Goal: Task Accomplishment & Management: Manage account settings

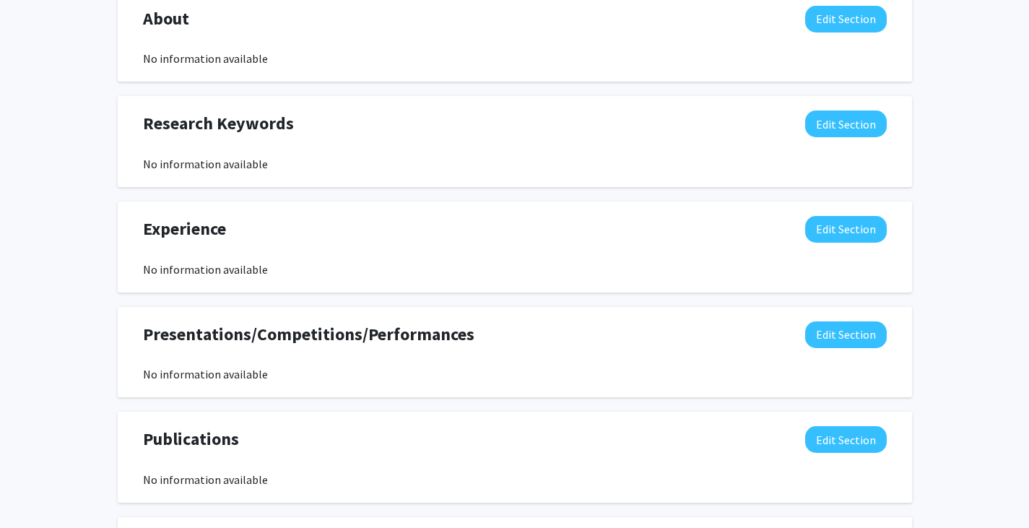
scroll to position [662, 0]
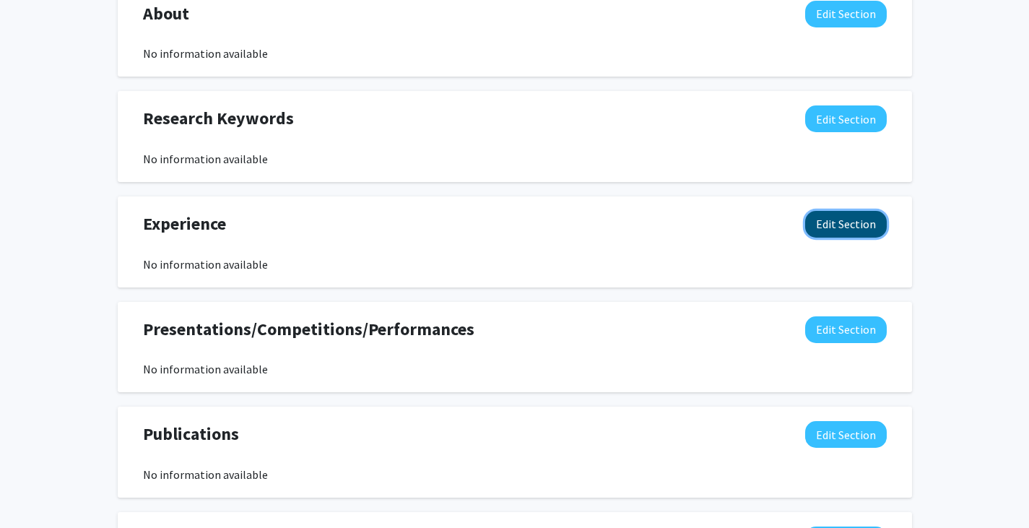
click at [852, 230] on button "Edit Section" at bounding box center [846, 224] width 82 height 27
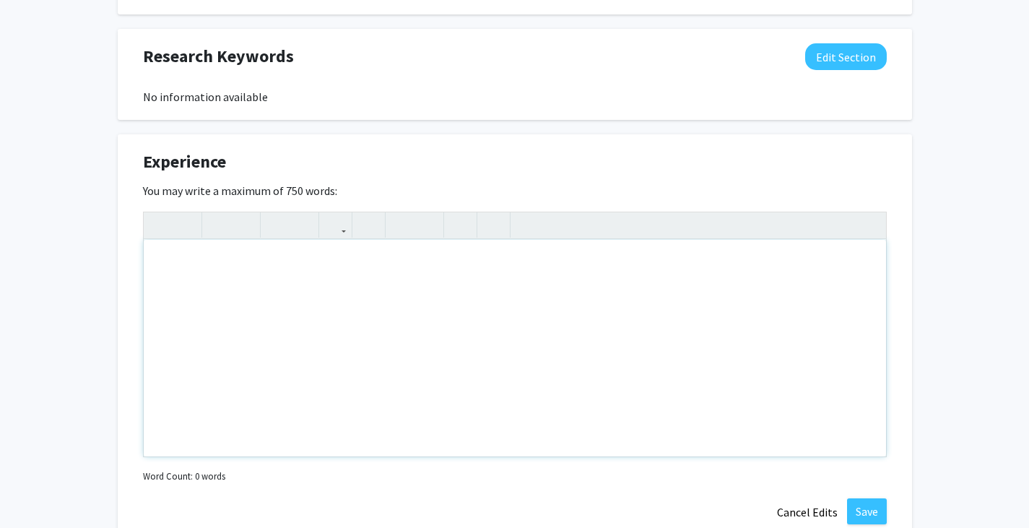
scroll to position [721, 0]
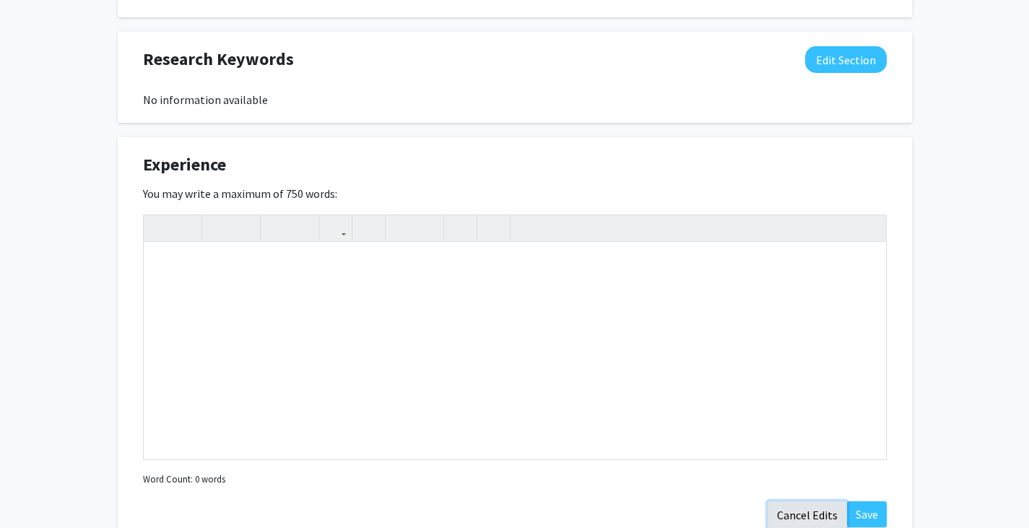
click at [792, 515] on button "Cancel Edits" at bounding box center [806, 514] width 79 height 27
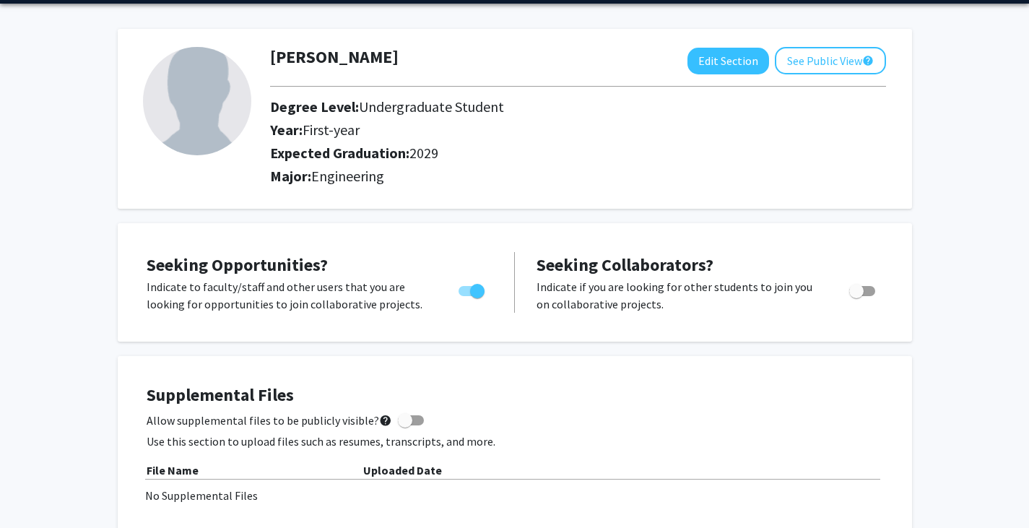
scroll to position [0, 0]
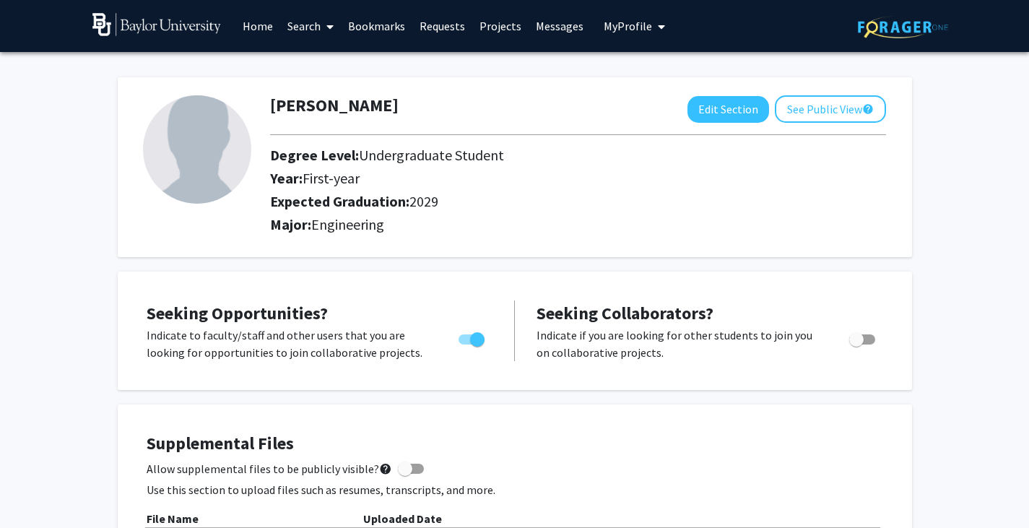
click at [230, 164] on img at bounding box center [197, 149] width 108 height 108
click at [694, 117] on button "Edit Section" at bounding box center [728, 109] width 82 height 27
select select "first-year"
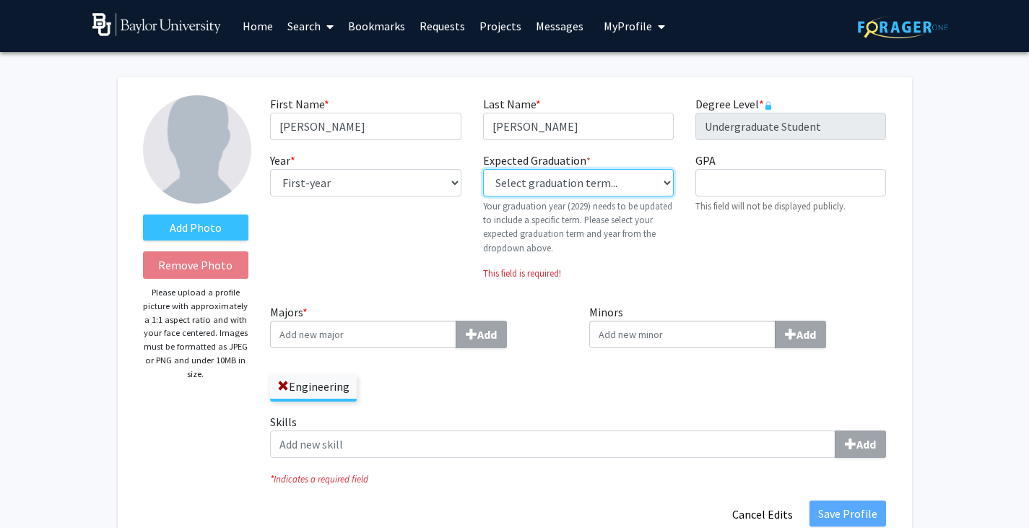
click at [583, 181] on select "Select graduation term... Previous: 2029 (Please select a specific term) Spring…" at bounding box center [578, 182] width 191 height 27
select select "46: spring_2029"
click at [483, 169] on select "Select graduation term... Previous: 2029 (Please select a specific term) Spring…" at bounding box center [578, 182] width 191 height 27
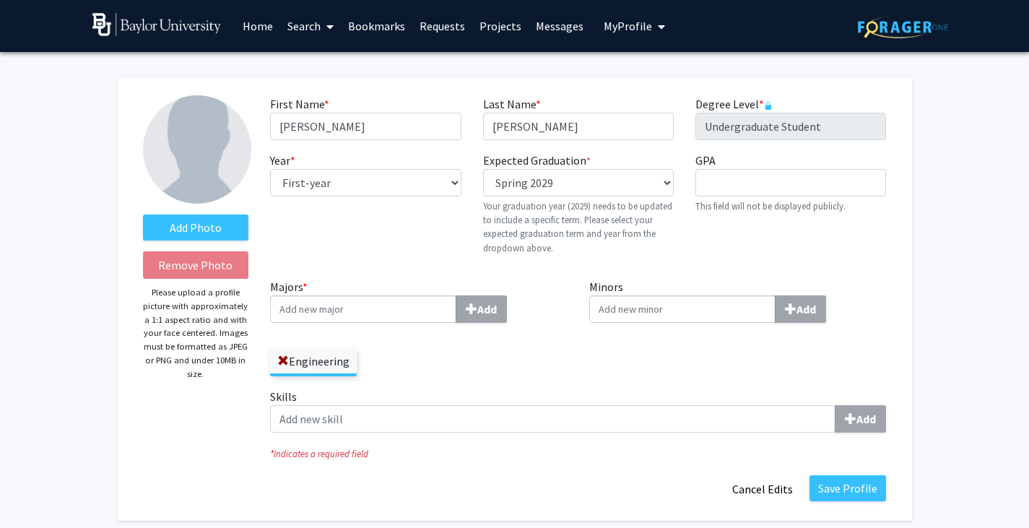
click at [362, 310] on input "Majors * Add" at bounding box center [363, 308] width 186 height 27
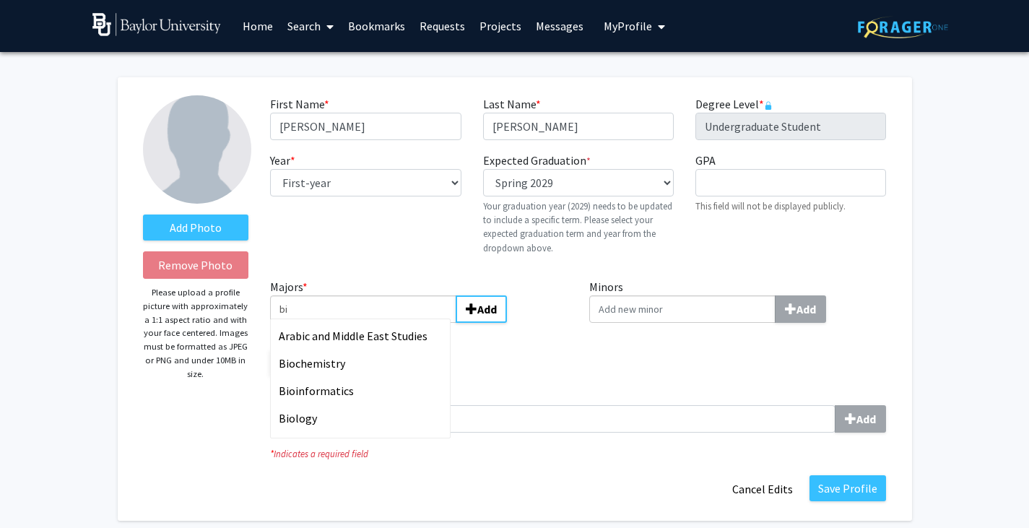
type input "b"
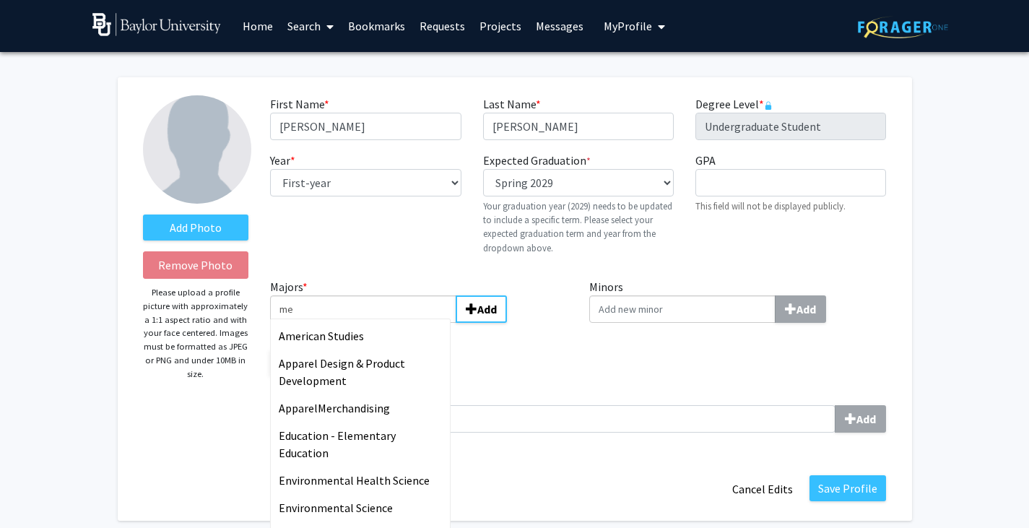
type input "m"
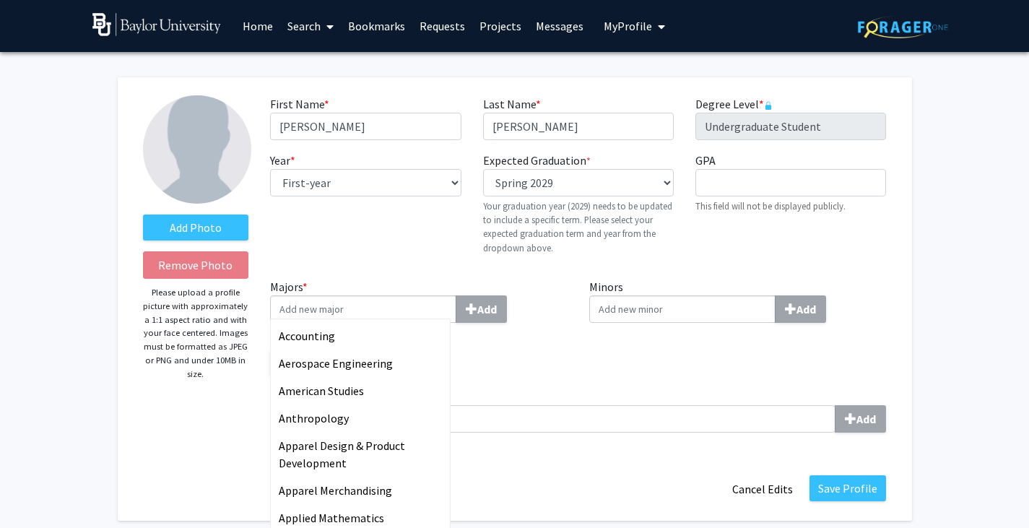
click at [432, 266] on div "Year * required --- First-year Sophomore Junior Senior Postbaccalaureate Certif…" at bounding box center [365, 209] width 212 height 115
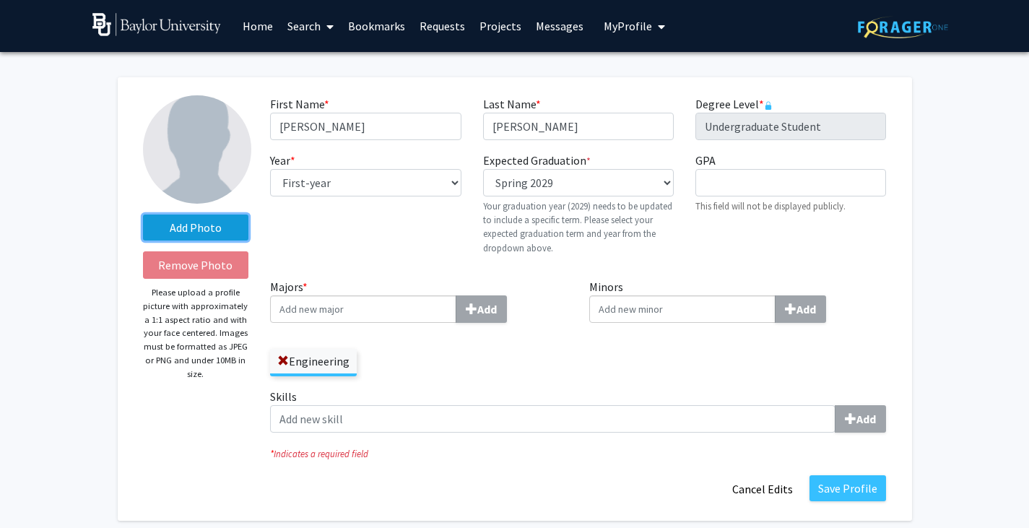
click at [213, 236] on label "Add Photo" at bounding box center [196, 227] width 106 height 26
click at [0, 0] on input "Add Photo" at bounding box center [0, 0] width 0 height 0
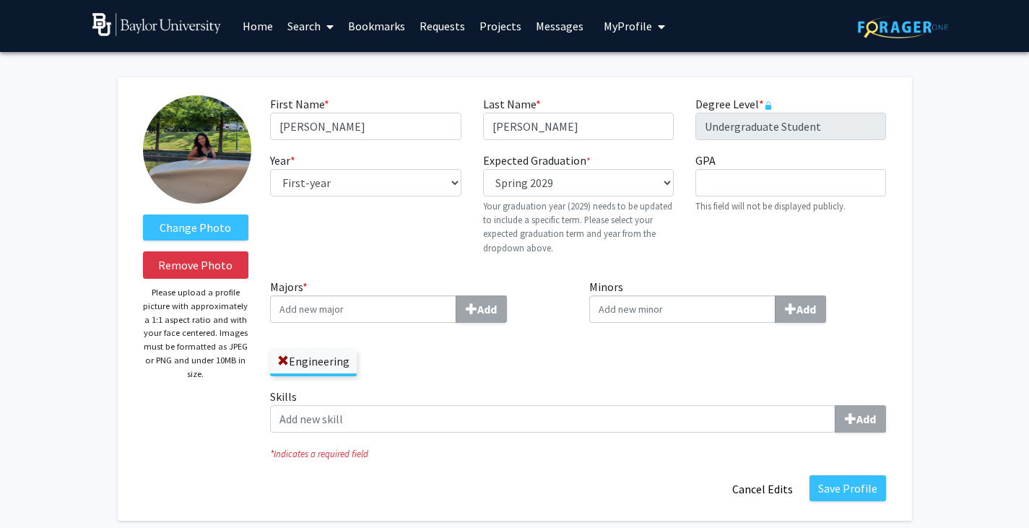
click at [190, 164] on img at bounding box center [197, 149] width 108 height 108
click at [191, 166] on img at bounding box center [197, 149] width 108 height 108
click at [209, 230] on label "Change Photo" at bounding box center [196, 227] width 106 height 26
click at [0, 0] on input "Change Photo" at bounding box center [0, 0] width 0 height 0
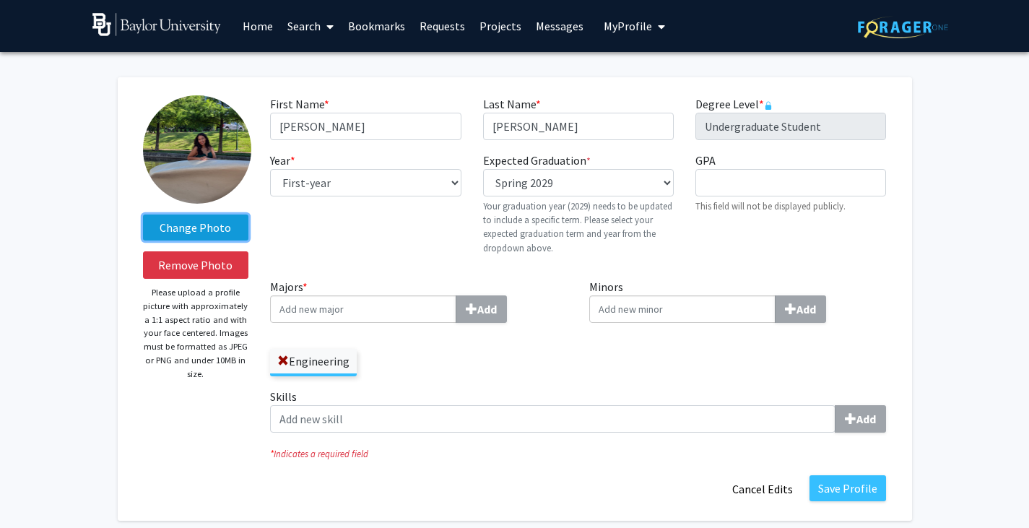
click at [212, 240] on label "Change Photo" at bounding box center [196, 227] width 106 height 26
click at [0, 0] on input "Change Photo" at bounding box center [0, 0] width 0 height 0
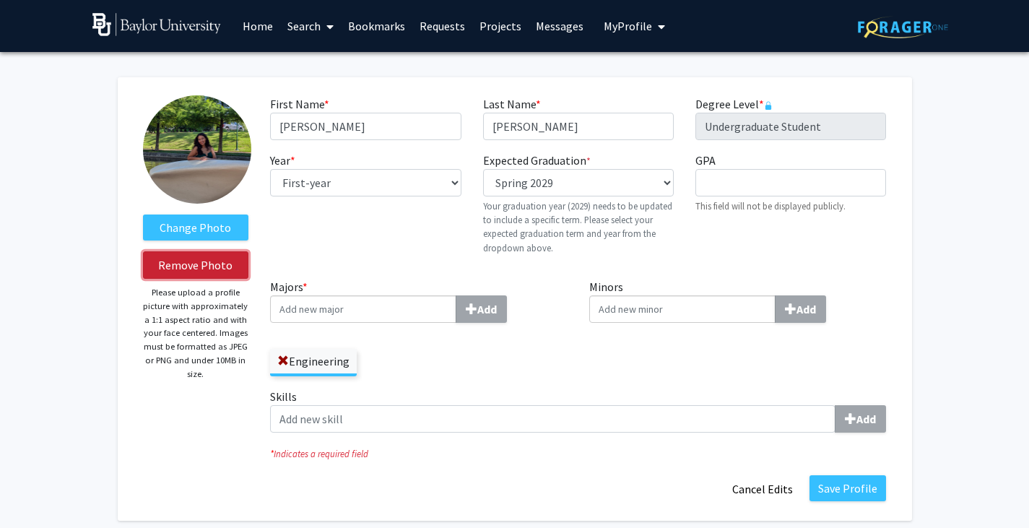
click at [190, 269] on button "Remove Photo" at bounding box center [196, 264] width 106 height 27
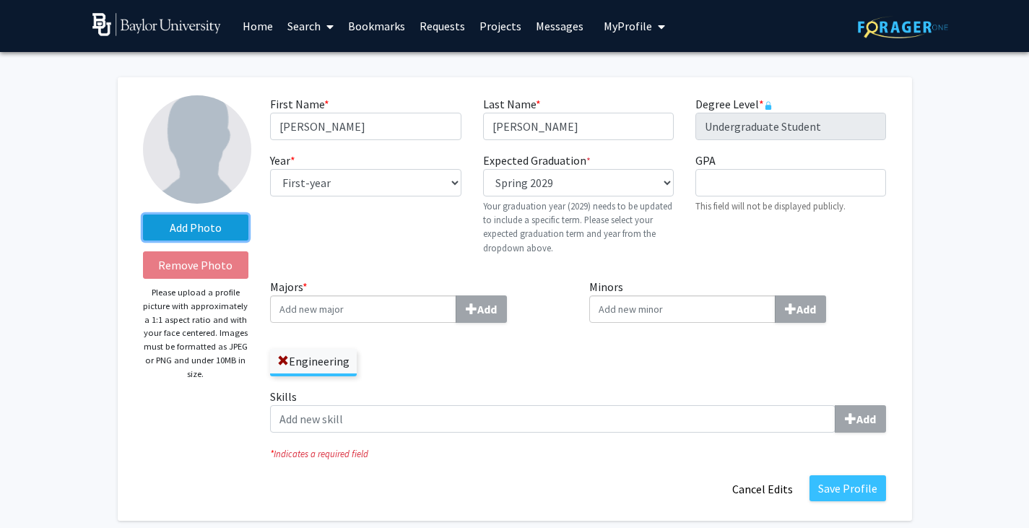
click at [185, 235] on label "Add Photo" at bounding box center [196, 227] width 106 height 26
click at [0, 0] on input "Add Photo" at bounding box center [0, 0] width 0 height 0
click at [195, 221] on label "Add Photo" at bounding box center [196, 227] width 106 height 26
click at [0, 0] on input "Add Photo" at bounding box center [0, 0] width 0 height 0
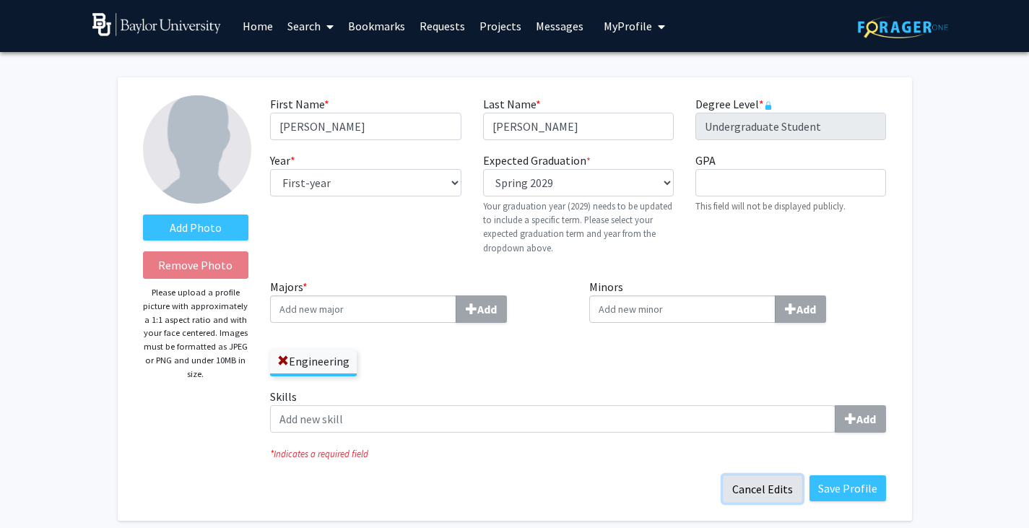
click at [755, 500] on button "Cancel Edits" at bounding box center [762, 488] width 79 height 27
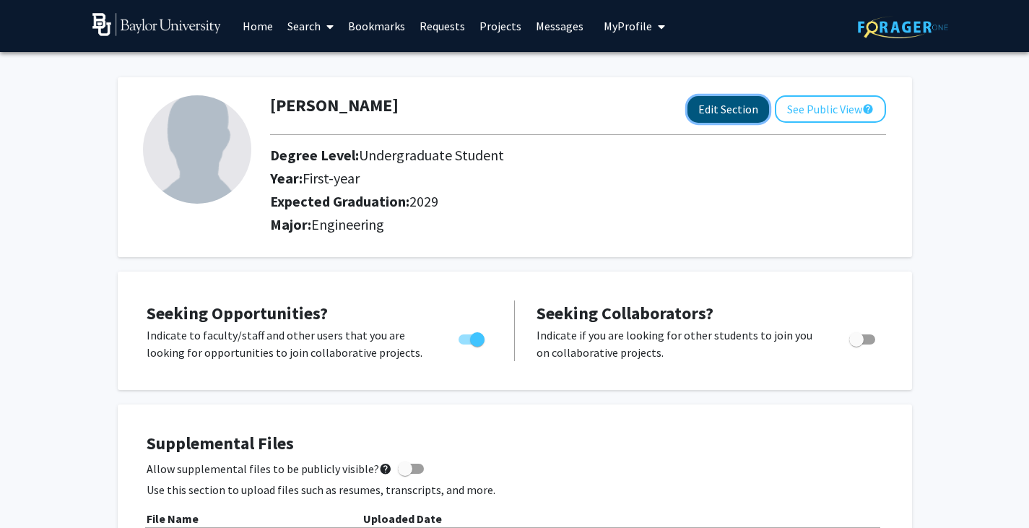
click at [750, 116] on button "Edit Section" at bounding box center [728, 109] width 82 height 27
select select "first-year"
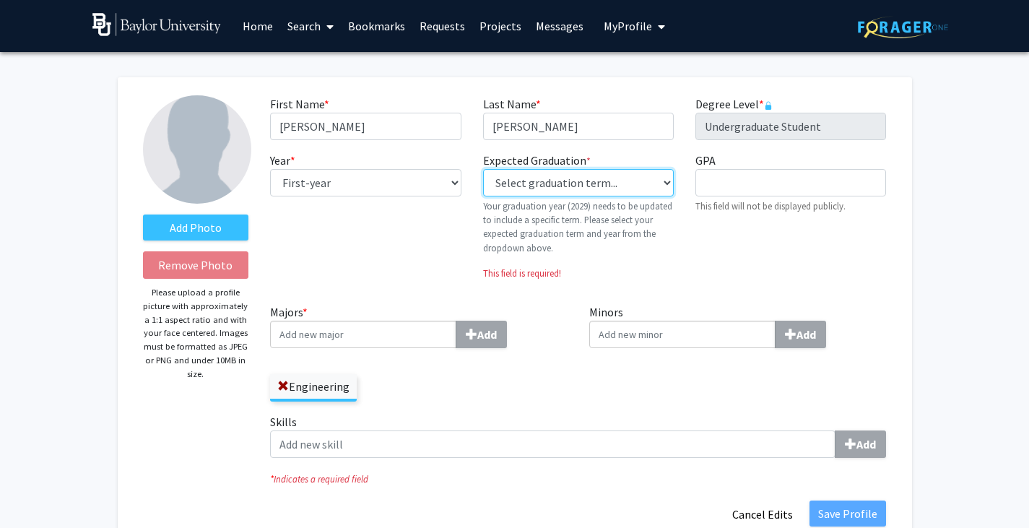
click at [593, 174] on select "Select graduation term... Previous: 2029 (Please select a specific term) Spring…" at bounding box center [578, 182] width 191 height 27
select select "46: spring_2029"
click at [483, 169] on select "Select graduation term... Previous: 2029 (Please select a specific term) Spring…" at bounding box center [578, 182] width 191 height 27
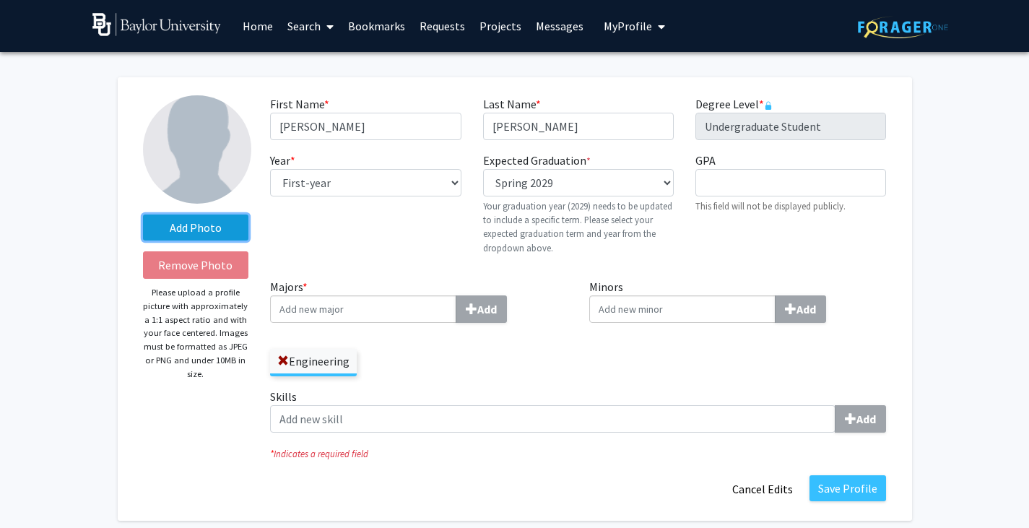
click at [237, 219] on label "Add Photo" at bounding box center [196, 227] width 106 height 26
click at [0, 0] on input "Add Photo" at bounding box center [0, 0] width 0 height 0
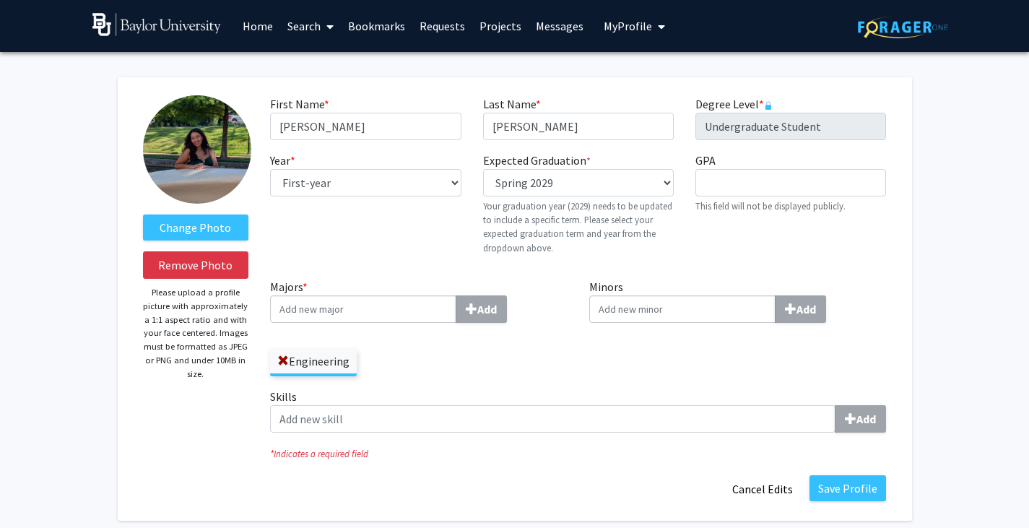
click at [549, 400] on label "Skills Add" at bounding box center [578, 410] width 616 height 45
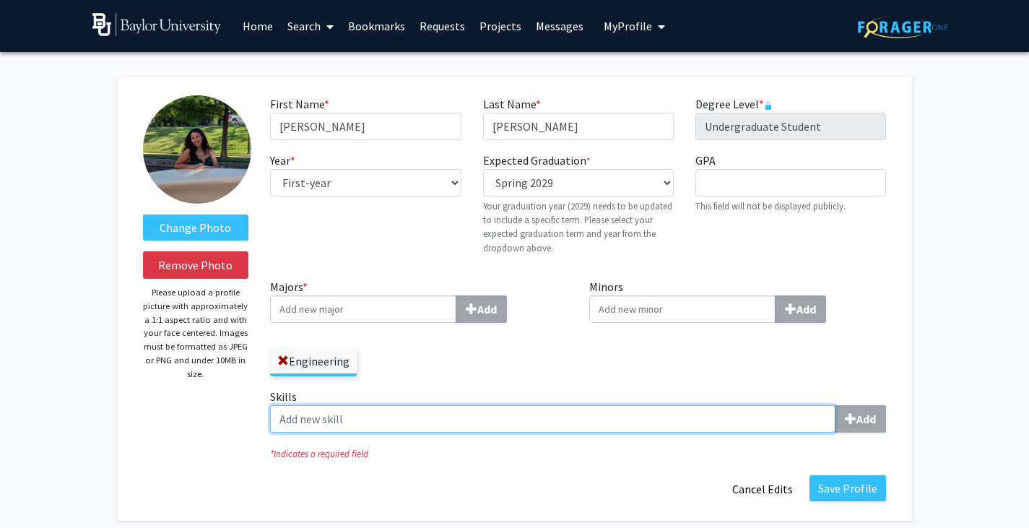
click at [549, 405] on input "Skills Add" at bounding box center [552, 418] width 565 height 27
type input "c"
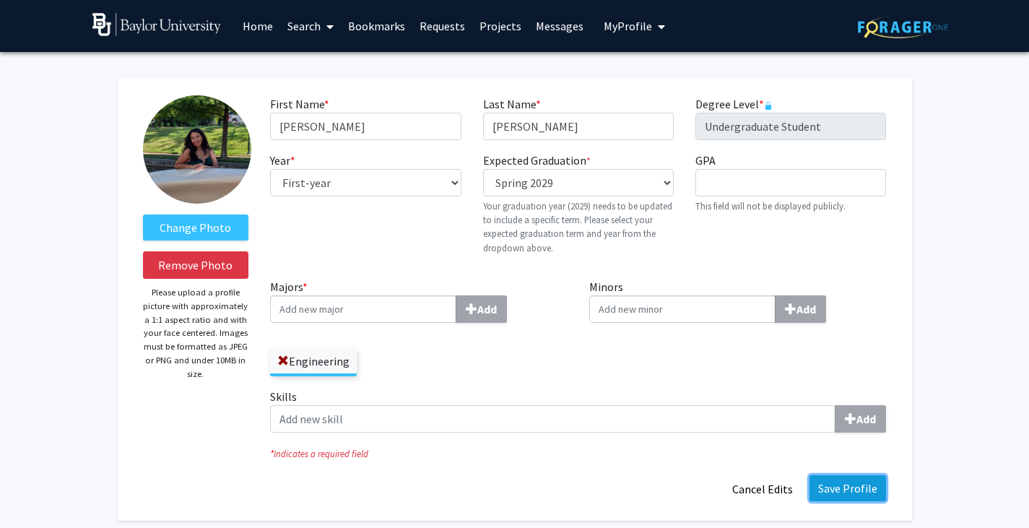
click at [829, 488] on button "Save Profile" at bounding box center [847, 488] width 77 height 26
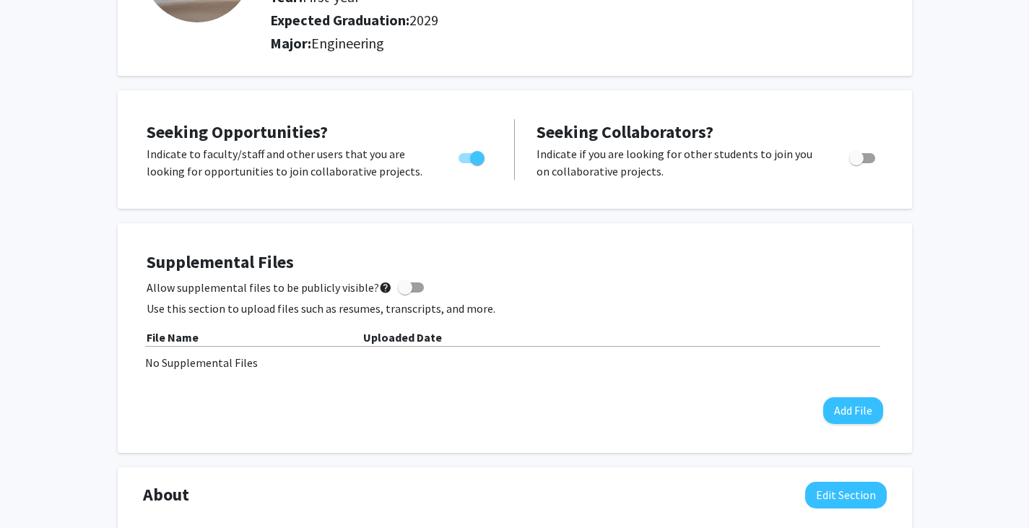
scroll to position [182, 0]
click at [847, 411] on button "Add File" at bounding box center [853, 409] width 60 height 27
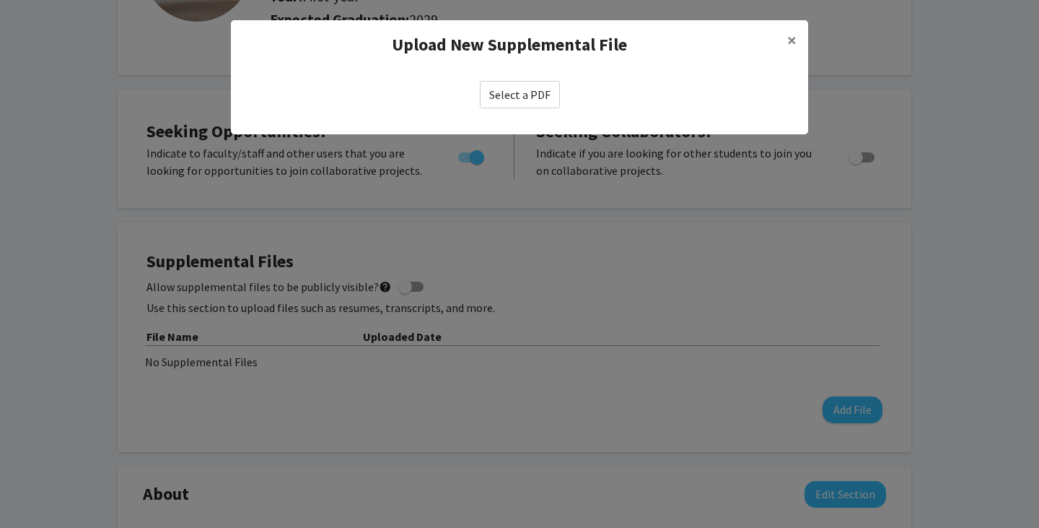
click at [533, 100] on label "Select a PDF" at bounding box center [520, 94] width 80 height 27
click at [0, 0] on input "Select a PDF" at bounding box center [0, 0] width 0 height 0
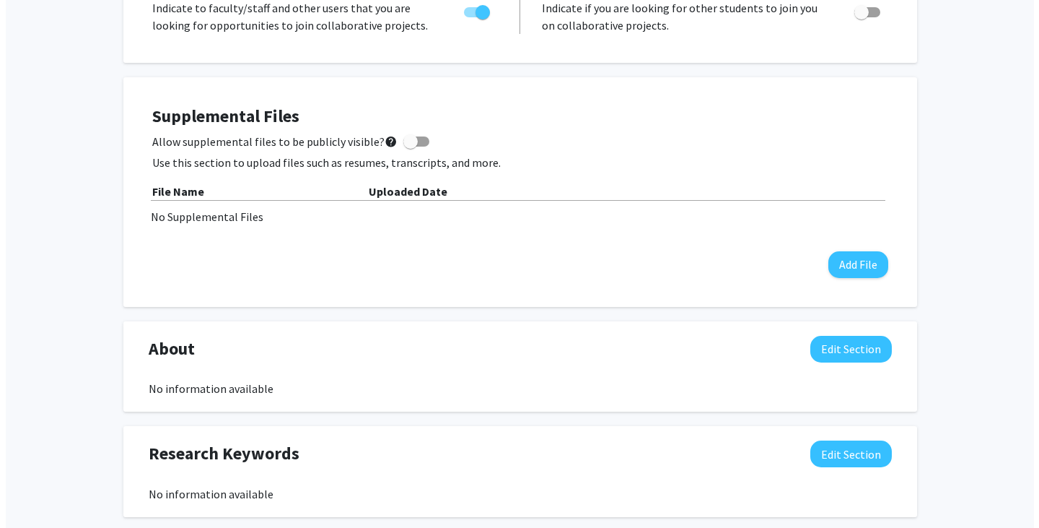
scroll to position [338, 0]
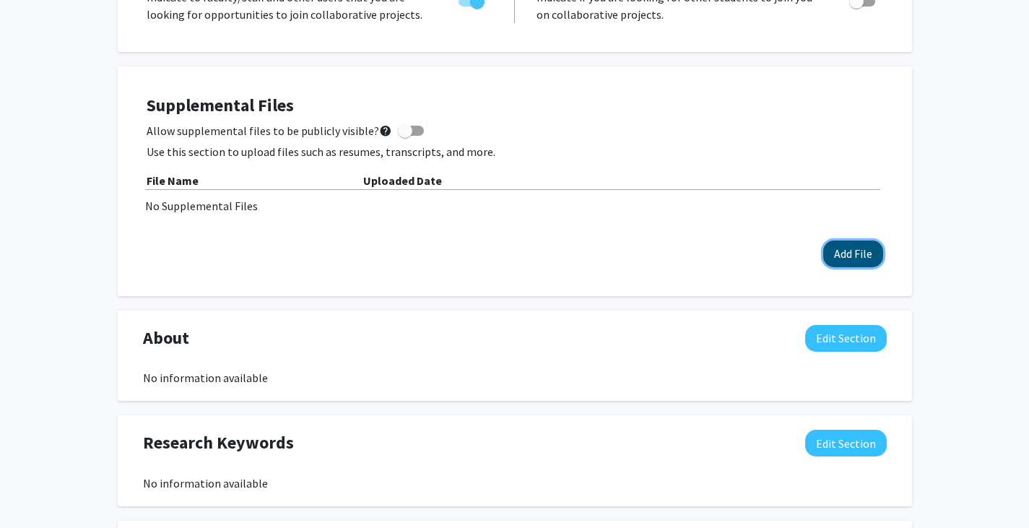
click at [850, 243] on button "Add File" at bounding box center [853, 253] width 60 height 27
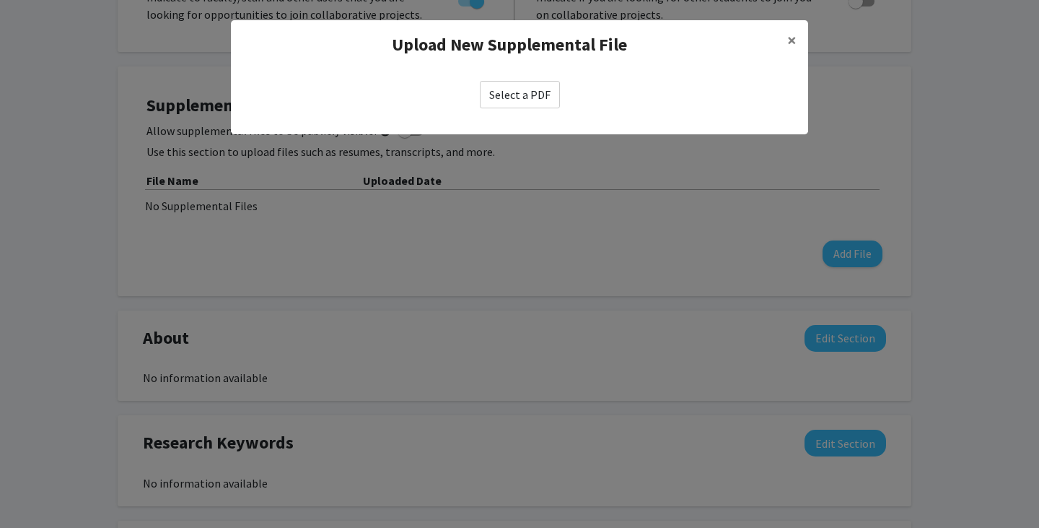
click at [538, 88] on label "Select a PDF" at bounding box center [520, 94] width 80 height 27
click at [0, 0] on input "Select a PDF" at bounding box center [0, 0] width 0 height 0
select select "custom"
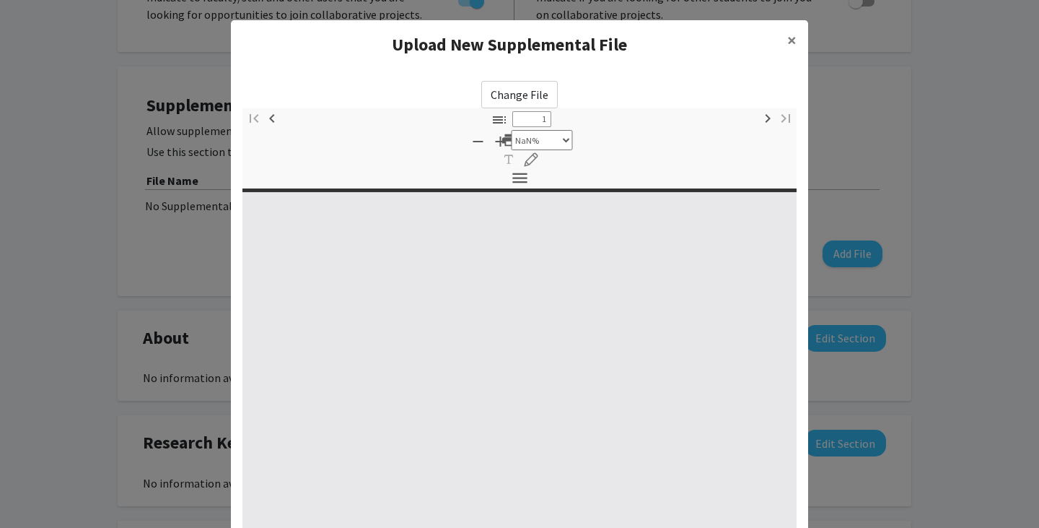
type input "0"
select select "custom"
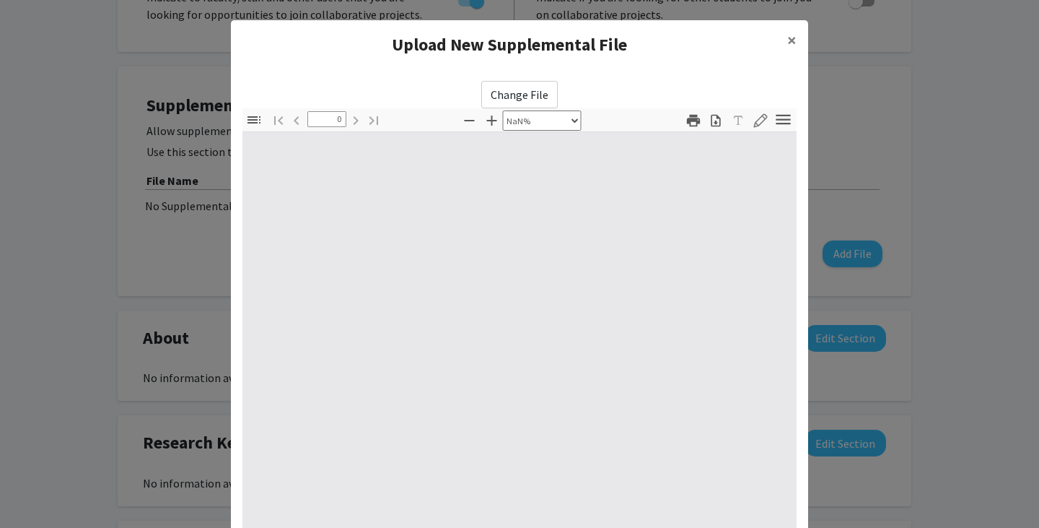
type input "1"
select select "auto"
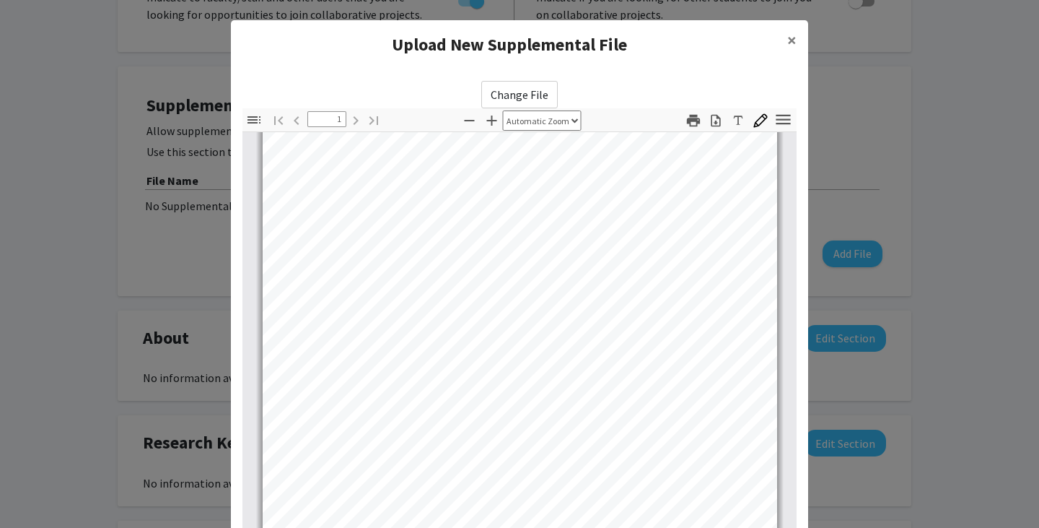
scroll to position [156, 0]
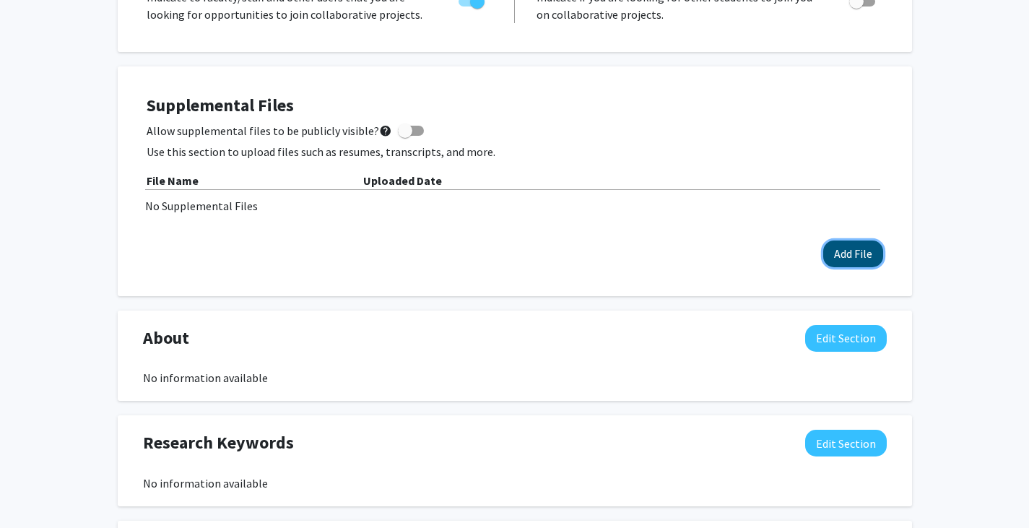
click at [875, 261] on button "Add File" at bounding box center [853, 253] width 60 height 27
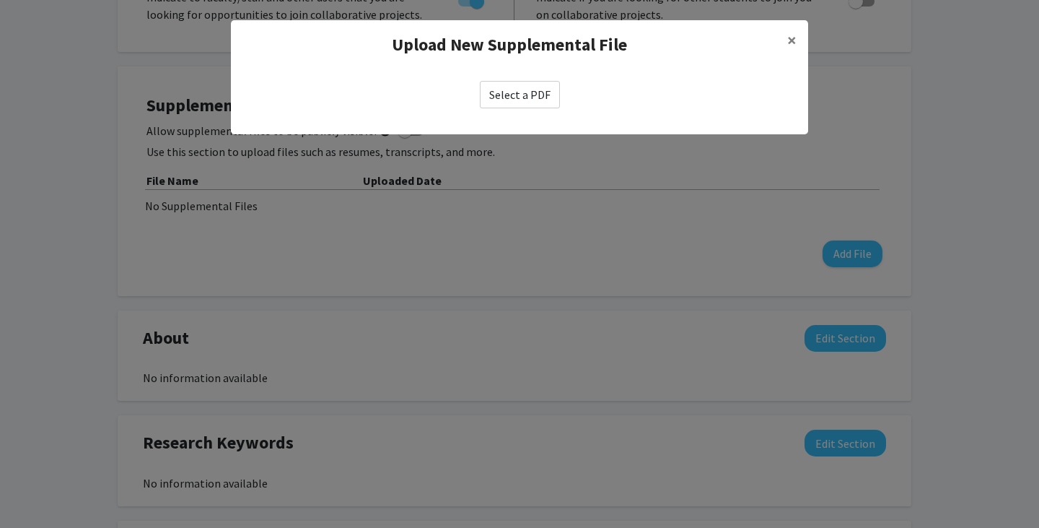
click at [526, 103] on label "Select a PDF" at bounding box center [520, 94] width 80 height 27
click at [0, 0] on input "Select a PDF" at bounding box center [0, 0] width 0 height 0
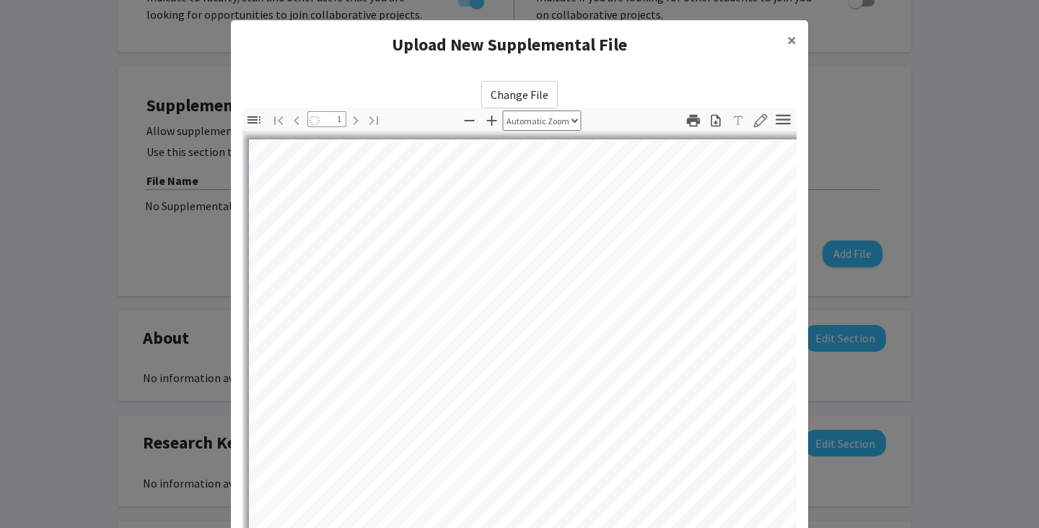
select select "auto"
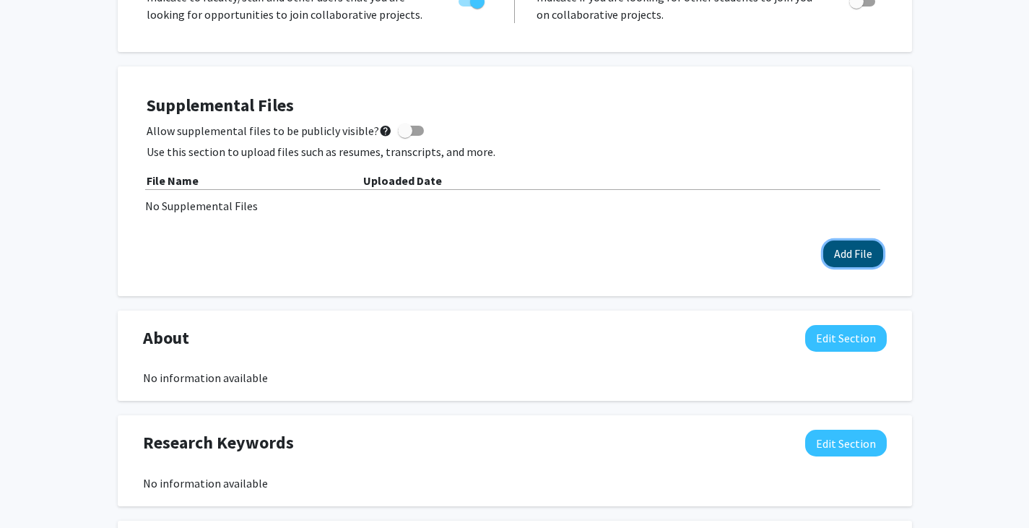
click at [858, 253] on button "Add File" at bounding box center [853, 253] width 60 height 27
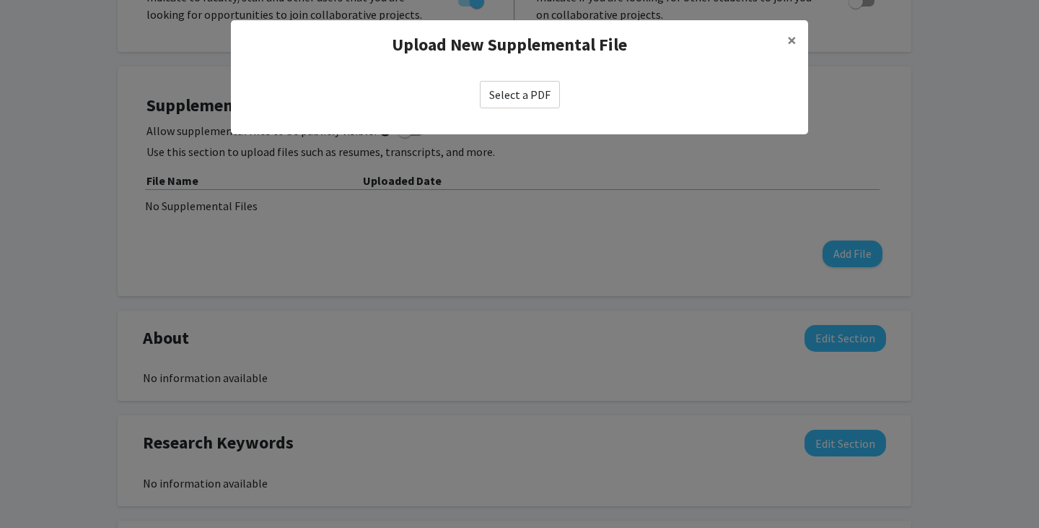
click at [531, 105] on label "Select a PDF" at bounding box center [520, 94] width 80 height 27
click at [0, 0] on input "Select a PDF" at bounding box center [0, 0] width 0 height 0
select select "custom"
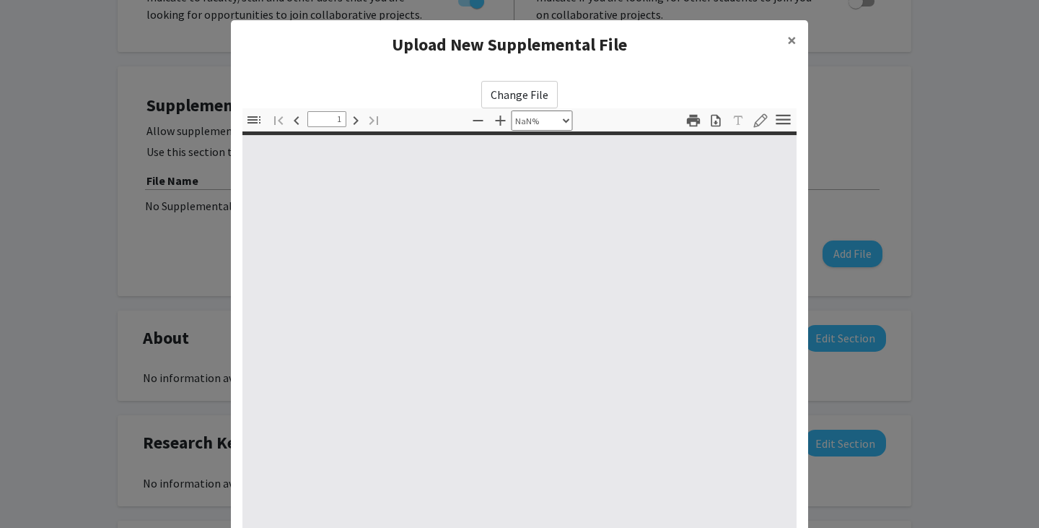
type input "0"
select select "custom"
type input "1"
select select "auto"
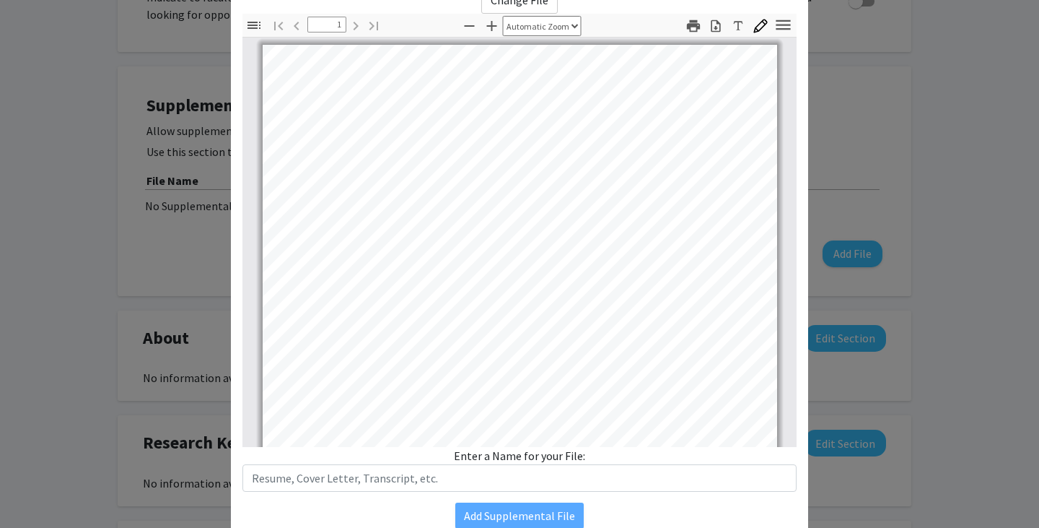
scroll to position [92, 0]
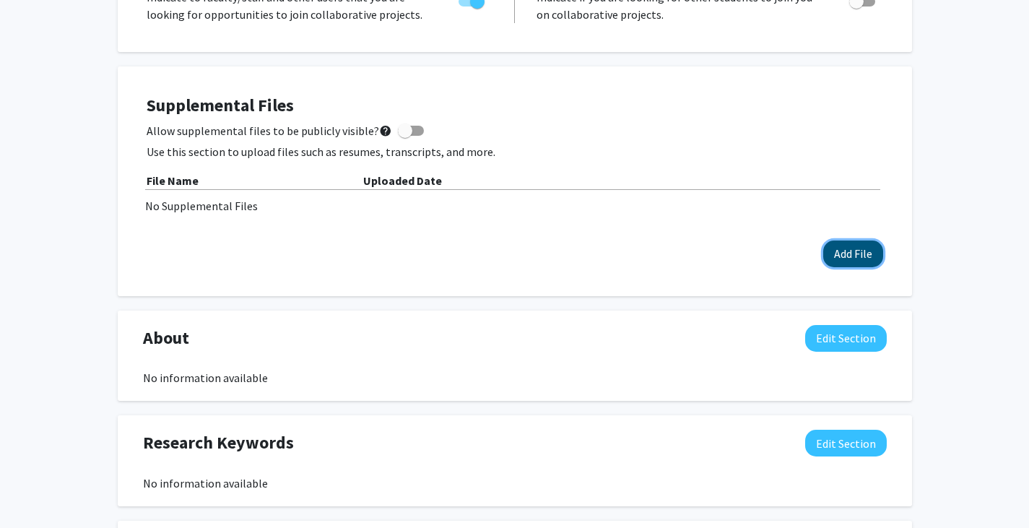
click at [850, 258] on button "Add File" at bounding box center [853, 253] width 60 height 27
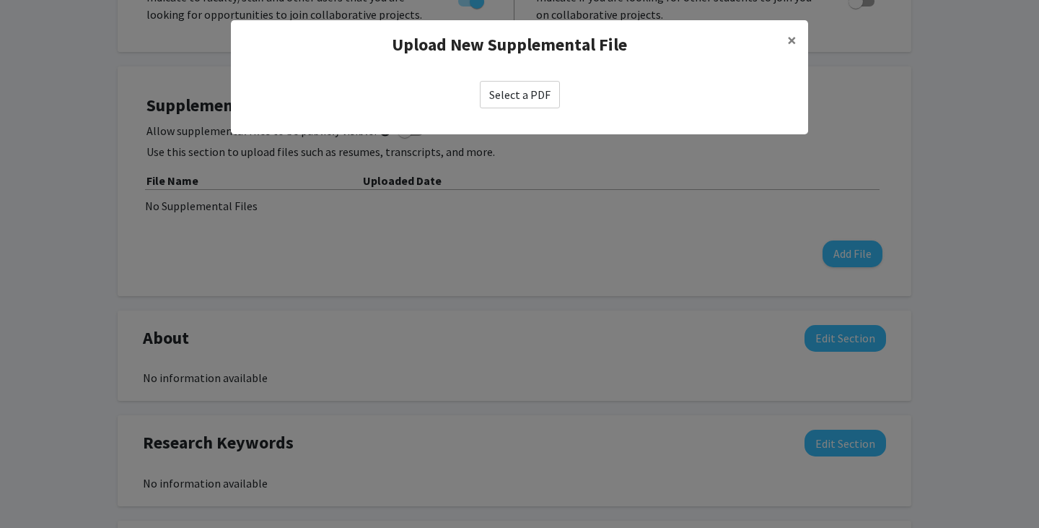
click at [541, 92] on label "Select a PDF" at bounding box center [520, 94] width 80 height 27
click at [0, 0] on input "Select a PDF" at bounding box center [0, 0] width 0 height 0
select select "custom"
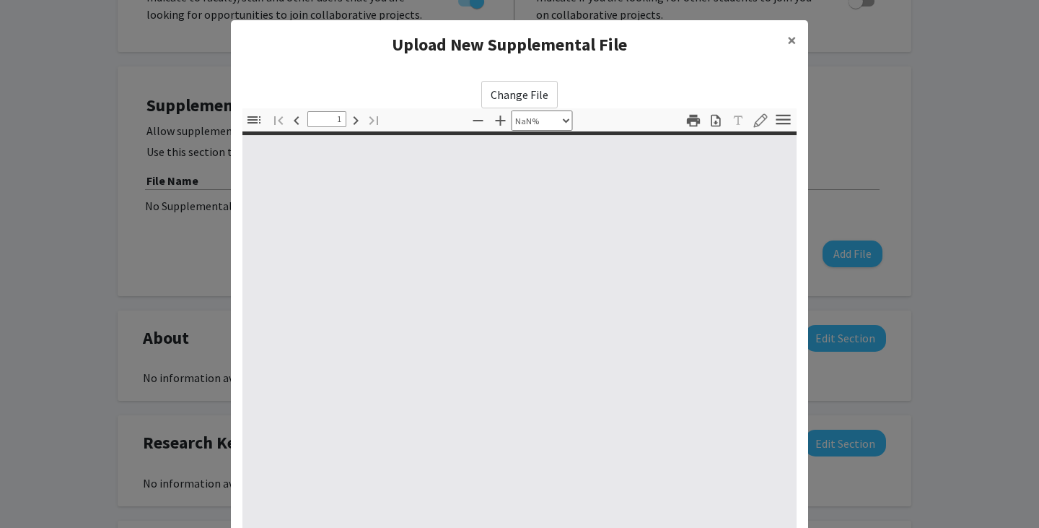
type input "0"
select select "custom"
type input "1"
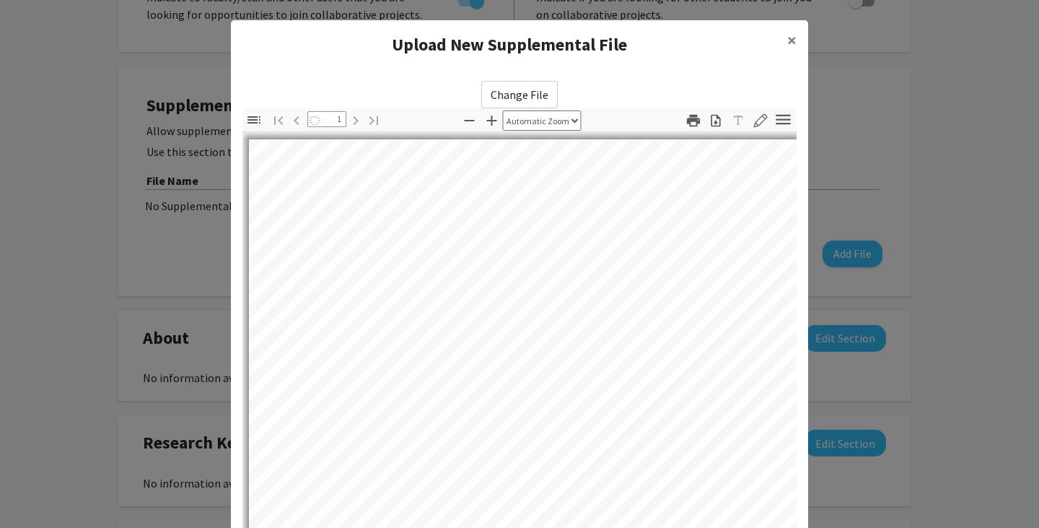
select select "auto"
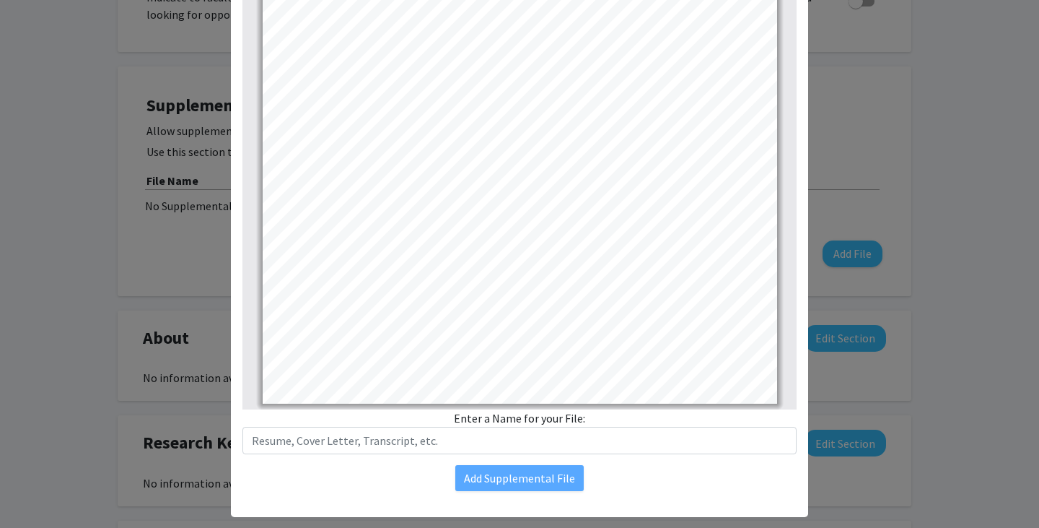
scroll to position [156, 0]
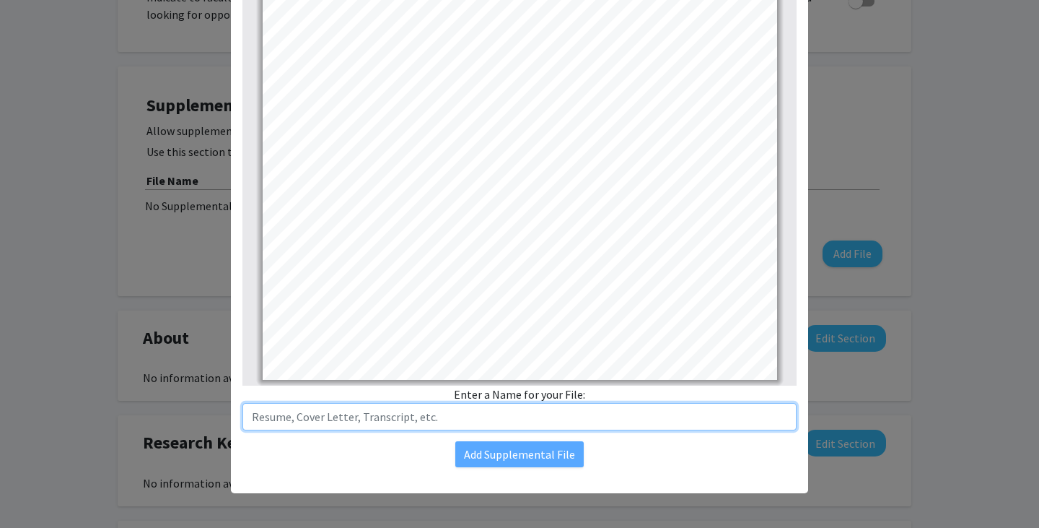
click at [538, 416] on input "text" at bounding box center [520, 416] width 554 height 27
type input "Resume"
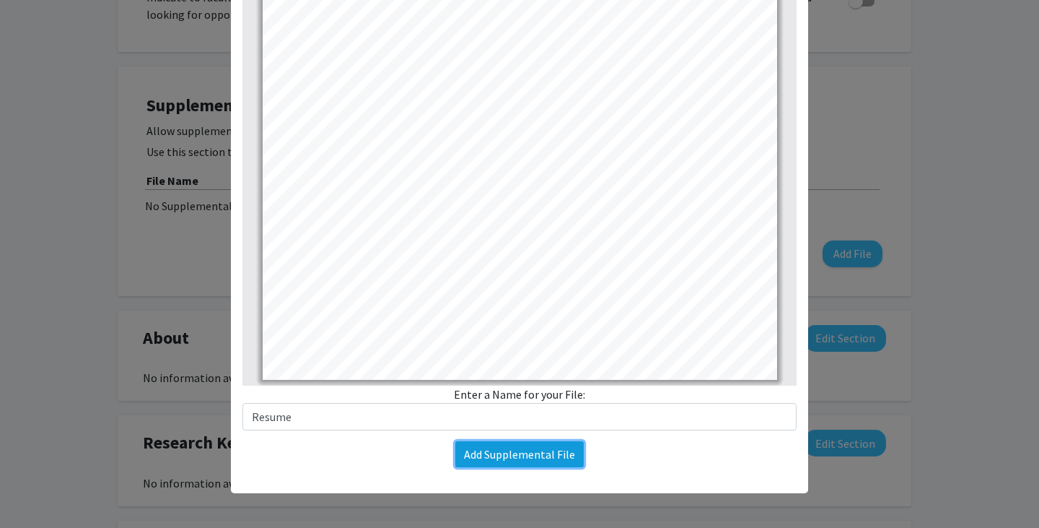
click at [513, 451] on button "Add Supplemental File" at bounding box center [519, 454] width 128 height 26
click at [516, 443] on button "Add Supplemental File" at bounding box center [519, 454] width 128 height 26
click at [531, 458] on button "Add Supplemental File" at bounding box center [519, 454] width 128 height 26
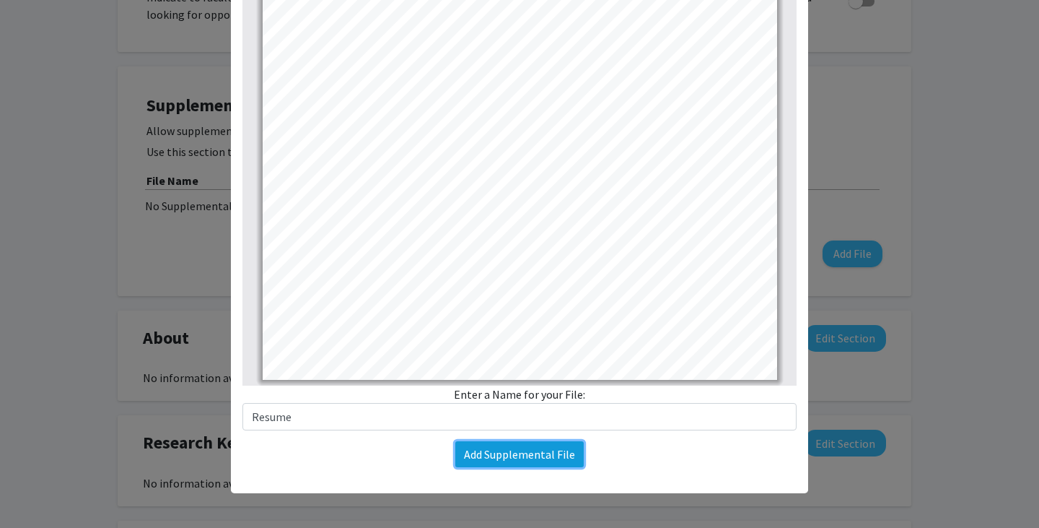
click at [531, 458] on button "Add Supplemental File" at bounding box center [519, 454] width 128 height 26
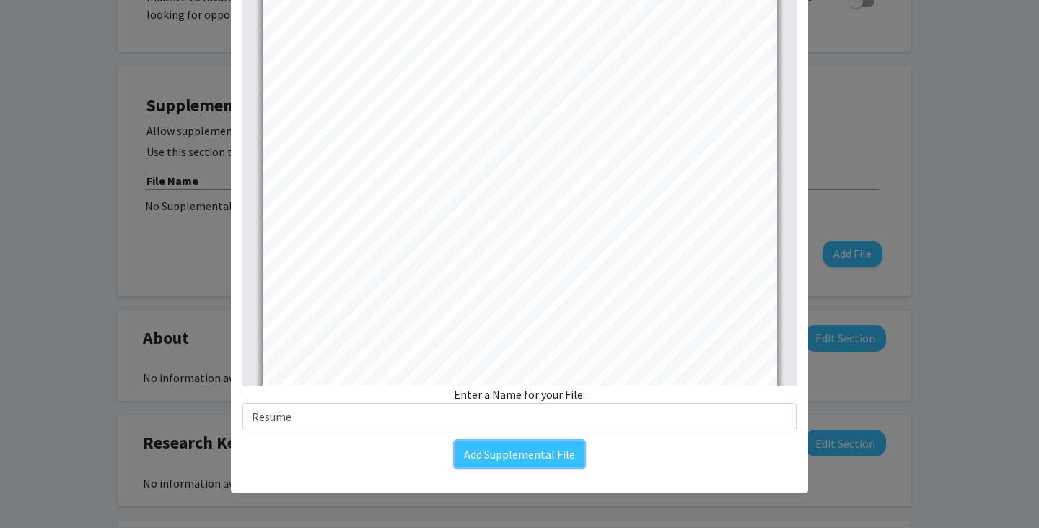
scroll to position [270, 0]
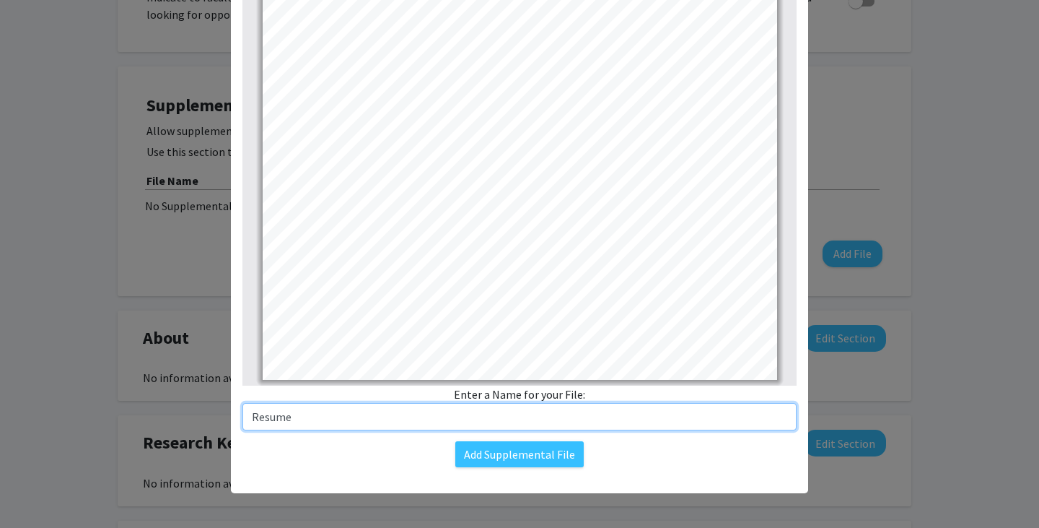
click at [550, 414] on input "Resume" at bounding box center [520, 416] width 554 height 27
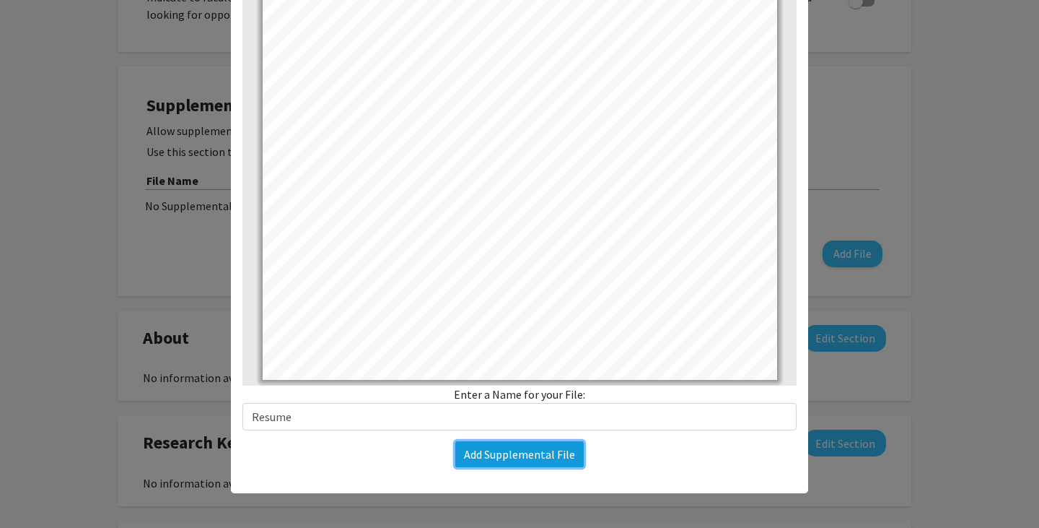
click at [550, 451] on button "Add Supplemental File" at bounding box center [519, 454] width 128 height 26
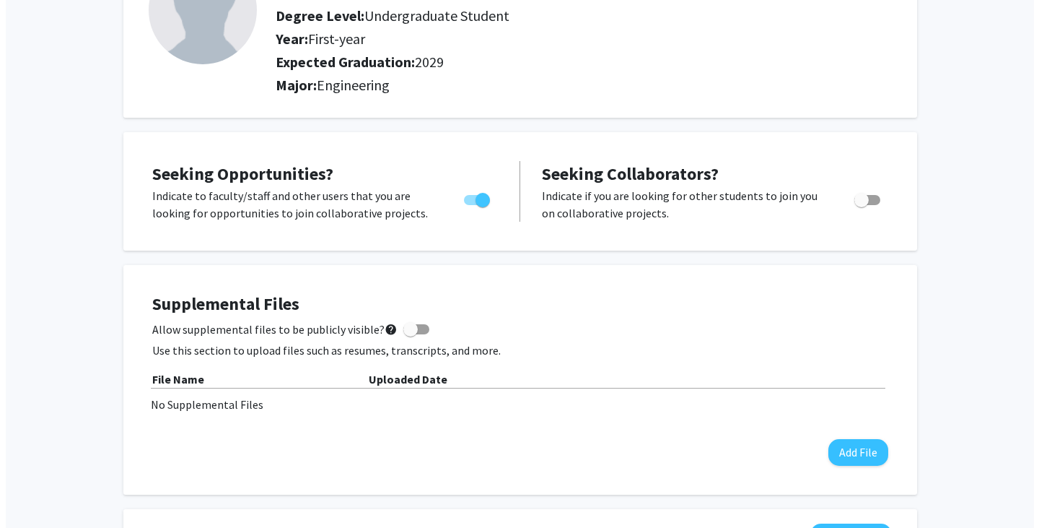
scroll to position [149, 0]
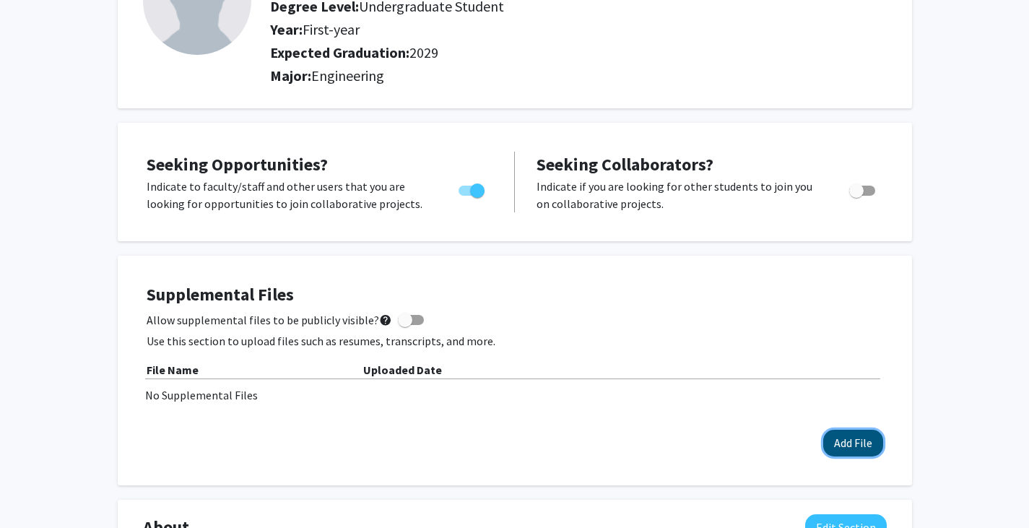
click at [850, 441] on button "Add File" at bounding box center [853, 443] width 60 height 27
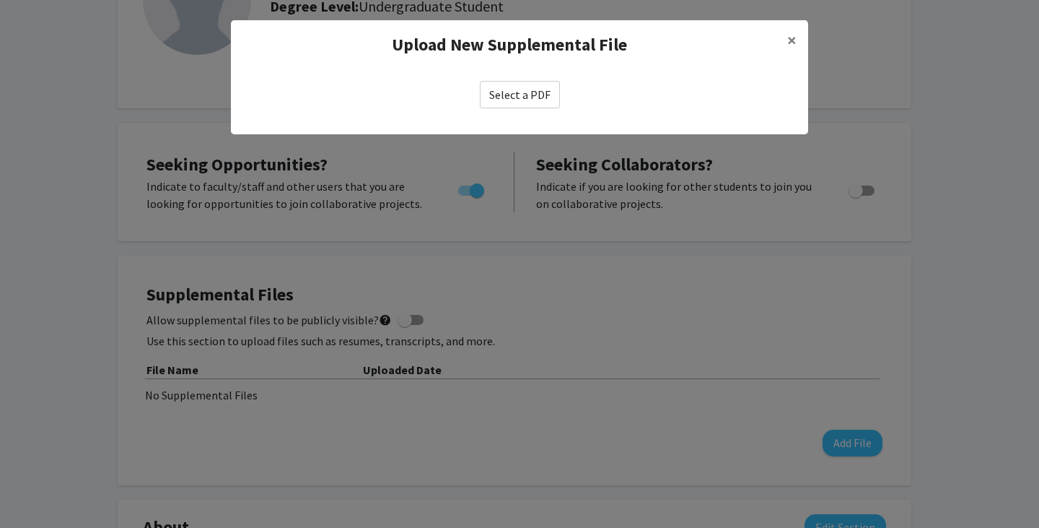
click at [536, 109] on div "Select a PDF" at bounding box center [519, 94] width 577 height 51
click at [520, 84] on label "Select a PDF" at bounding box center [520, 94] width 80 height 27
click at [0, 0] on input "Select a PDF" at bounding box center [0, 0] width 0 height 0
select select "custom"
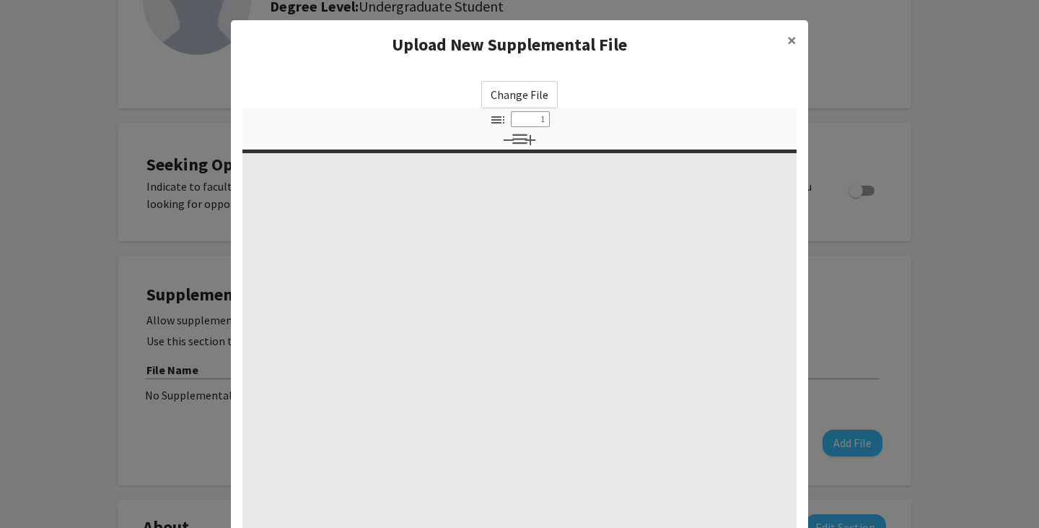
type input "0"
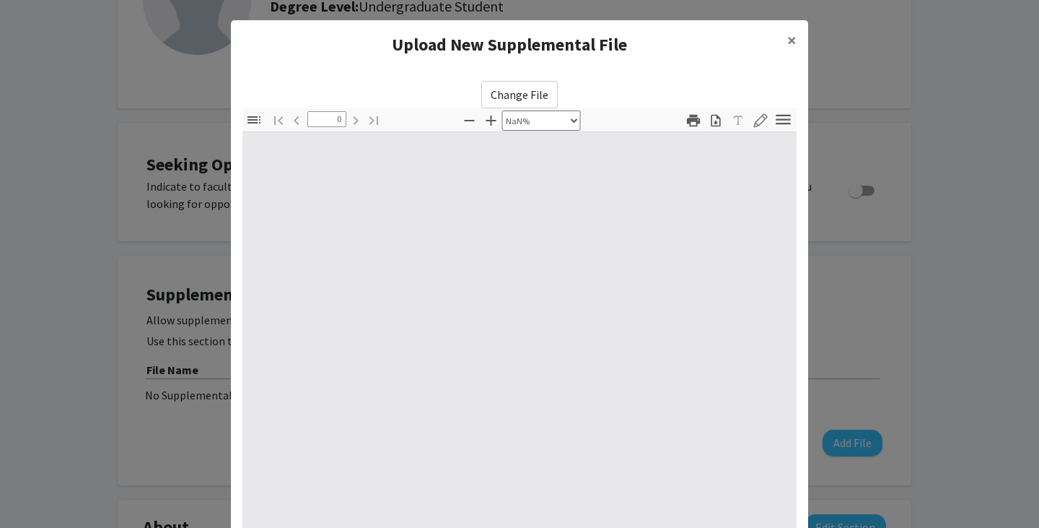
select select "auto"
type input "1"
select select "auto"
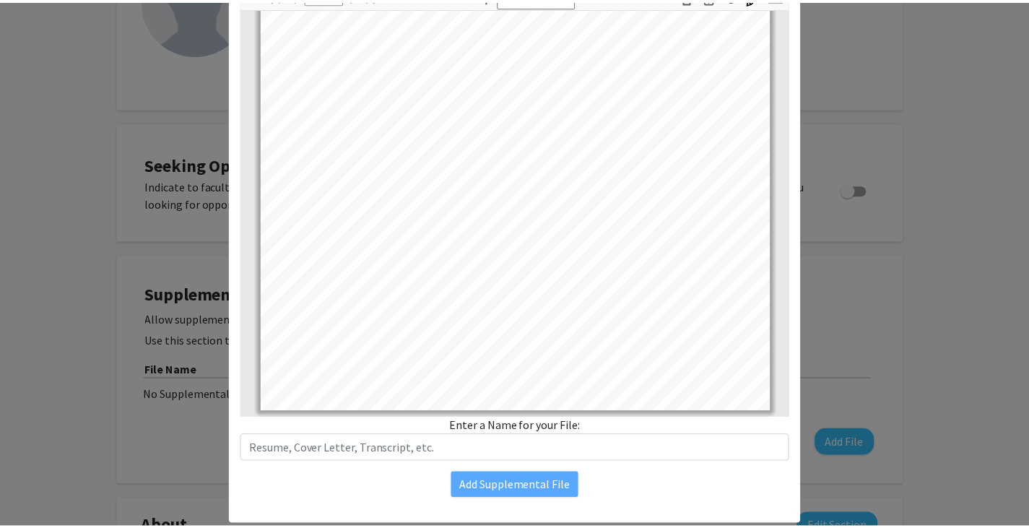
scroll to position [144, 0]
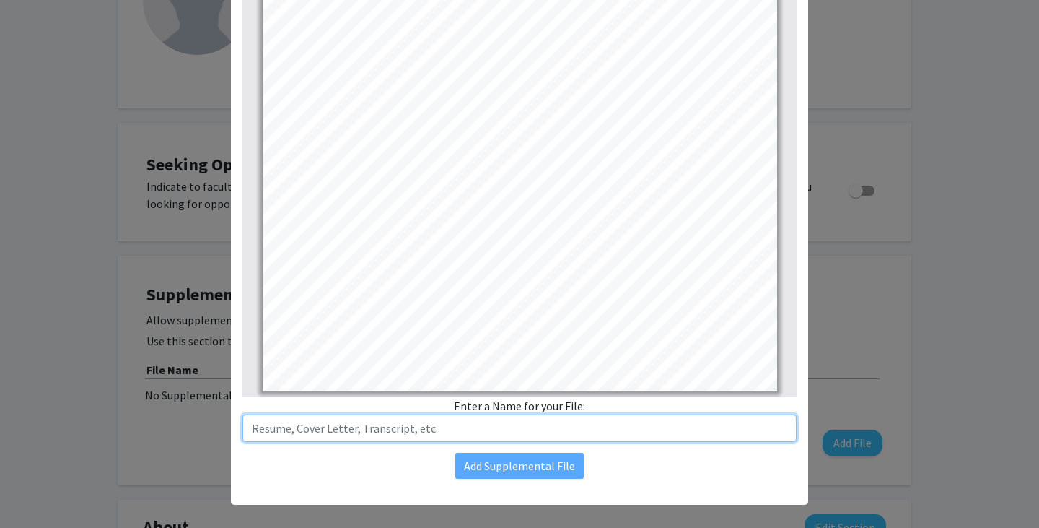
click at [292, 440] on input "text" at bounding box center [520, 427] width 554 height 27
type input "Resume"
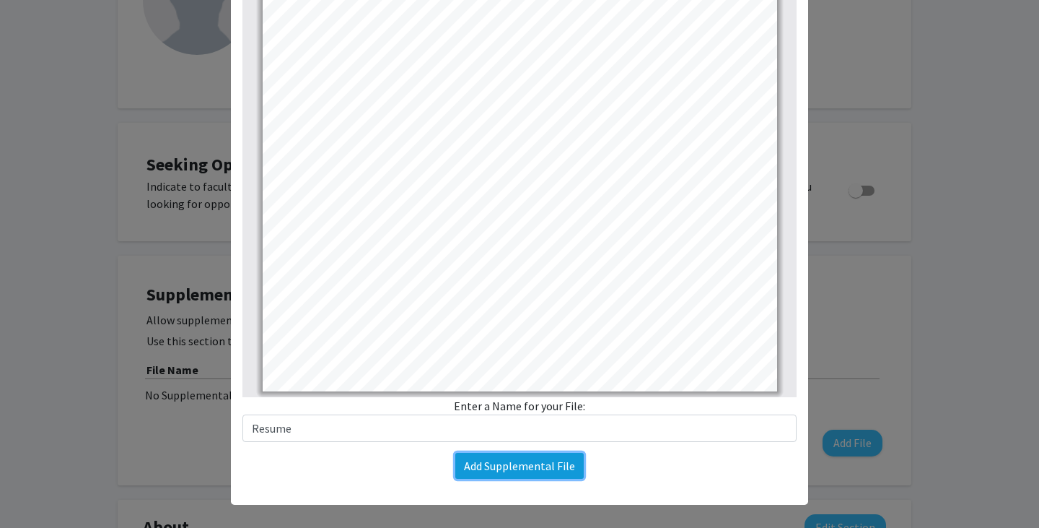
click at [471, 464] on button "Add Supplemental File" at bounding box center [519, 466] width 128 height 26
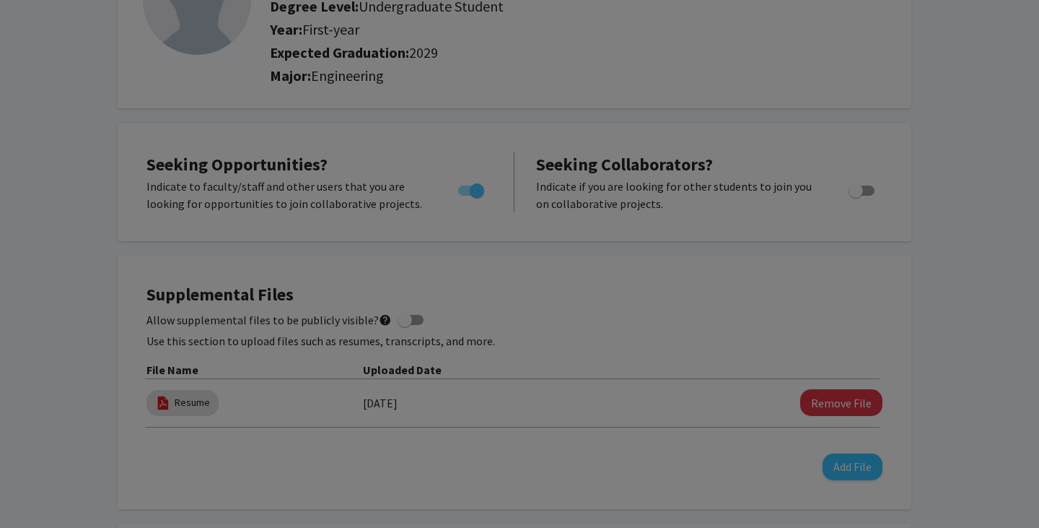
click at [471, 464] on modal-container "Upload New Supplemental File × Change File Thumbnails Document Outline Attachme…" at bounding box center [519, 264] width 1039 height 528
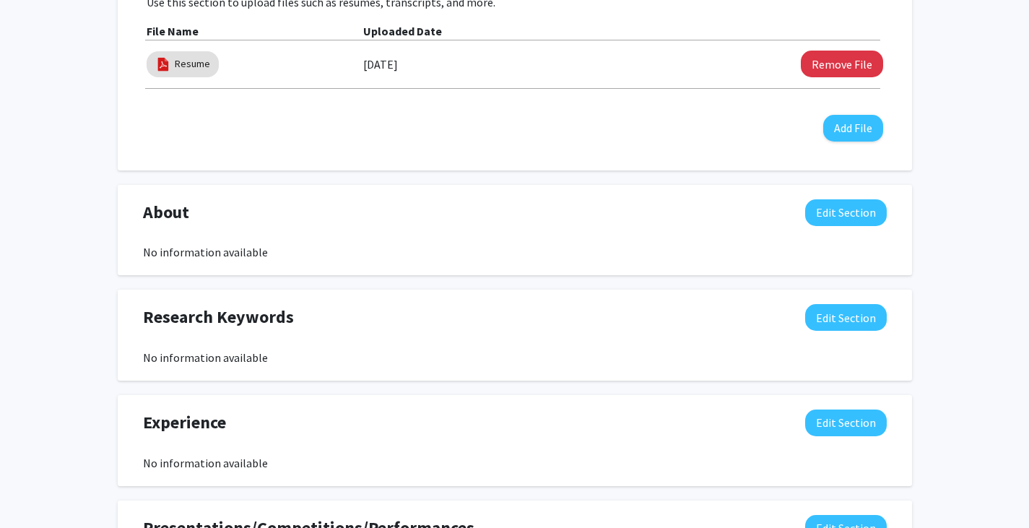
scroll to position [487, 0]
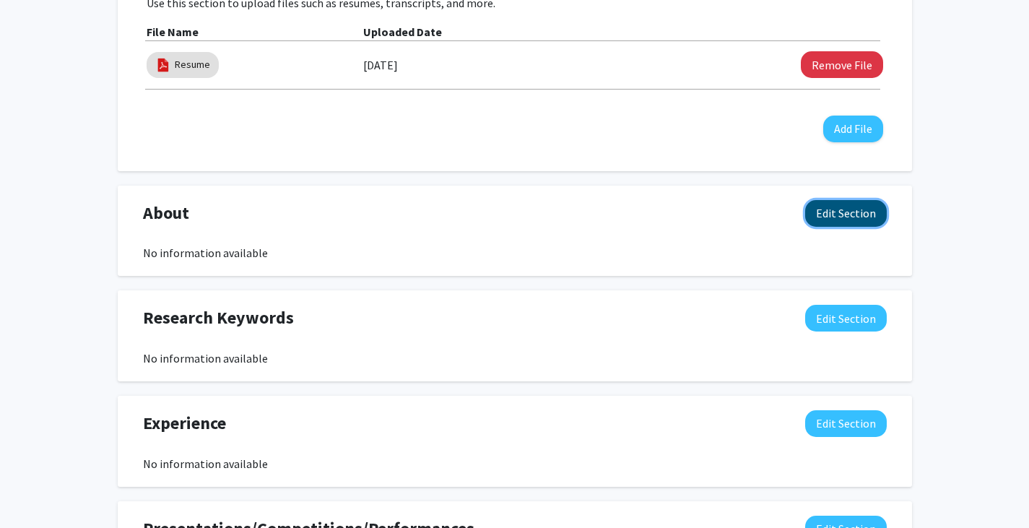
click at [834, 219] on button "Edit Section" at bounding box center [846, 213] width 82 height 27
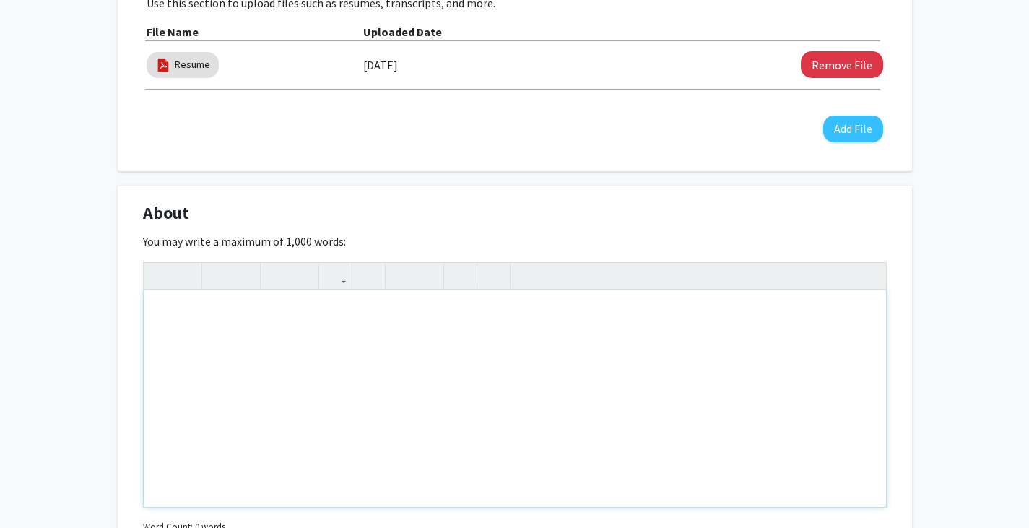
click at [300, 322] on div "Note to users with screen readers: Please deactivate our accessibility plugin f…" at bounding box center [515, 398] width 742 height 217
paste div "Note to users with screen readers: Please deactivate our accessibility plugin f…"
type textarea "<p>Driven and detail-oriented Bioengineering undergraduate student at Baylor Un…"
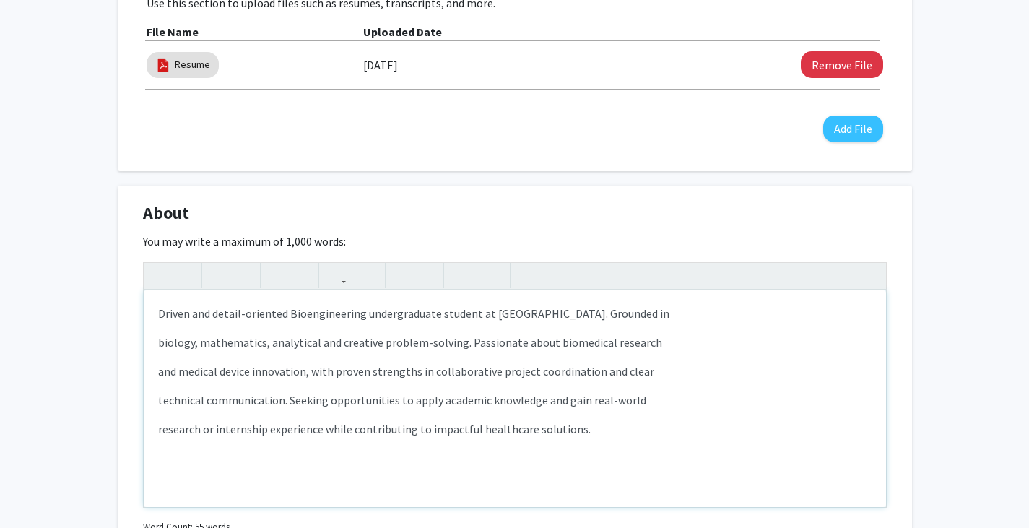
click at [300, 322] on div "Driven and detail-oriented Bioengineering undergraduate student at Baylor Unive…" at bounding box center [515, 398] width 742 height 217
click at [157, 338] on div "Driven and detail-oriented Bioengineering undergraduate student at Baylor Unive…" at bounding box center [515, 398] width 742 height 217
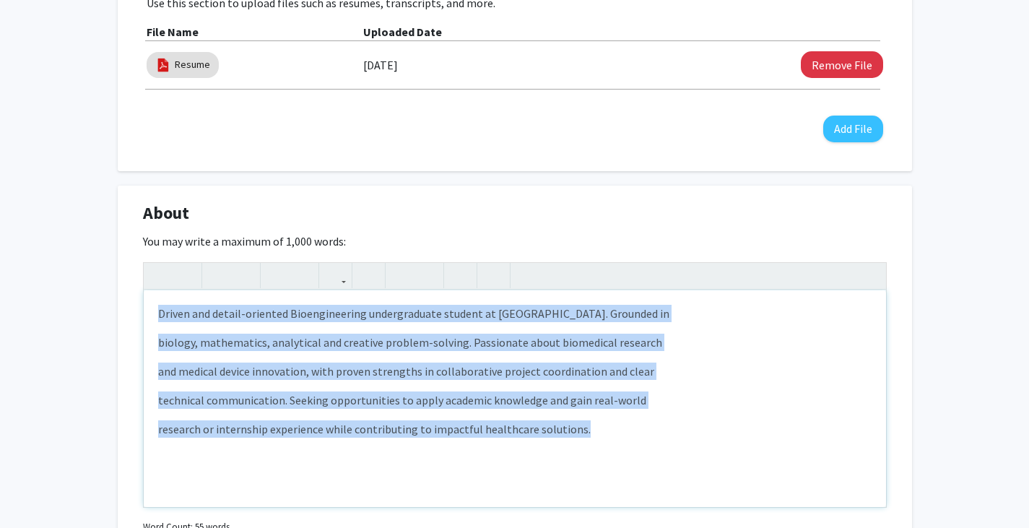
drag, startPoint x: 156, startPoint y: 313, endPoint x: 583, endPoint y: 478, distance: 458.2
click at [583, 478] on div "Driven and detail-oriented Bioengineering undergraduate student at Baylor Unive…" at bounding box center [515, 398] width 742 height 217
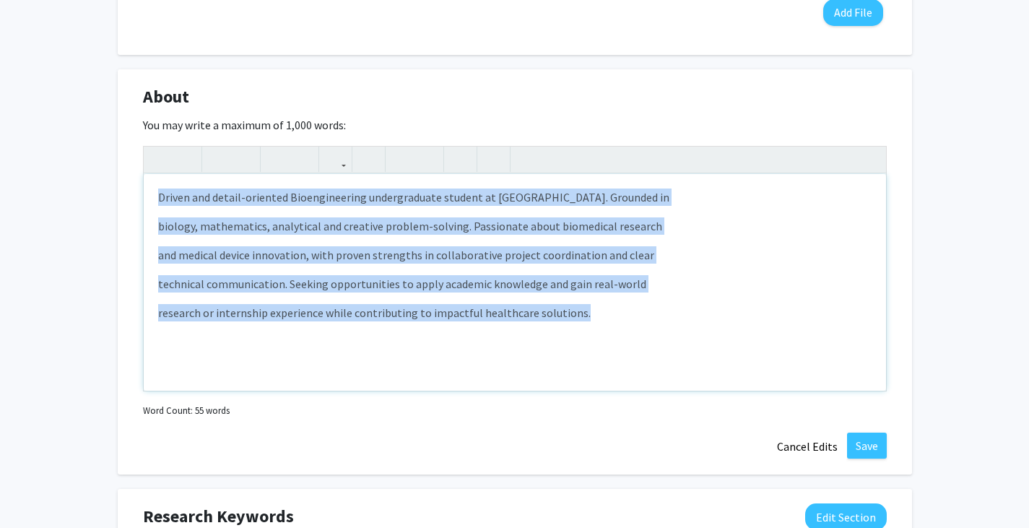
scroll to position [606, 0]
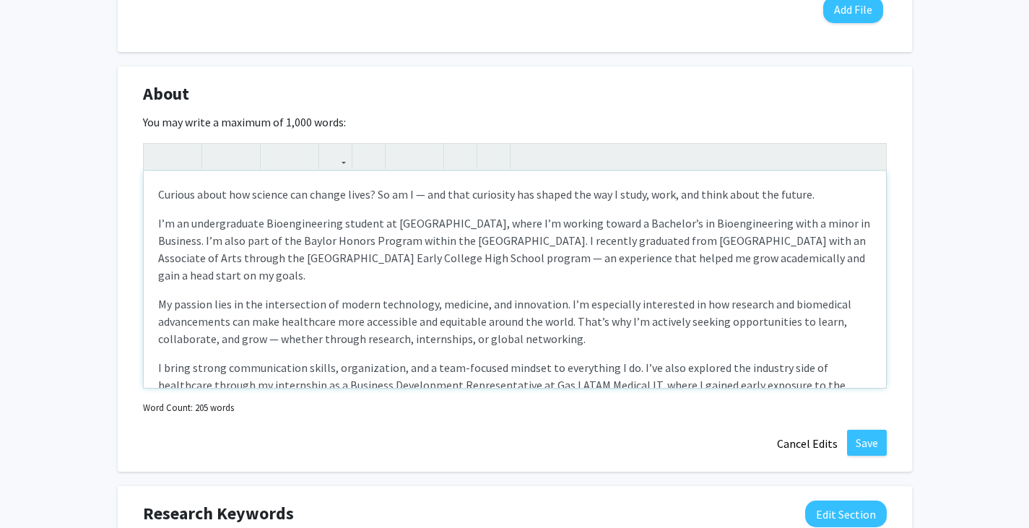
type textarea "<p>Curious about how science can change lives? So am I — and that curiosity has…"
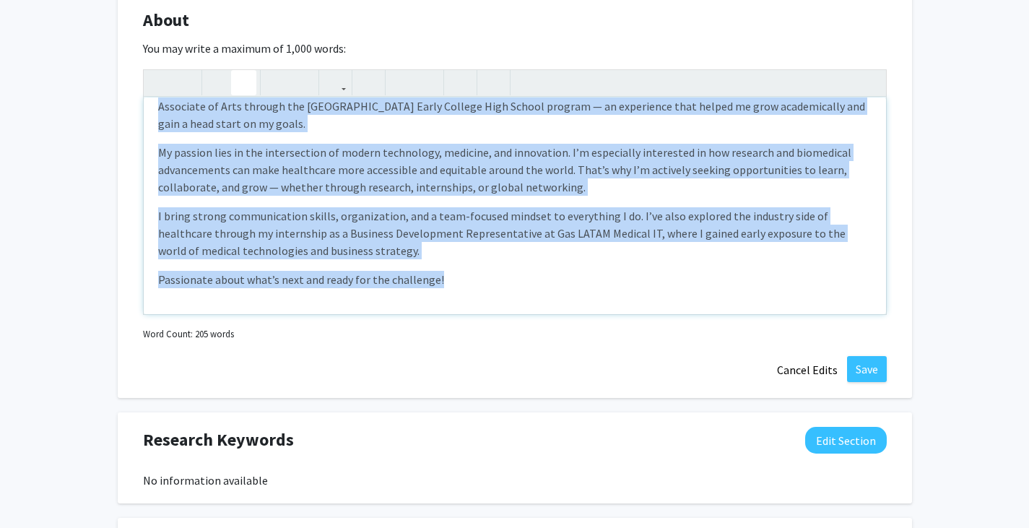
scroll to position [0, 0]
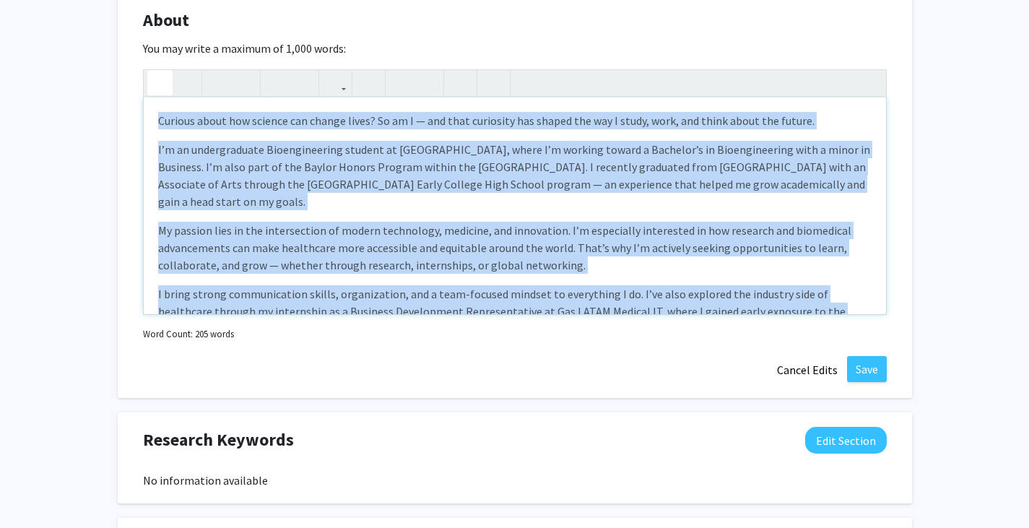
drag, startPoint x: 445, startPoint y: 285, endPoint x: 157, endPoint y: 85, distance: 351.2
click at [157, 85] on div "Curious about how science can change lives? So am I — and that curiosity has sh…" at bounding box center [515, 191] width 744 height 245
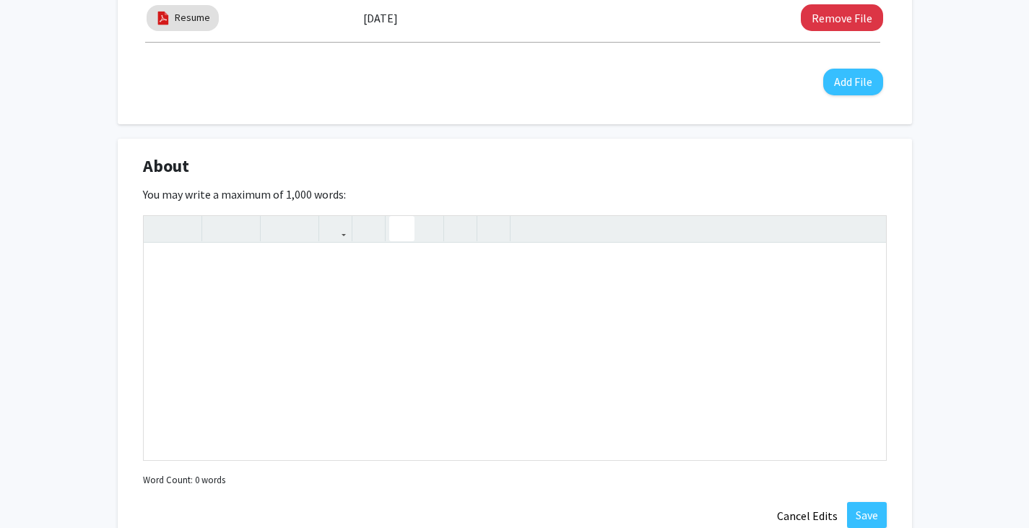
scroll to position [534, 0]
click at [382, 296] on div "Note to users with screen readers: Please deactivate our accessibility plugin f…" at bounding box center [515, 351] width 742 height 217
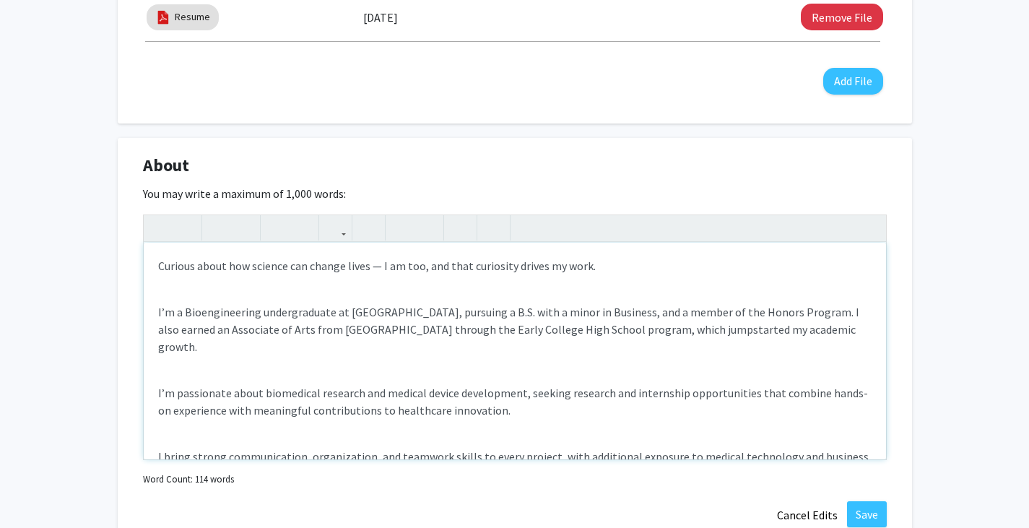
click at [154, 312] on div "Curious about how science can change lives — I am too, and that curiosity drive…" at bounding box center [515, 351] width 742 height 217
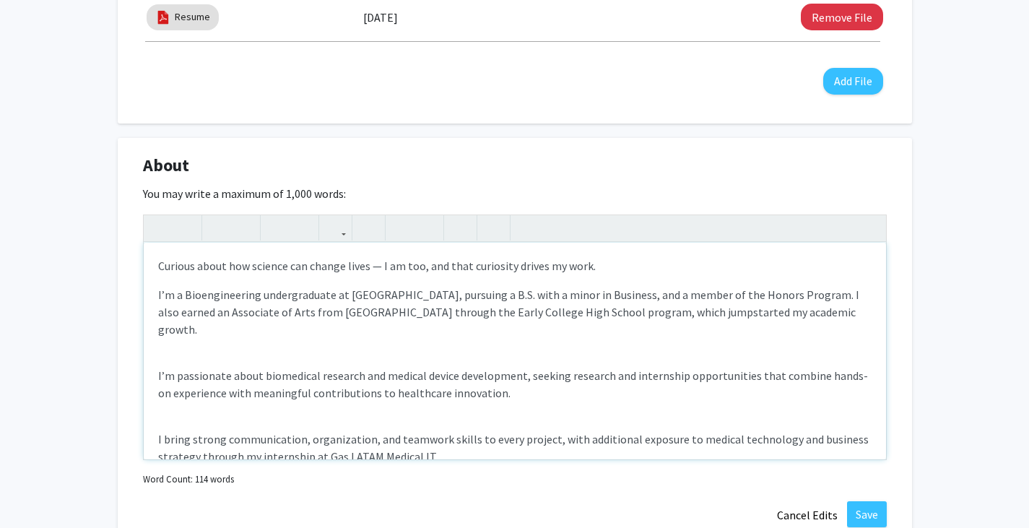
click at [151, 359] on div "Curious about how science can change lives — I am too, and that curiosity drive…" at bounding box center [515, 351] width 742 height 217
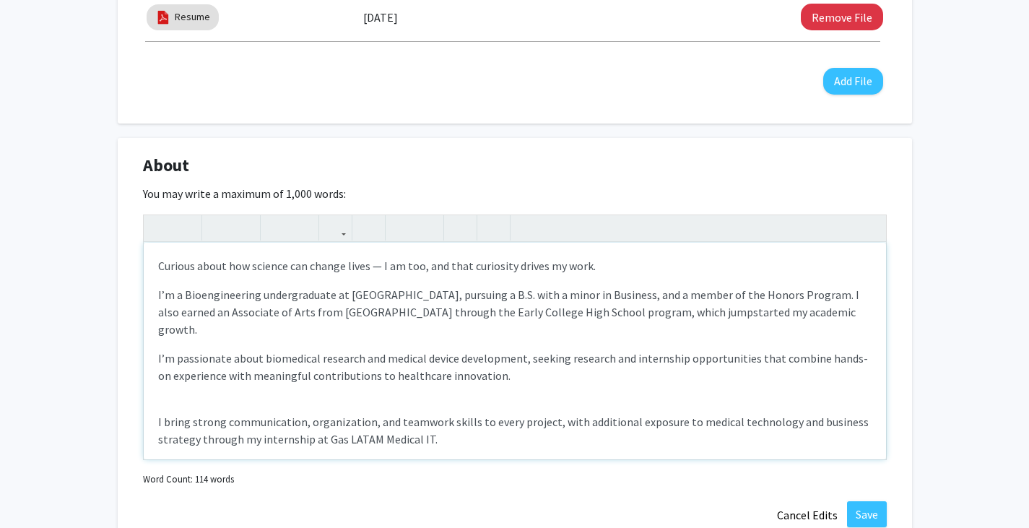
click at [151, 406] on div "Curious about how science can change lives — I am too, and that curiosity drive…" at bounding box center [515, 351] width 742 height 217
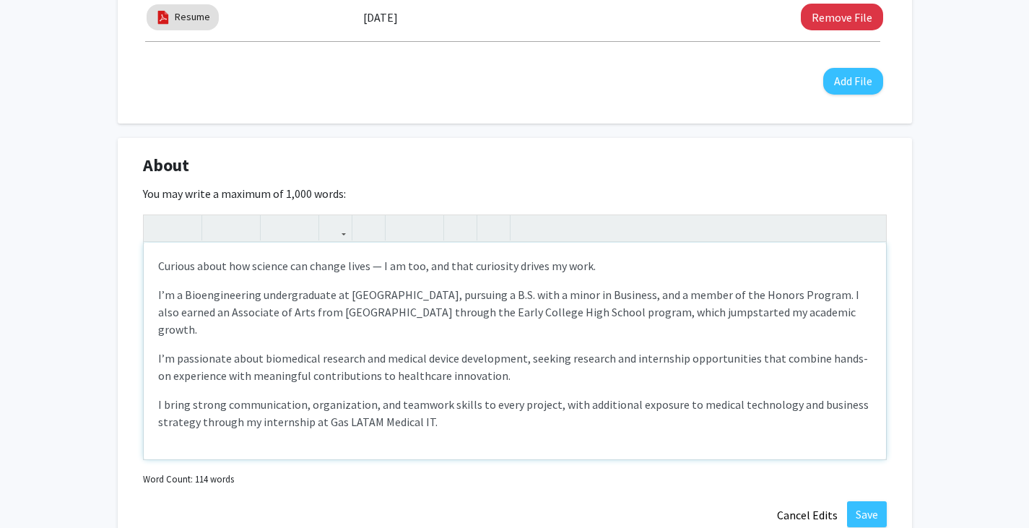
click at [544, 349] on p "I’m passionate about biomedical research and medical device development, seekin…" at bounding box center [514, 366] width 713 height 35
drag, startPoint x: 321, startPoint y: 403, endPoint x: 428, endPoint y: 404, distance: 107.6
click at [428, 404] on p "I bring strong communication, organization, and teamwork skills to every projec…" at bounding box center [514, 413] width 713 height 35
click at [391, 410] on p "I bring strong communication, organization, and teamwork skills to every projec…" at bounding box center [514, 413] width 713 height 35
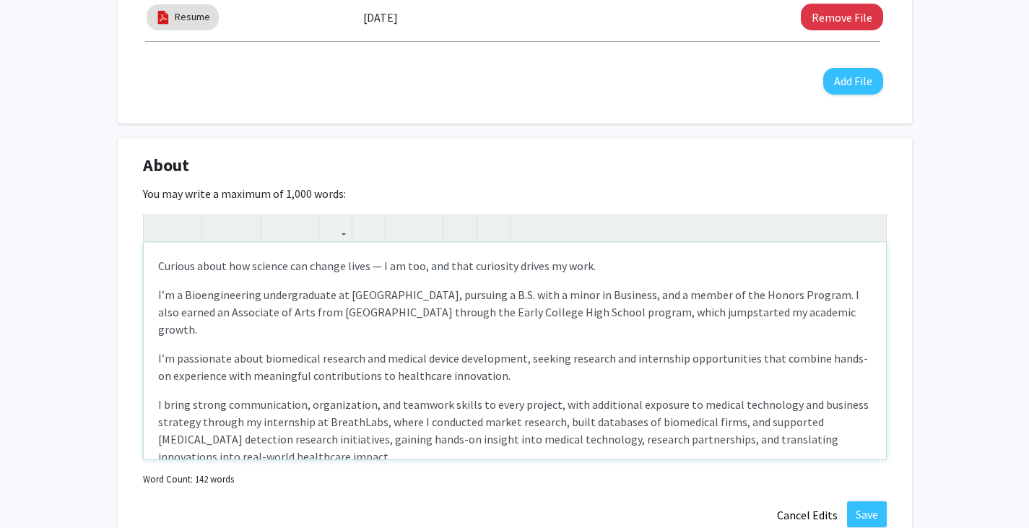
click at [422, 295] on span "I’m a Bioengineering undergraduate at Baylor University, pursuing a B.S. with a…" at bounding box center [508, 311] width 701 height 49
click at [202, 406] on p "I bring strong communication, organization, and teamwork skills to every projec…" at bounding box center [514, 430] width 713 height 69
click at [397, 404] on p "I bring strong communication, organization, and teamwork skills to every projec…" at bounding box center [514, 430] width 713 height 69
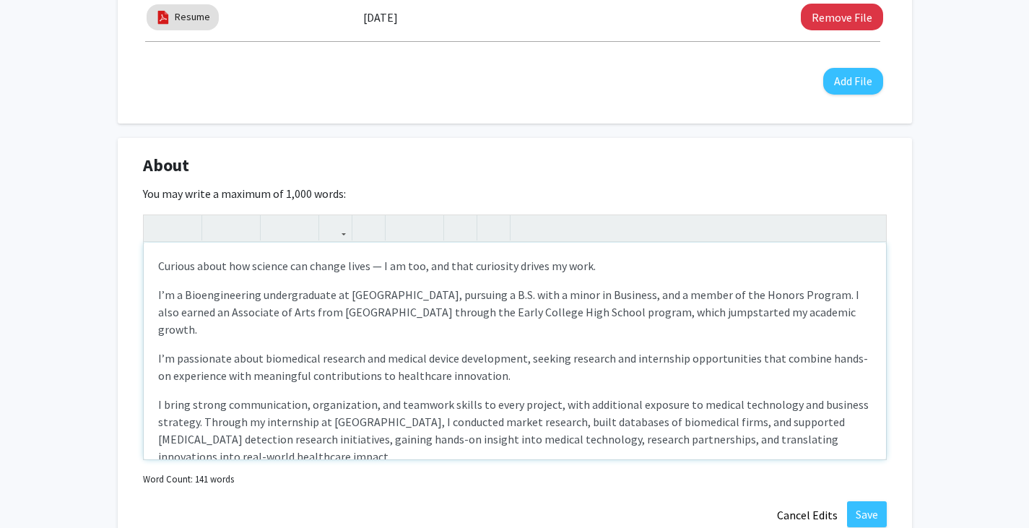
click at [379, 406] on p "I bring strong communication, organization, and teamwork skills to every projec…" at bounding box center [514, 430] width 713 height 69
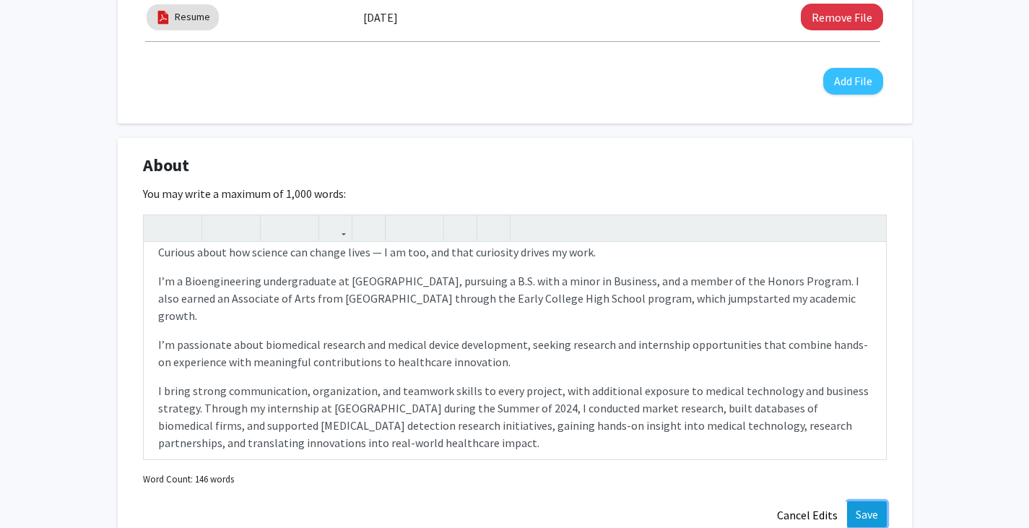
click at [874, 510] on button "Save" at bounding box center [867, 514] width 40 height 26
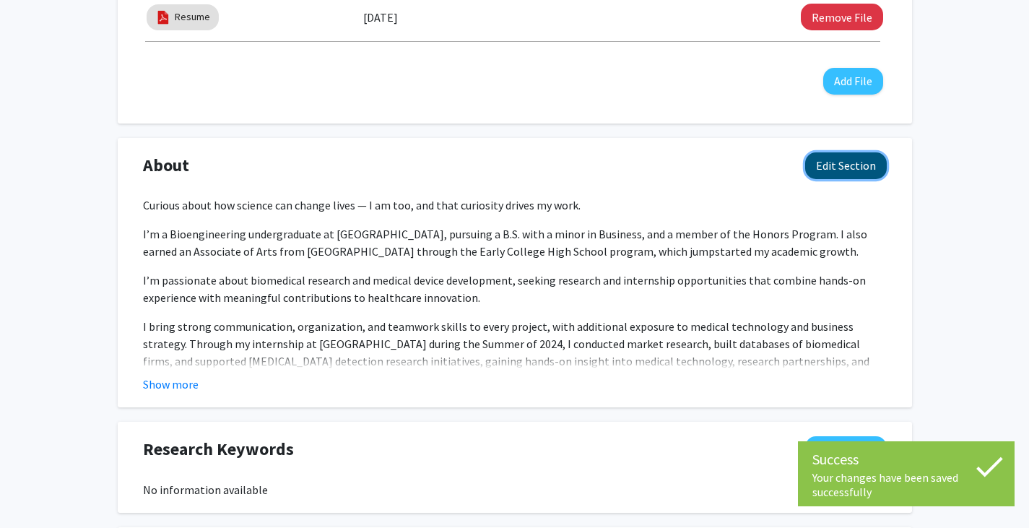
click at [866, 165] on button "Edit Section" at bounding box center [846, 165] width 82 height 27
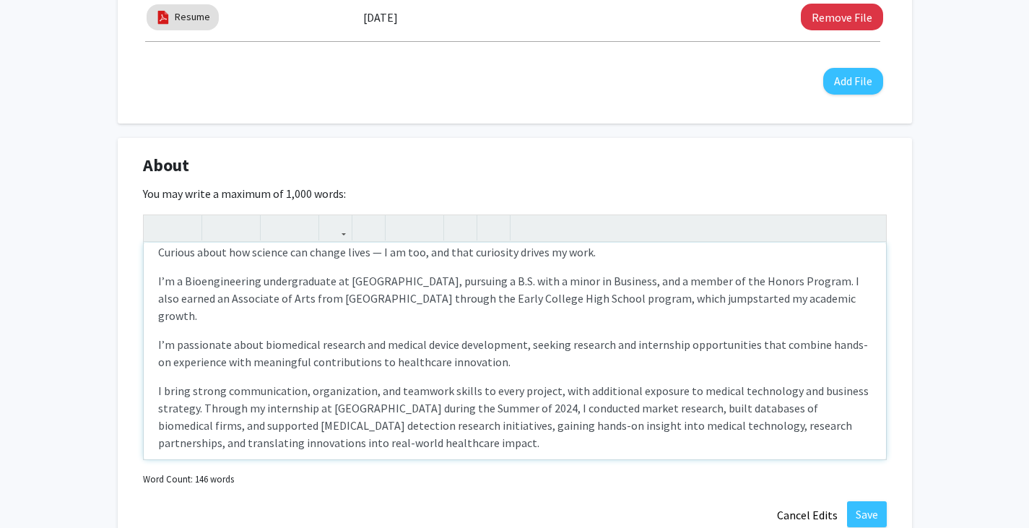
click at [378, 251] on p "Curious about how science can change lives — I am too, and that curiosity drive…" at bounding box center [514, 251] width 713 height 17
type textarea "<p>Curious about how science can change lives? I am too, and that curiosity dri…"
click at [860, 518] on button "Save" at bounding box center [867, 514] width 40 height 26
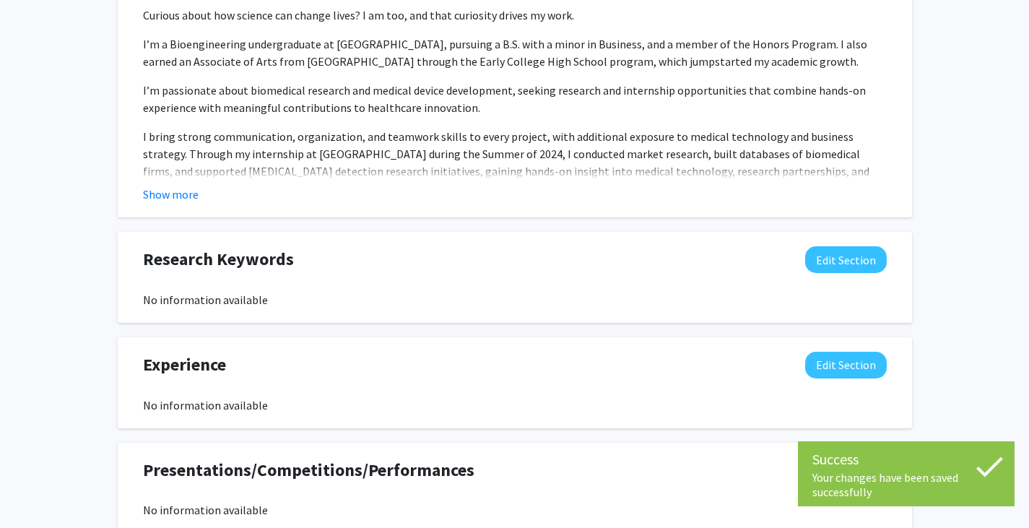
scroll to position [731, 0]
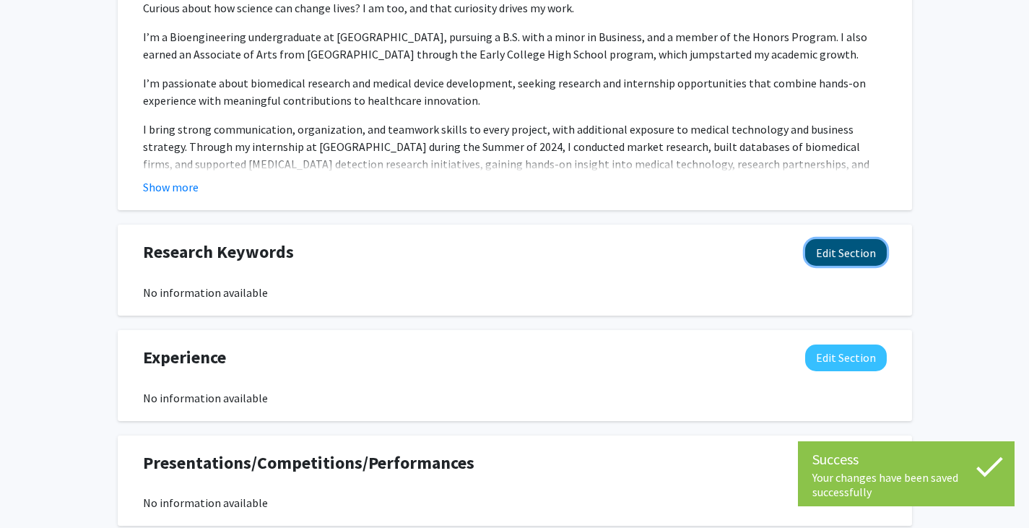
click at [847, 251] on button "Edit Section" at bounding box center [846, 252] width 82 height 27
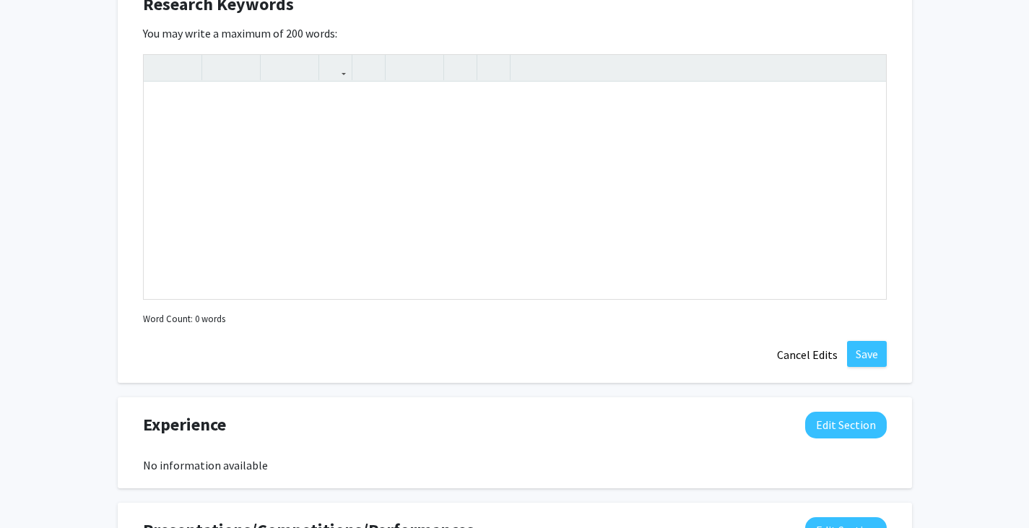
scroll to position [990, 0]
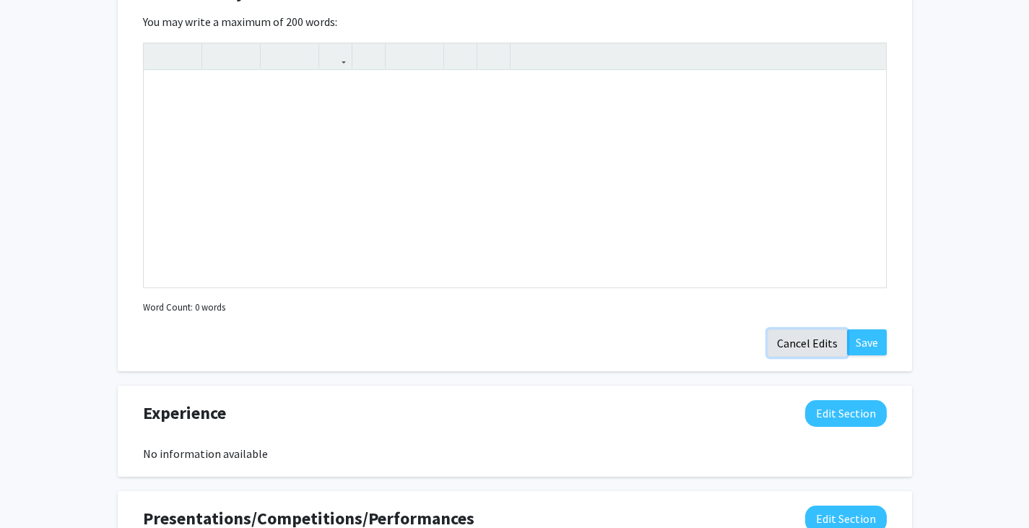
click at [797, 350] on button "Cancel Edits" at bounding box center [806, 342] width 79 height 27
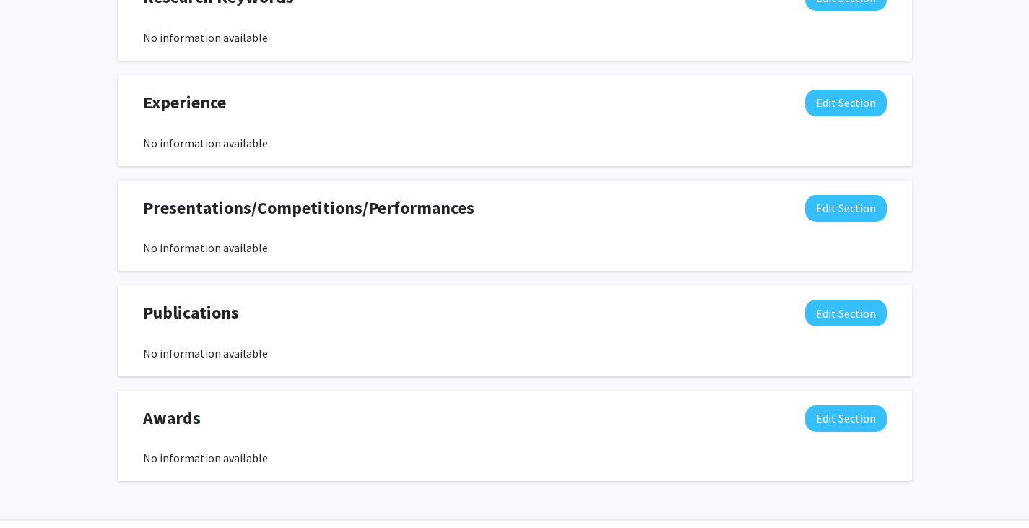
scroll to position [985, 0]
click at [868, 108] on button "Edit Section" at bounding box center [846, 103] width 82 height 27
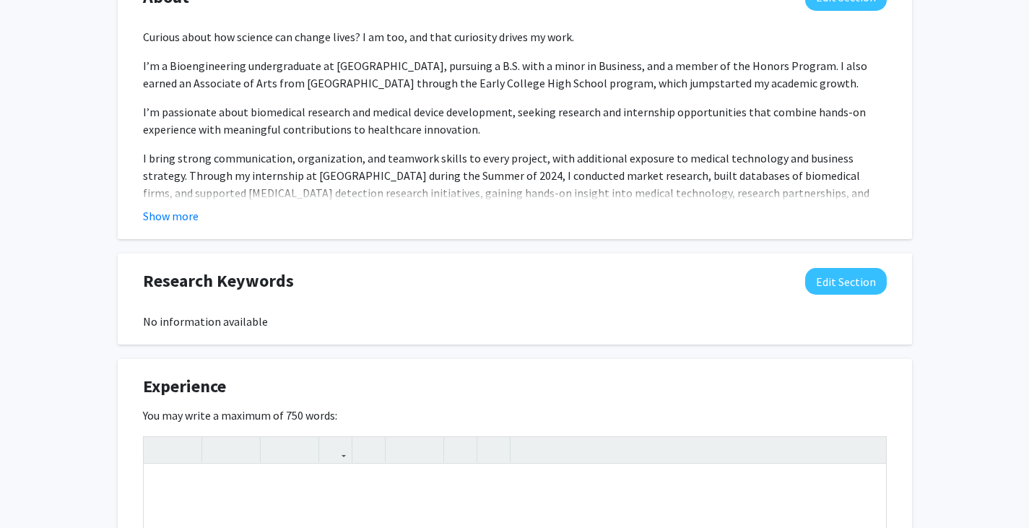
scroll to position [0, 0]
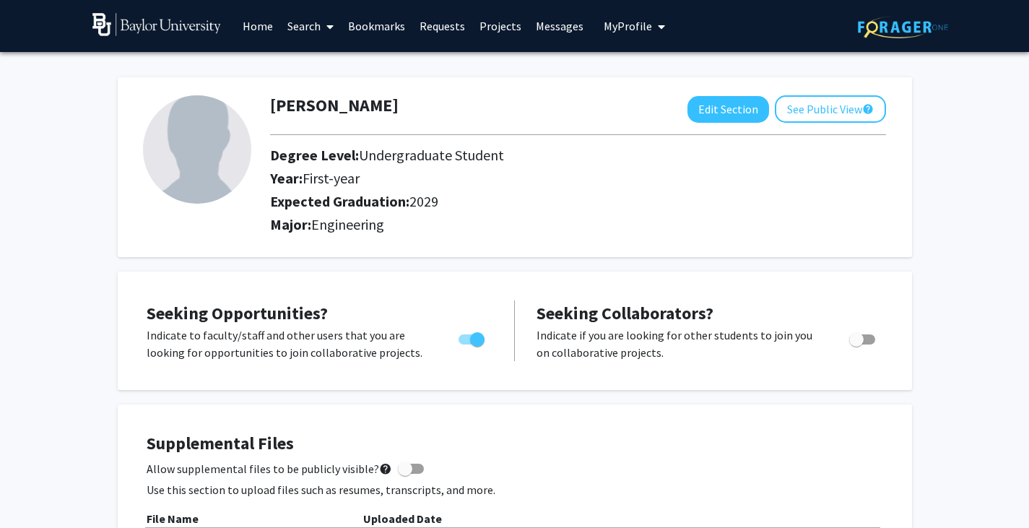
click at [214, 158] on img at bounding box center [197, 149] width 108 height 108
click at [698, 113] on button "Edit Section" at bounding box center [728, 109] width 82 height 27
select select "first-year"
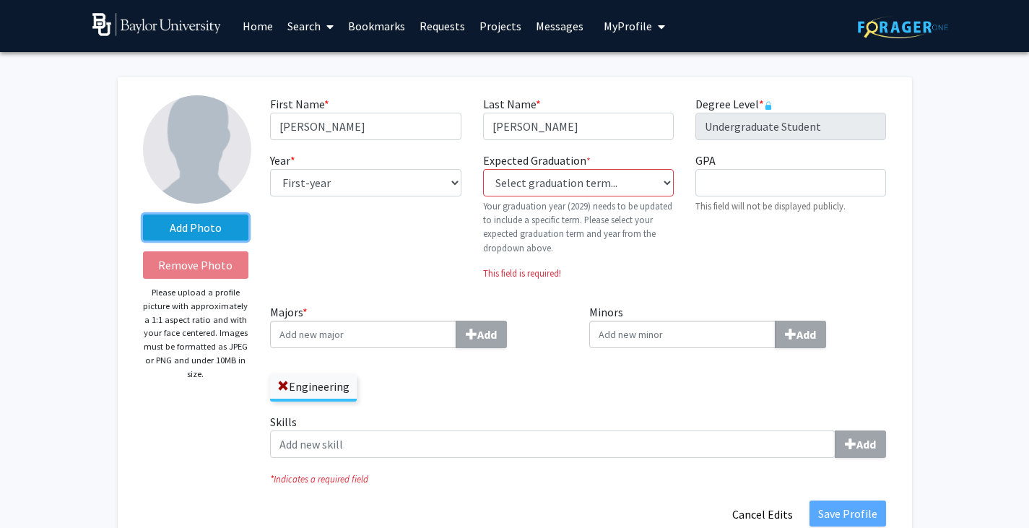
click at [192, 225] on label "Add Photo" at bounding box center [196, 227] width 106 height 26
click at [0, 0] on input "Add Photo" at bounding box center [0, 0] width 0 height 0
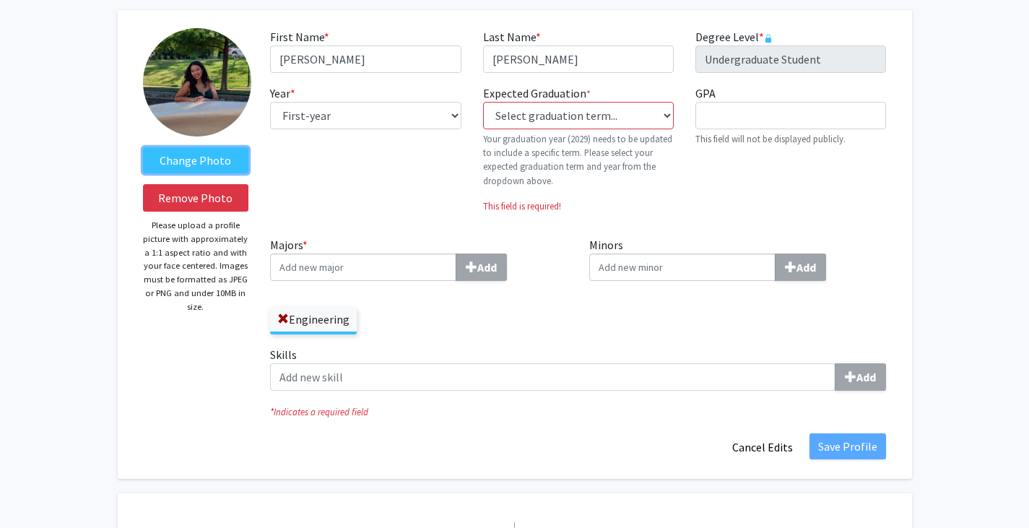
scroll to position [71, 0]
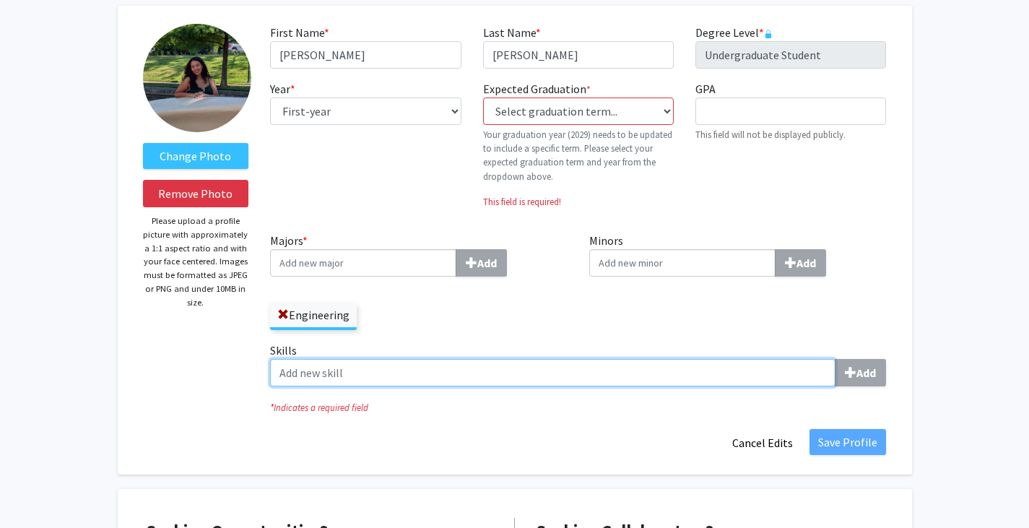
click at [746, 369] on input "Skills Add" at bounding box center [552, 372] width 565 height 27
type input "communication"
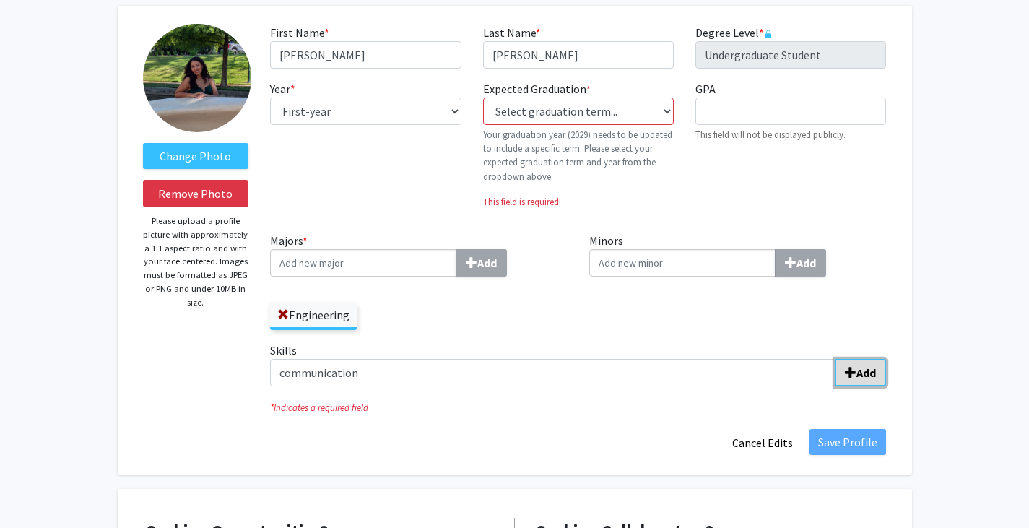
click at [852, 372] on span "submit" at bounding box center [851, 373] width 12 height 12
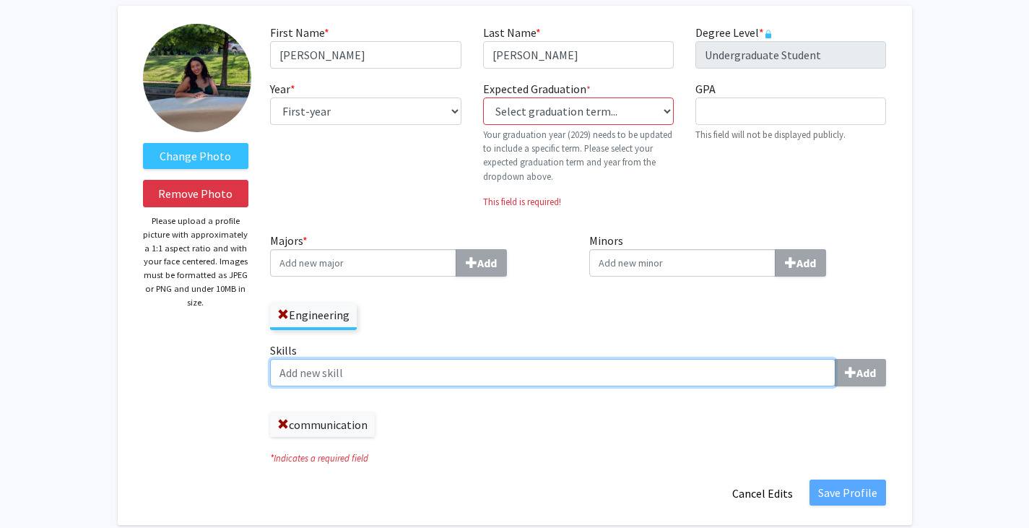
click at [313, 378] on input "Skills Add" at bounding box center [552, 372] width 565 height 27
type input "writing"
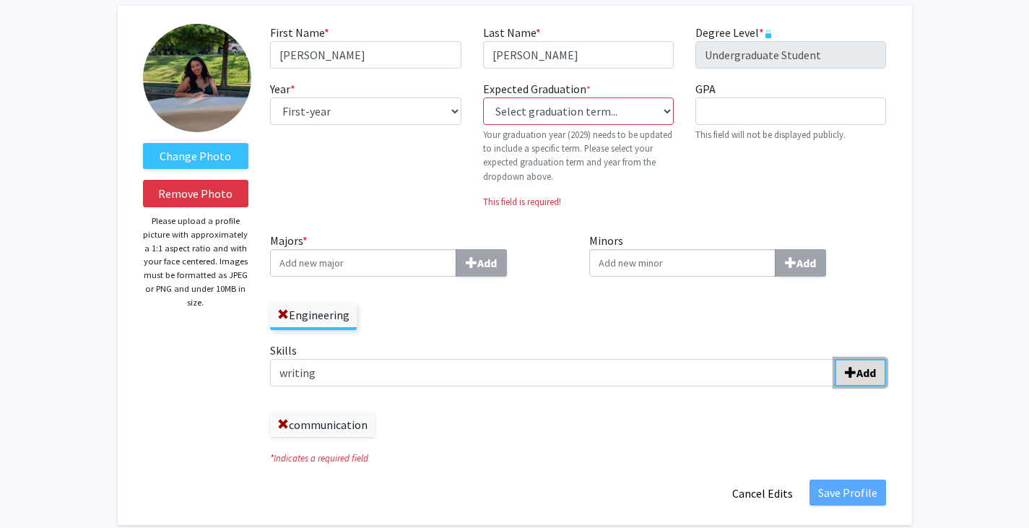
click at [861, 378] on b "Add" at bounding box center [865, 372] width 19 height 14
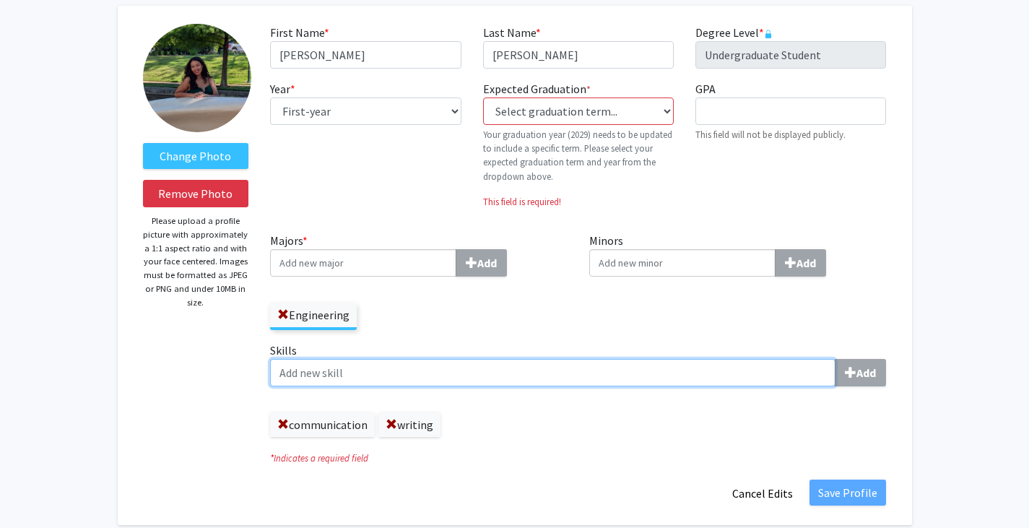
click at [792, 364] on input "Skills Add" at bounding box center [552, 372] width 565 height 27
type input "Spanish proficiency"
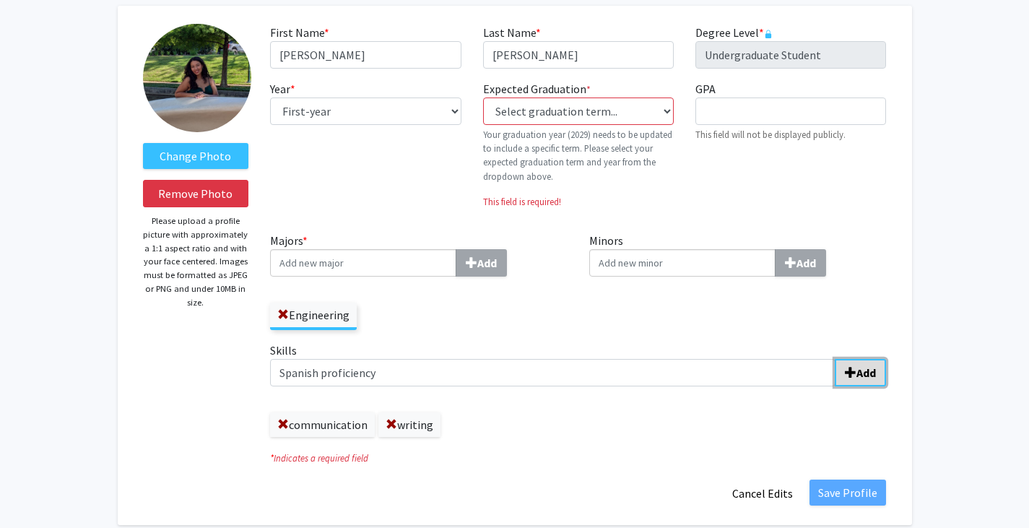
click at [866, 372] on b "Add" at bounding box center [865, 372] width 19 height 14
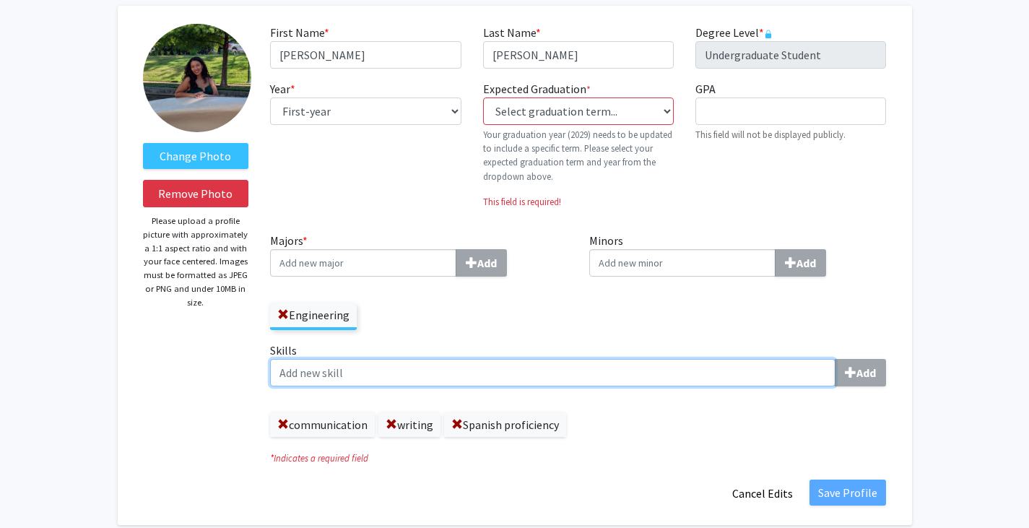
click at [677, 374] on input "Skills Add" at bounding box center [552, 372] width 565 height 27
type input "organization"
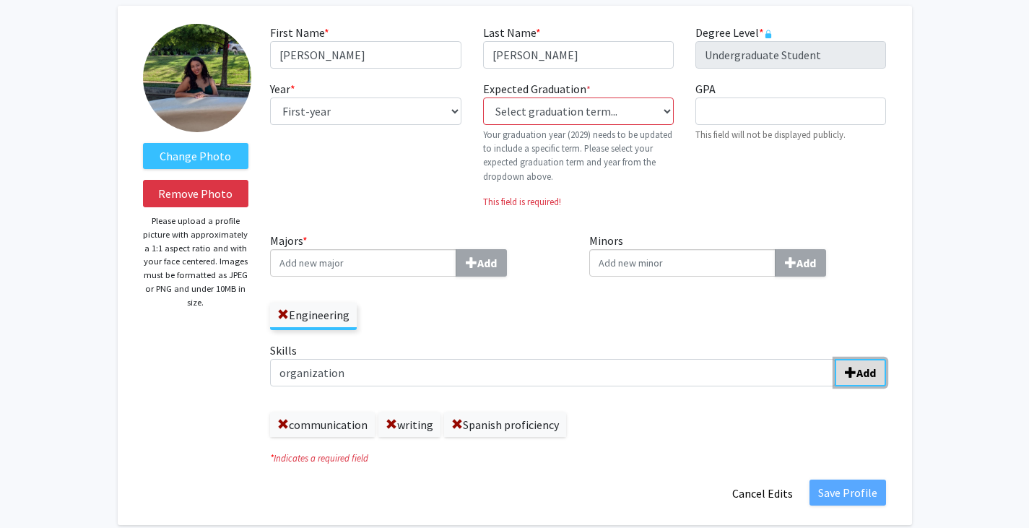
click at [853, 367] on span "submit" at bounding box center [851, 373] width 12 height 12
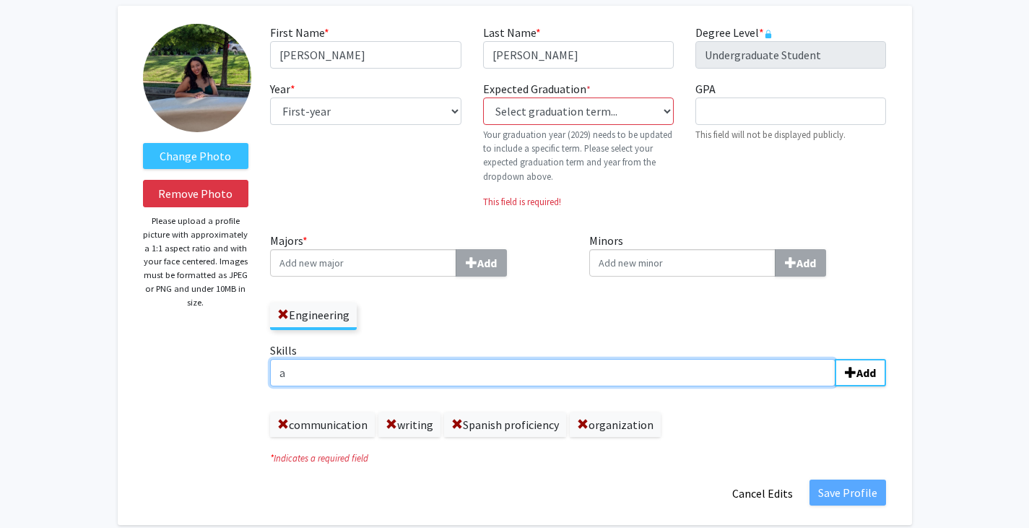
click at [767, 370] on input "a" at bounding box center [552, 372] width 565 height 27
type input "attention to detail"
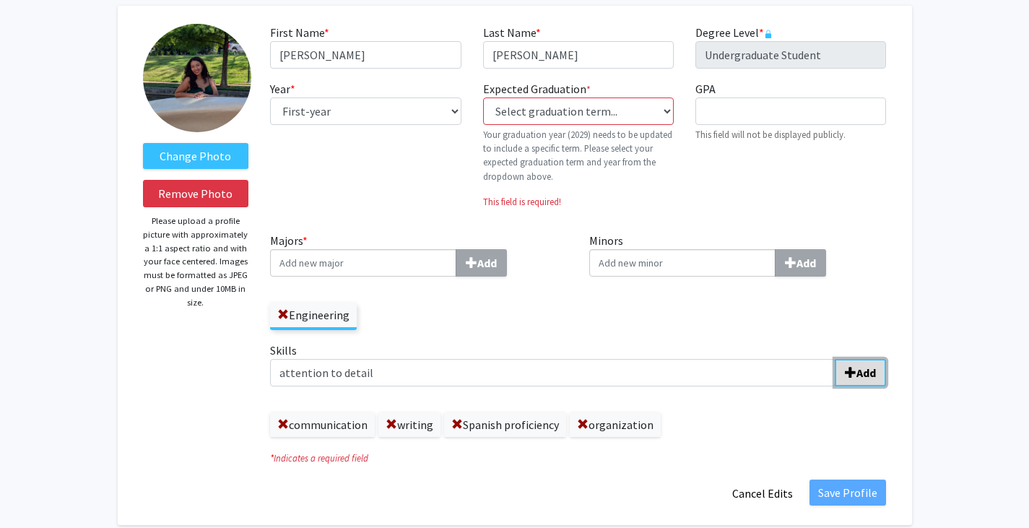
click at [871, 380] on button "Add" at bounding box center [859, 372] width 51 height 27
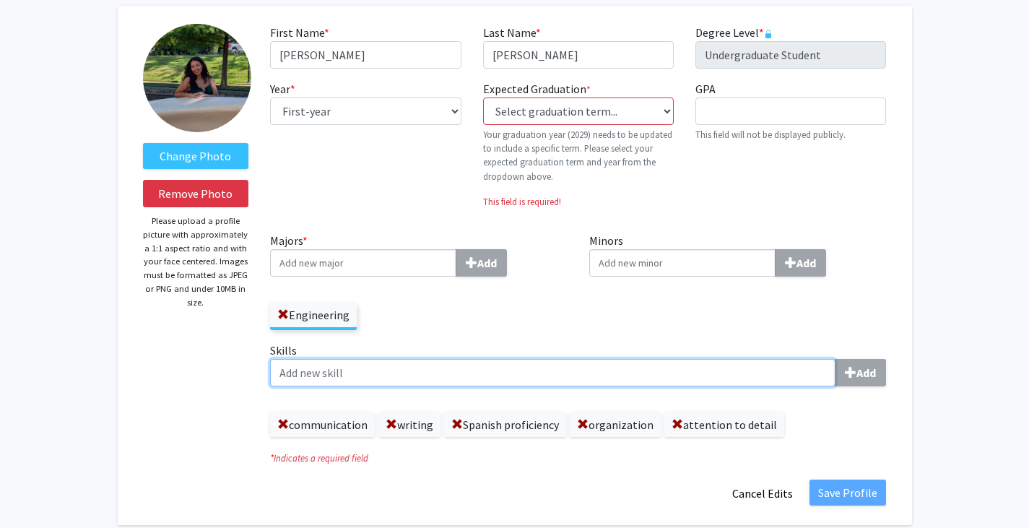
click at [694, 367] on input "Skills Add" at bounding box center [552, 372] width 565 height 27
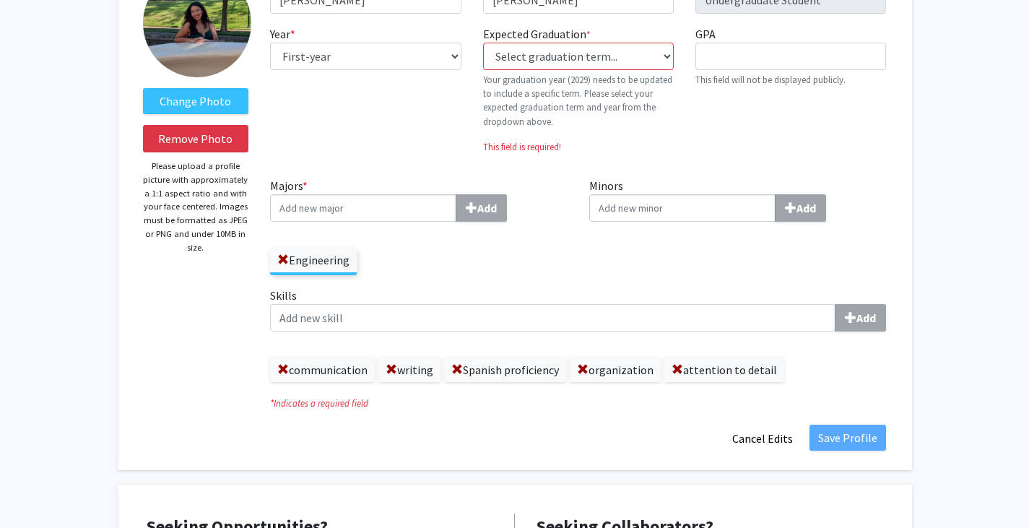
scroll to position [126, 0]
click at [847, 452] on div "Save Profile Cancel Edits" at bounding box center [577, 438] width 637 height 27
click at [393, 369] on span at bounding box center [391, 371] width 12 height 12
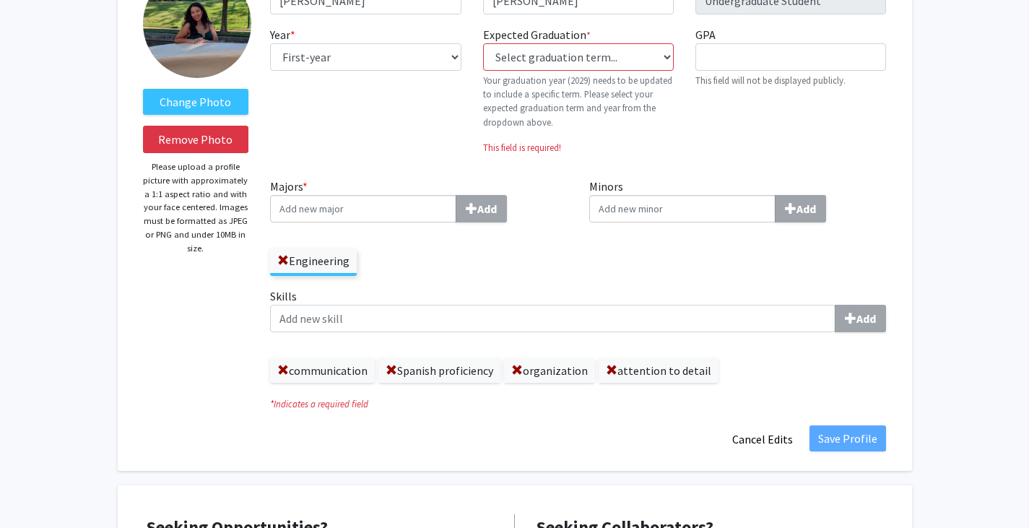
click at [728, 0] on html "Skip navigation Home Search Bookmarks Requests Projects Messages My Profile Nat…" at bounding box center [514, 138] width 1029 height 528
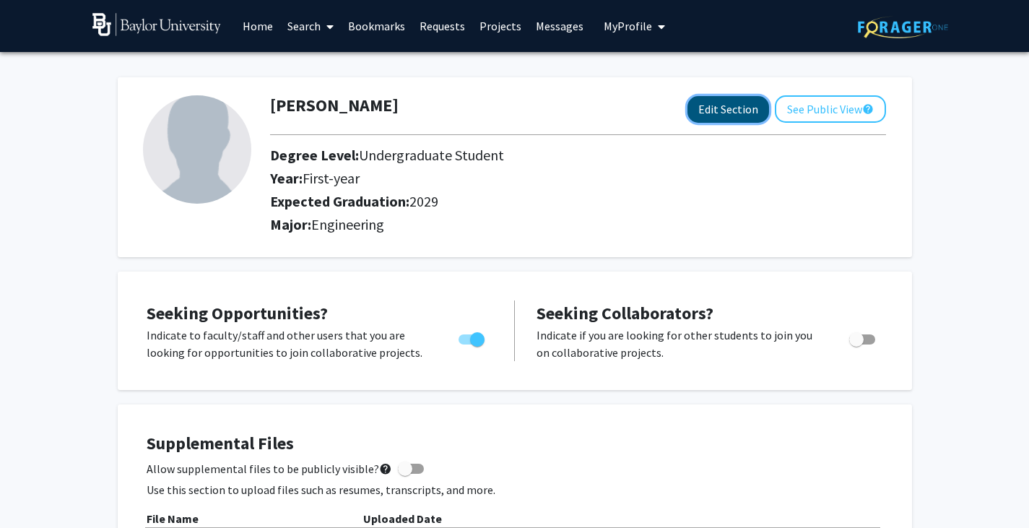
click at [726, 108] on button "Edit Section" at bounding box center [728, 109] width 82 height 27
select select "first-year"
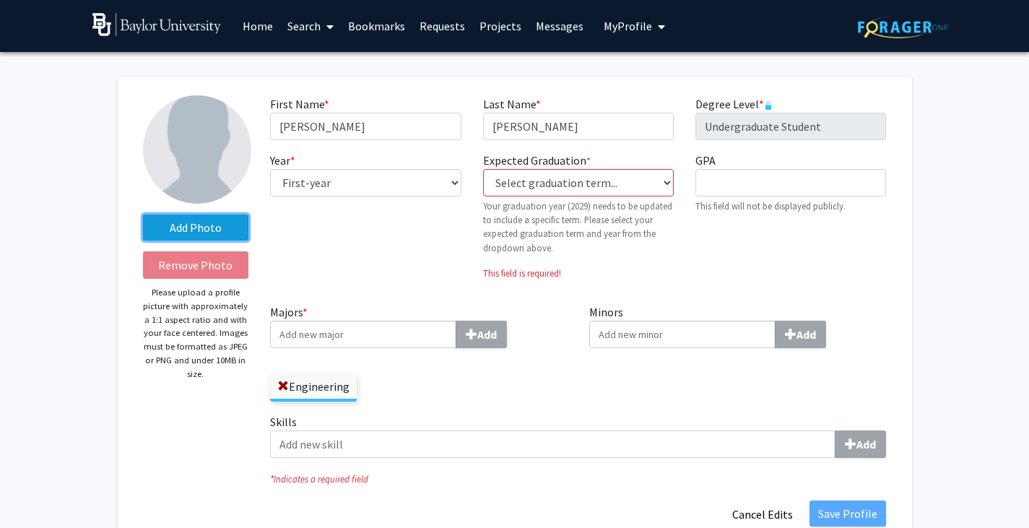
click at [191, 222] on label "Add Photo" at bounding box center [196, 227] width 106 height 26
click at [0, 0] on input "Add Photo" at bounding box center [0, 0] width 0 height 0
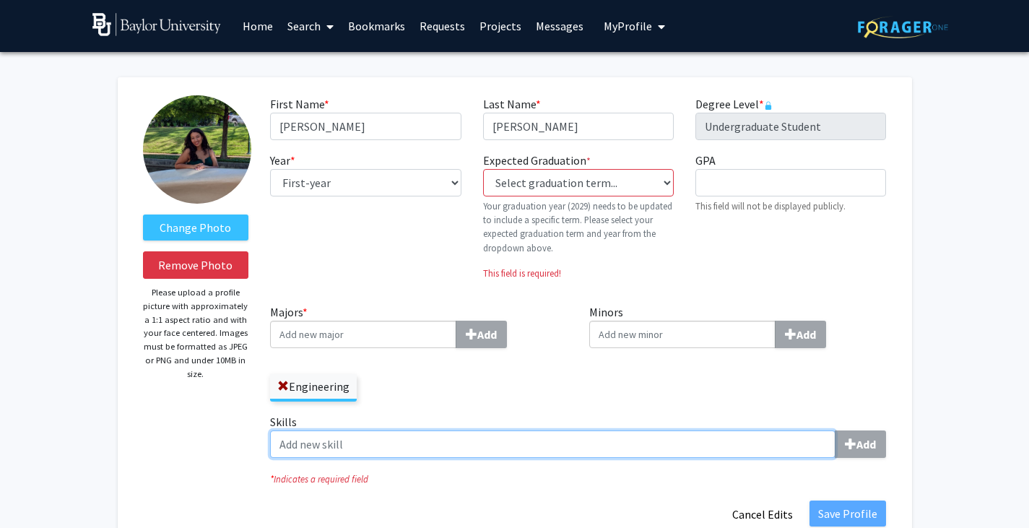
click at [774, 432] on input "Skills Add" at bounding box center [552, 443] width 565 height 27
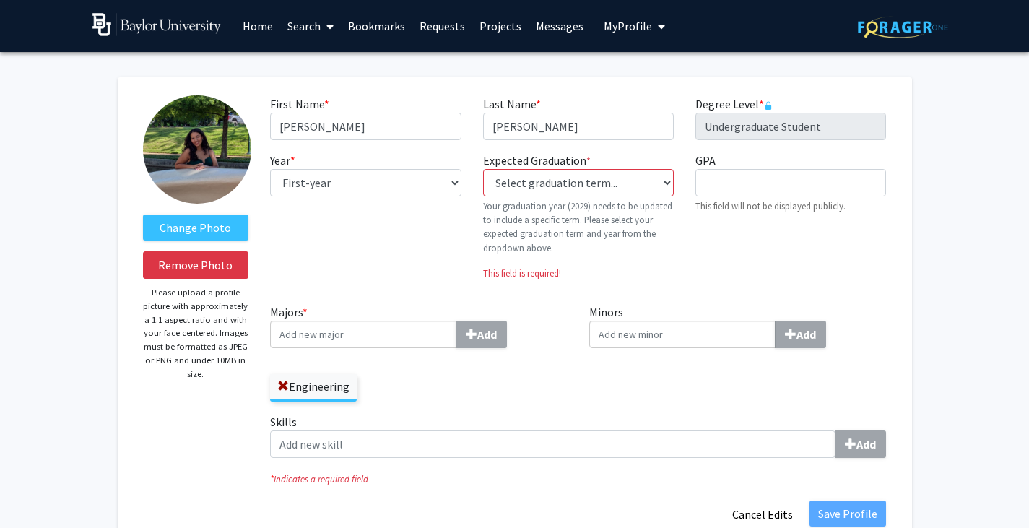
click at [230, 131] on img at bounding box center [197, 149] width 108 height 108
click at [219, 219] on label "Change Photo" at bounding box center [196, 227] width 106 height 26
click at [0, 0] on input "Change Photo" at bounding box center [0, 0] width 0 height 0
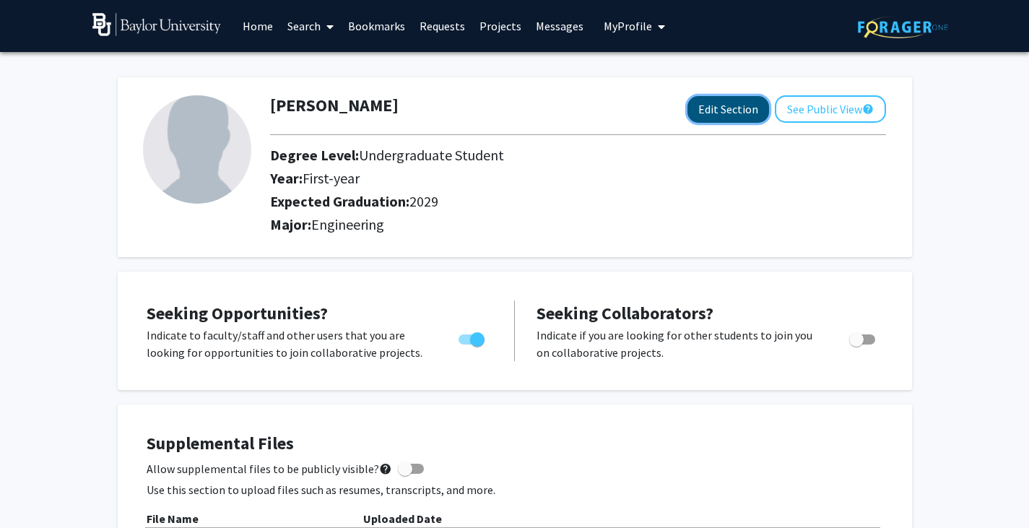
click at [738, 103] on button "Edit Section" at bounding box center [728, 109] width 82 height 27
select select "first-year"
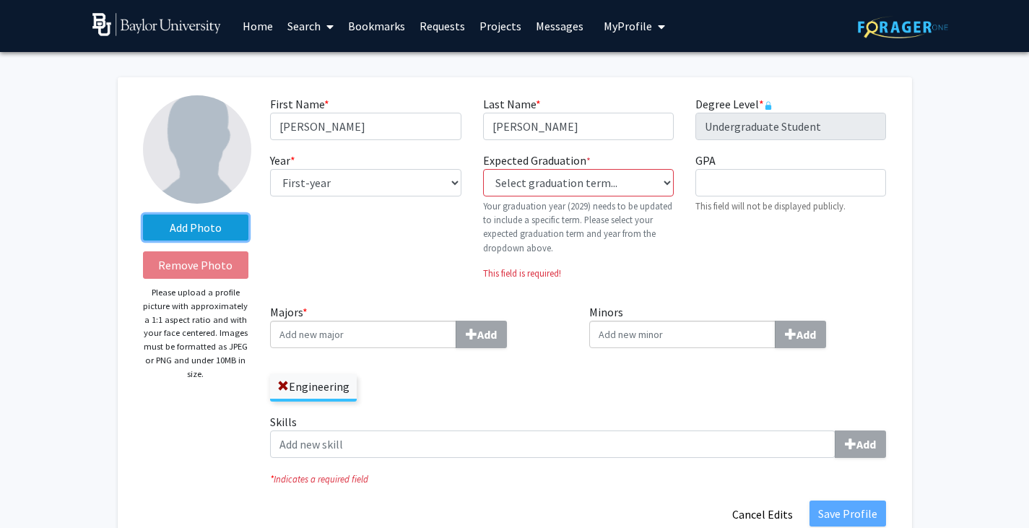
click at [218, 216] on label "Add Photo" at bounding box center [196, 227] width 106 height 26
click at [0, 0] on input "Add Photo" at bounding box center [0, 0] width 0 height 0
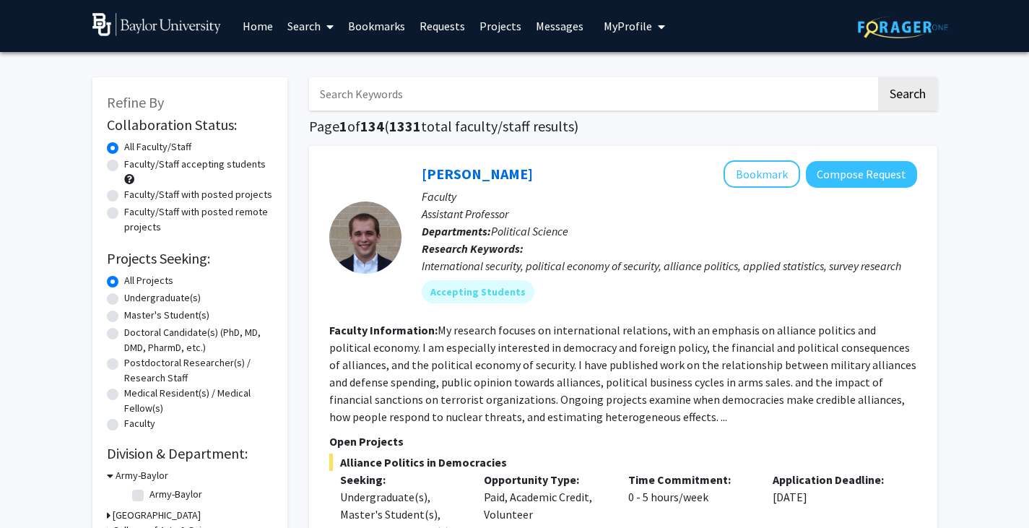
click at [645, 16] on button "My Profile" at bounding box center [634, 26] width 70 height 52
click at [650, 71] on span "[PERSON_NAME]" at bounding box center [693, 67] width 87 height 16
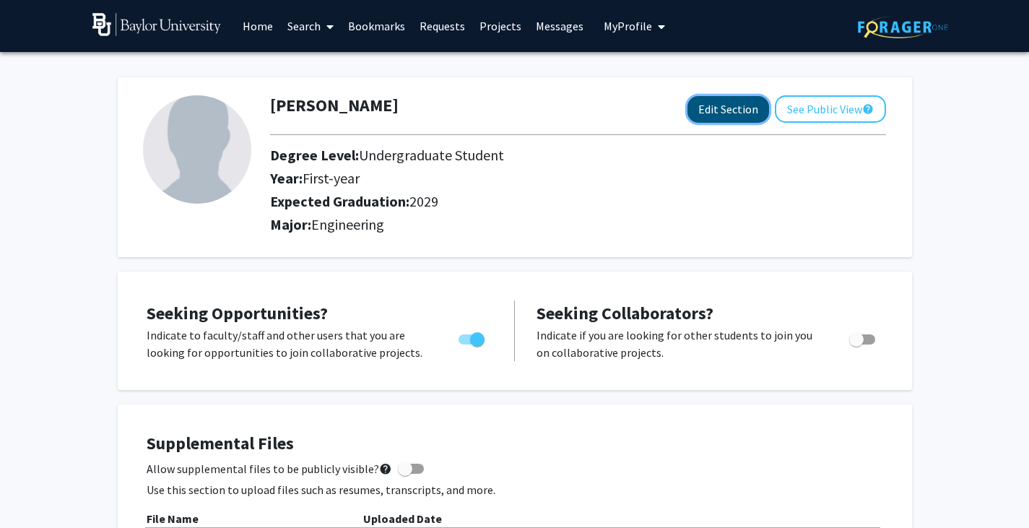
click at [731, 100] on button "Edit Section" at bounding box center [728, 109] width 82 height 27
select select "first-year"
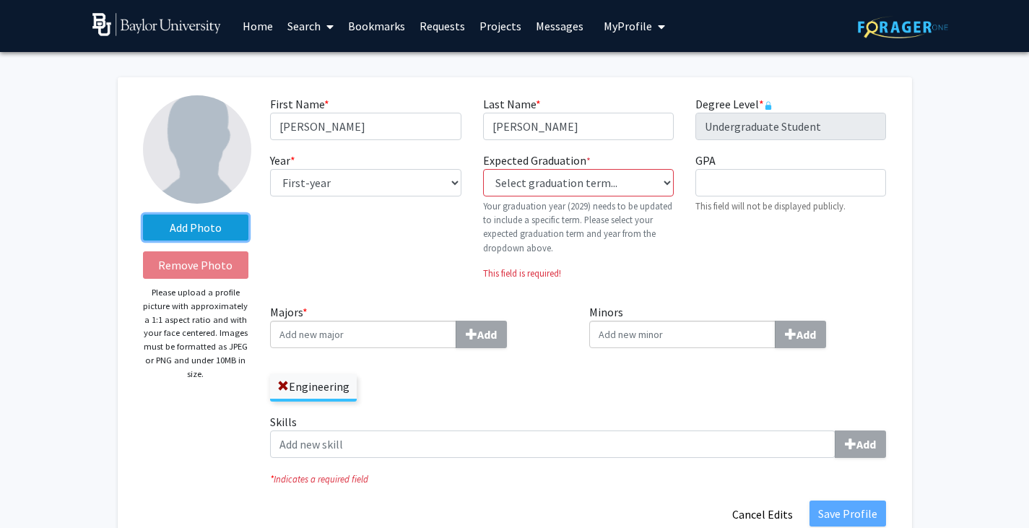
click at [233, 222] on label "Add Photo" at bounding box center [196, 227] width 106 height 26
click at [0, 0] on input "Add Photo" at bounding box center [0, 0] width 0 height 0
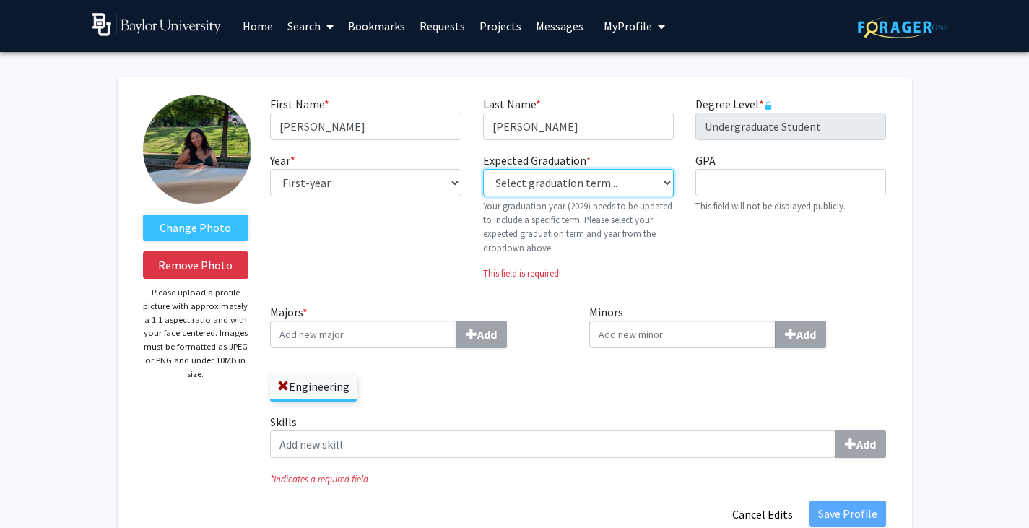
click at [527, 180] on select "Select graduation term... Previous: 2029 (Please select a specific term) Spring…" at bounding box center [578, 182] width 191 height 27
select select "46: spring_2029"
click at [483, 169] on select "Select graduation term... Previous: 2029 (Please select a specific term) Spring…" at bounding box center [578, 182] width 191 height 27
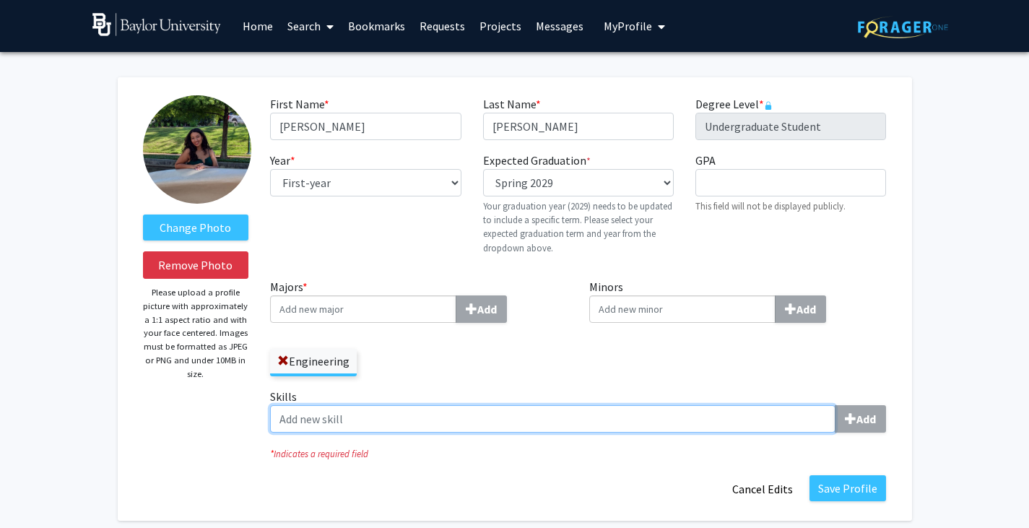
click at [350, 417] on input "Skills Add" at bounding box center [552, 418] width 565 height 27
type input "communication"
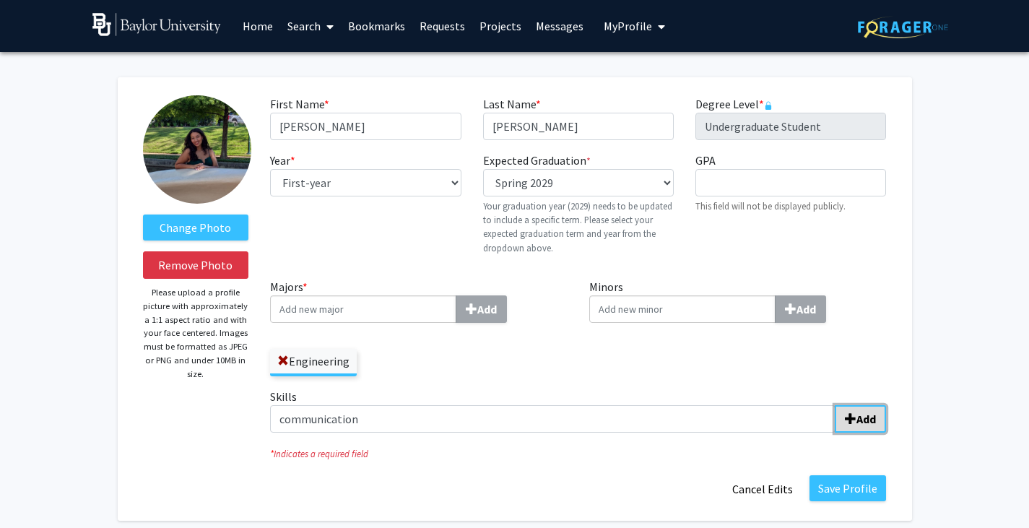
click at [846, 430] on button "Add" at bounding box center [859, 418] width 51 height 27
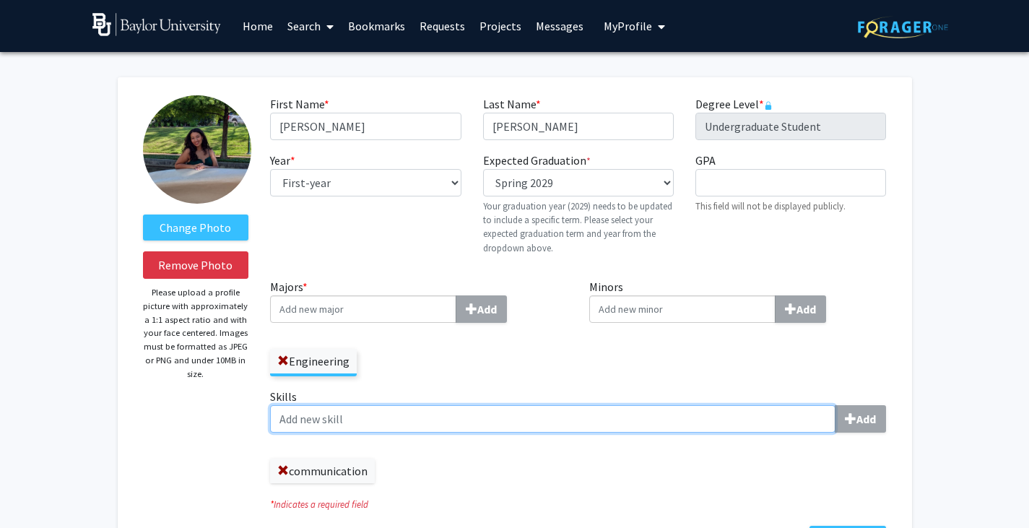
click at [664, 418] on input "Skills Add" at bounding box center [552, 418] width 565 height 27
click at [664, 419] on input "Skills Add" at bounding box center [552, 418] width 565 height 27
type input "Spanish proficiency"
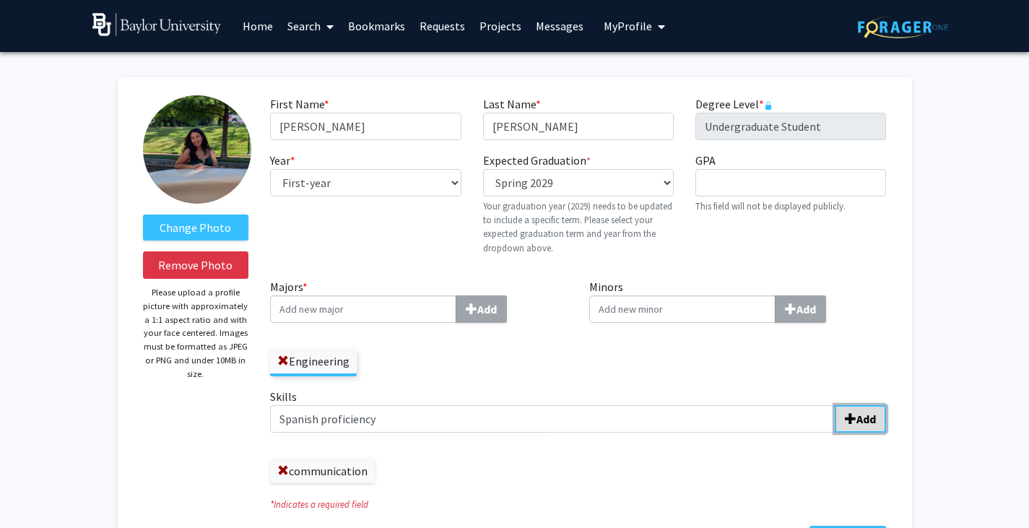
click at [858, 422] on b "Add" at bounding box center [865, 418] width 19 height 14
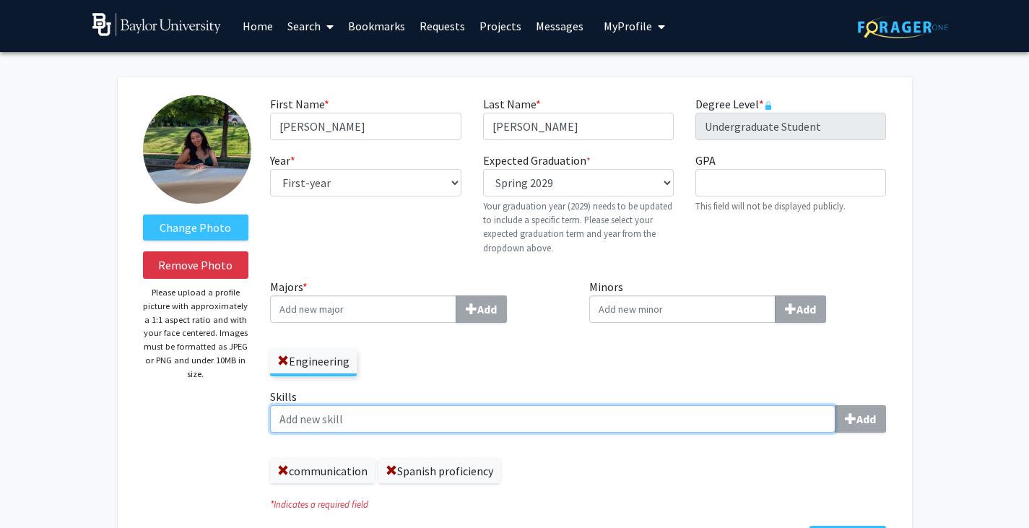
click at [722, 416] on input "Skills Add" at bounding box center [552, 418] width 565 height 27
type input "attention to detail"
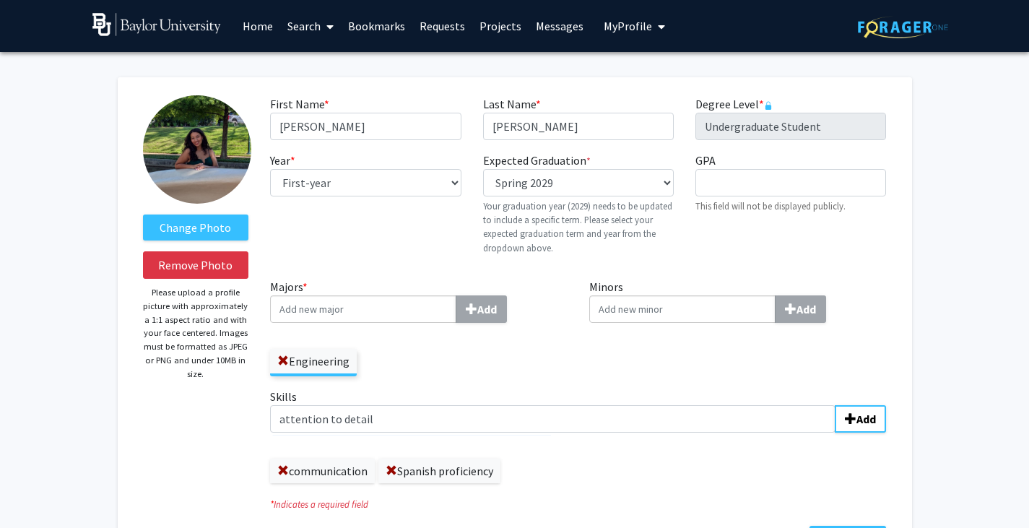
click at [887, 414] on div "Skills attention to detail Add communication Spanish proficiency" at bounding box center [577, 441] width 637 height 107
click at [858, 416] on b "Add" at bounding box center [865, 418] width 19 height 14
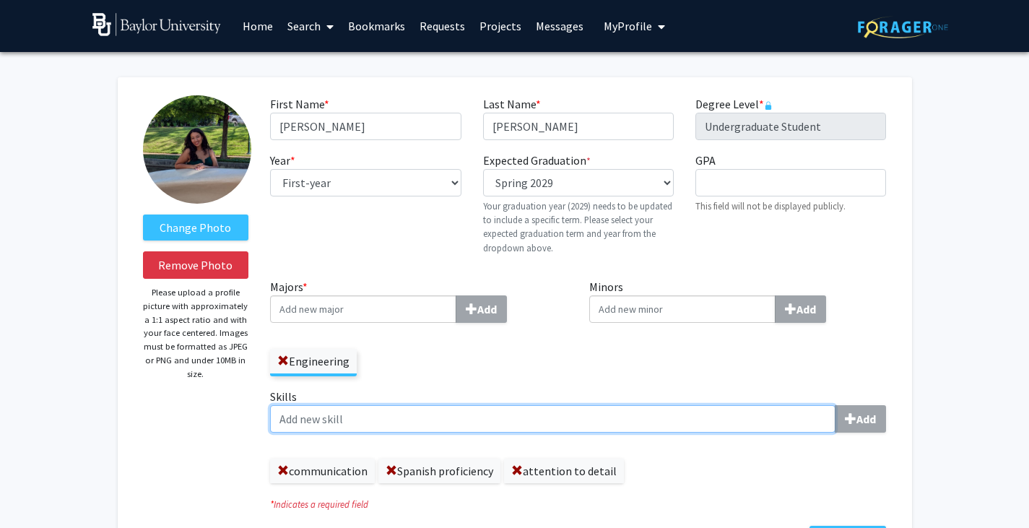
click at [752, 419] on input "Skills Add" at bounding box center [552, 418] width 565 height 27
type input "organization"
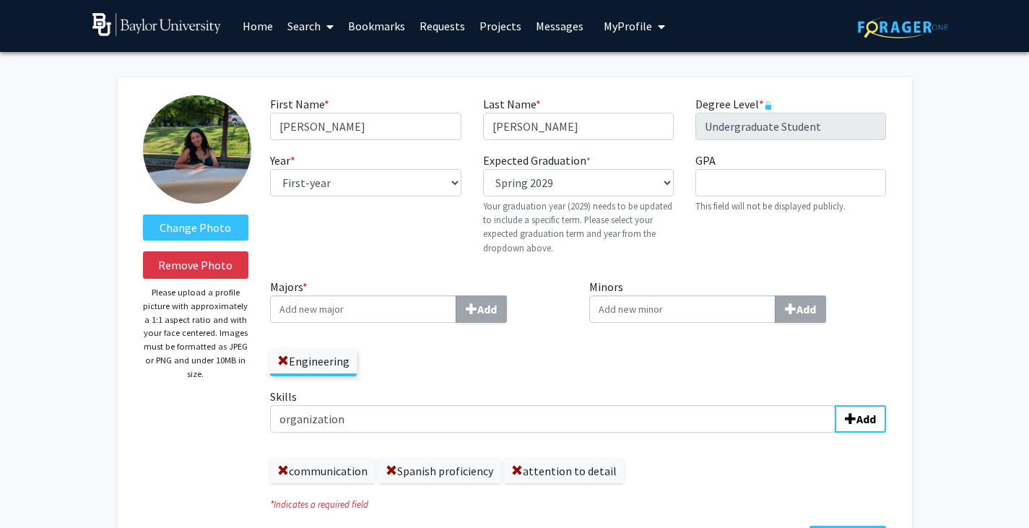
click at [886, 414] on div "Skills organization Add communication Spanish proficiency attention to detail" at bounding box center [577, 441] width 637 height 107
click at [863, 417] on b "Add" at bounding box center [865, 418] width 19 height 14
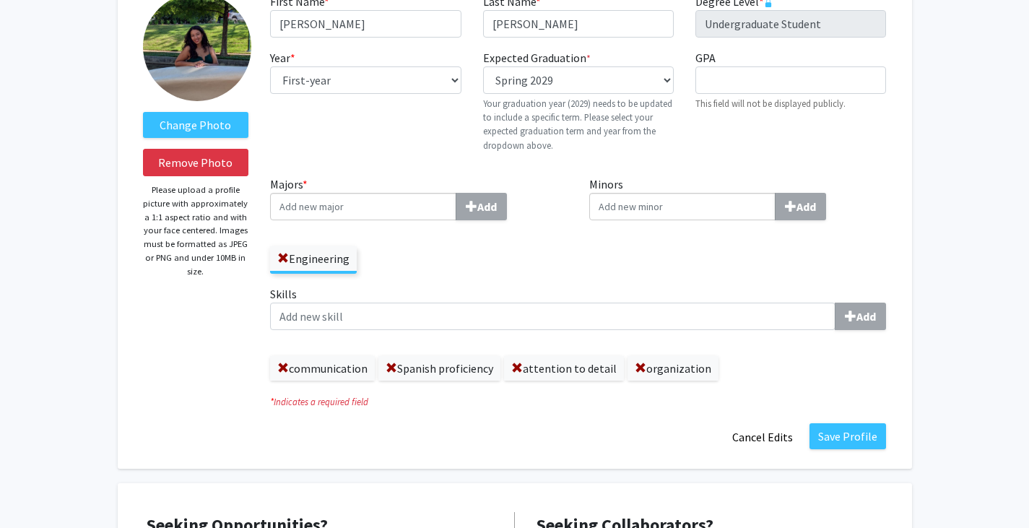
scroll to position [103, 0]
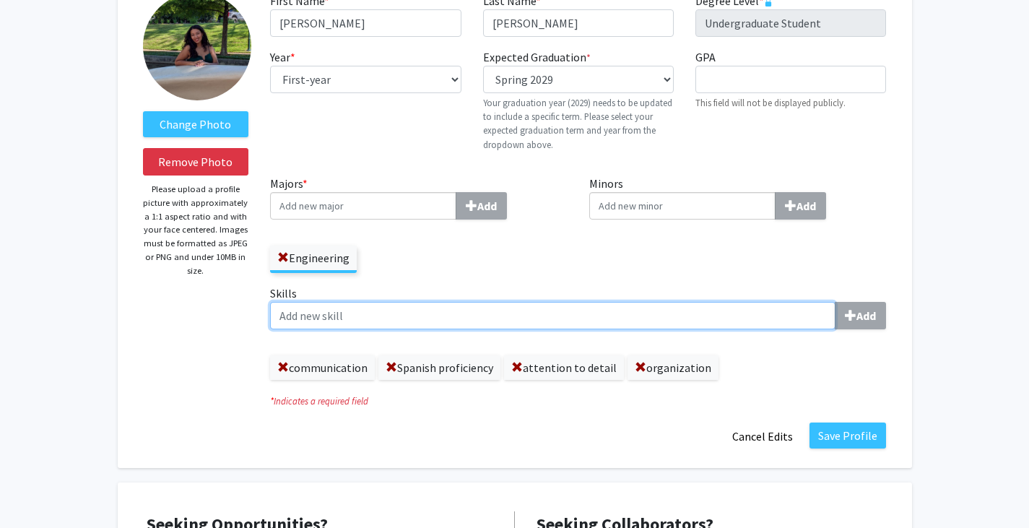
click at [624, 303] on input "Skills Add" at bounding box center [552, 315] width 565 height 27
type input "flexibility"
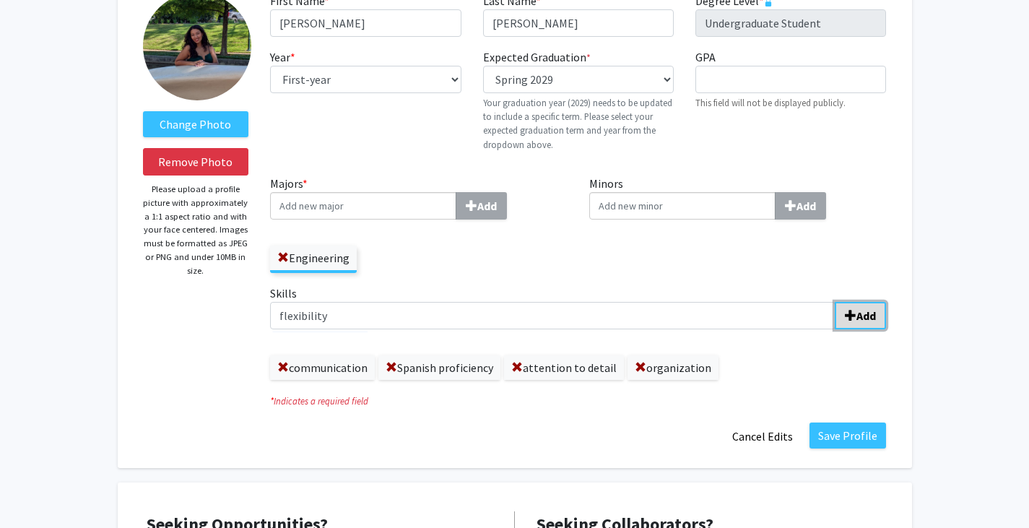
click at [881, 313] on button "Add" at bounding box center [859, 315] width 51 height 27
click at [853, 439] on button "Save Profile" at bounding box center [847, 435] width 77 height 26
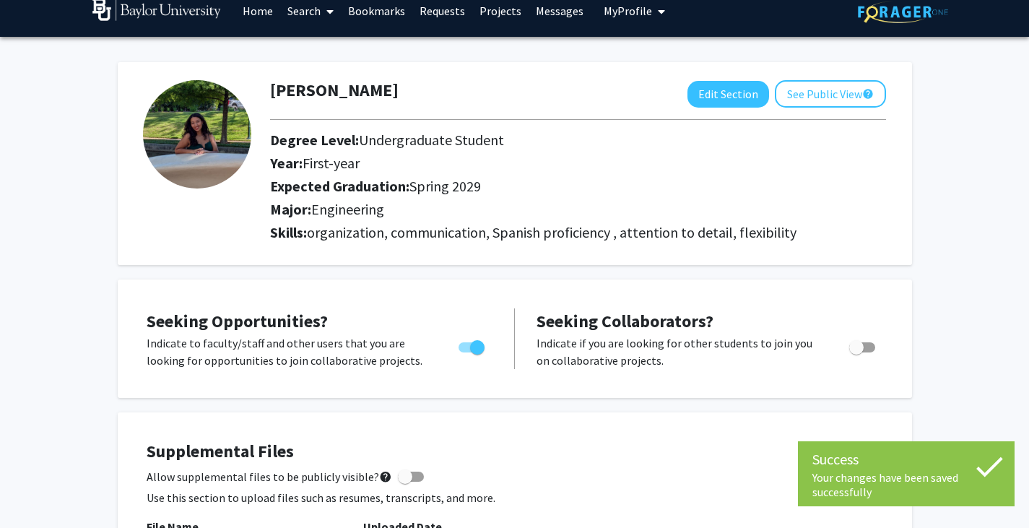
scroll to position [0, 0]
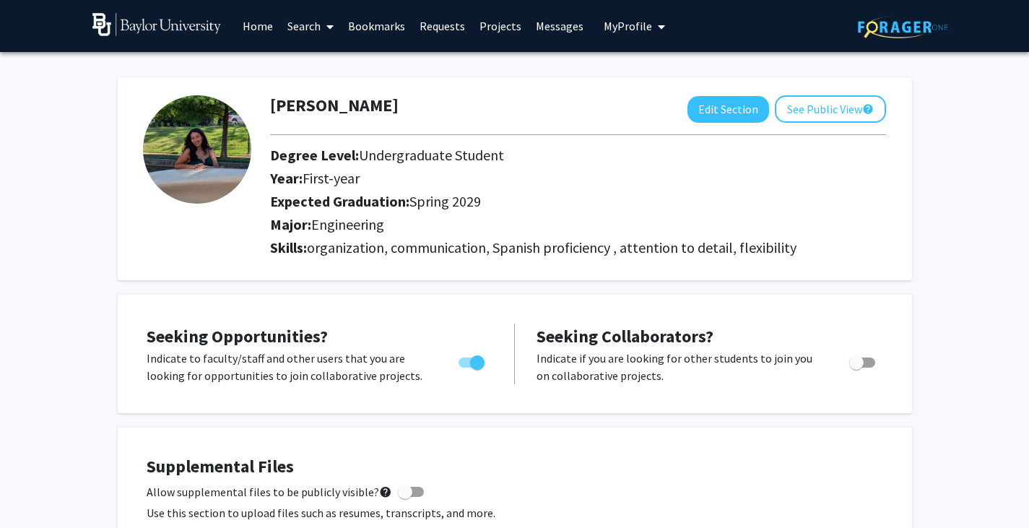
click at [860, 311] on div "Seeking Opportunities? Indicate to faculty/staff and other users that you are l…" at bounding box center [514, 354] width 765 height 90
click at [398, 495] on span at bounding box center [405, 491] width 14 height 14
click at [404, 497] on input "Allow supplemental files to be publicly visible? help" at bounding box center [404, 497] width 1 height 1
checkbox input "true"
